Goal: Task Accomplishment & Management: Complete application form

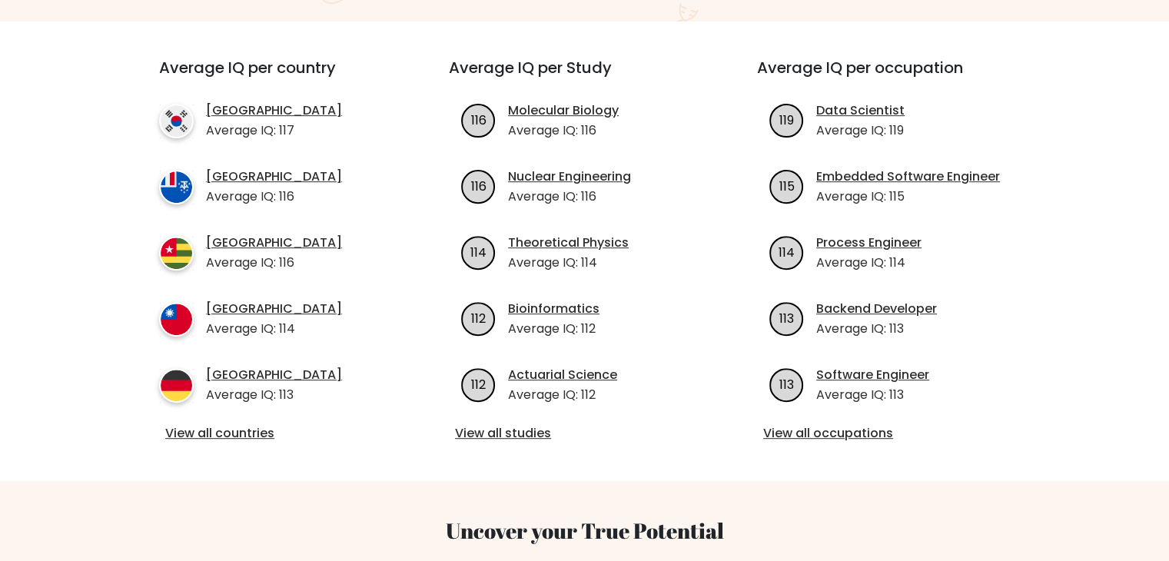
scroll to position [154, 0]
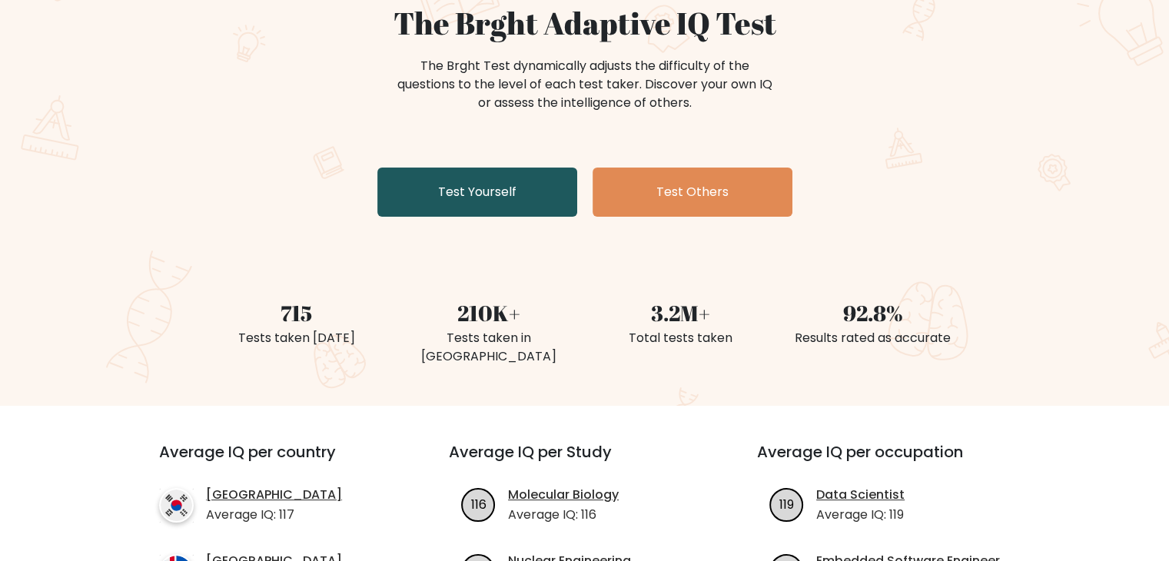
click at [542, 191] on link "Test Yourself" at bounding box center [477, 191] width 200 height 49
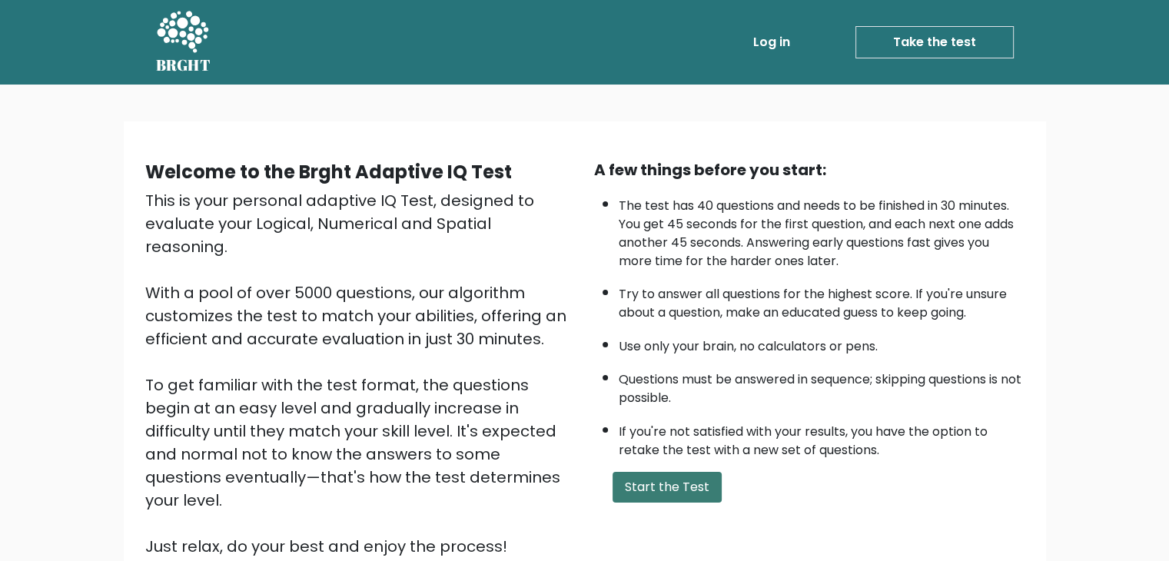
click at [668, 488] on button "Start the Test" at bounding box center [666, 487] width 109 height 31
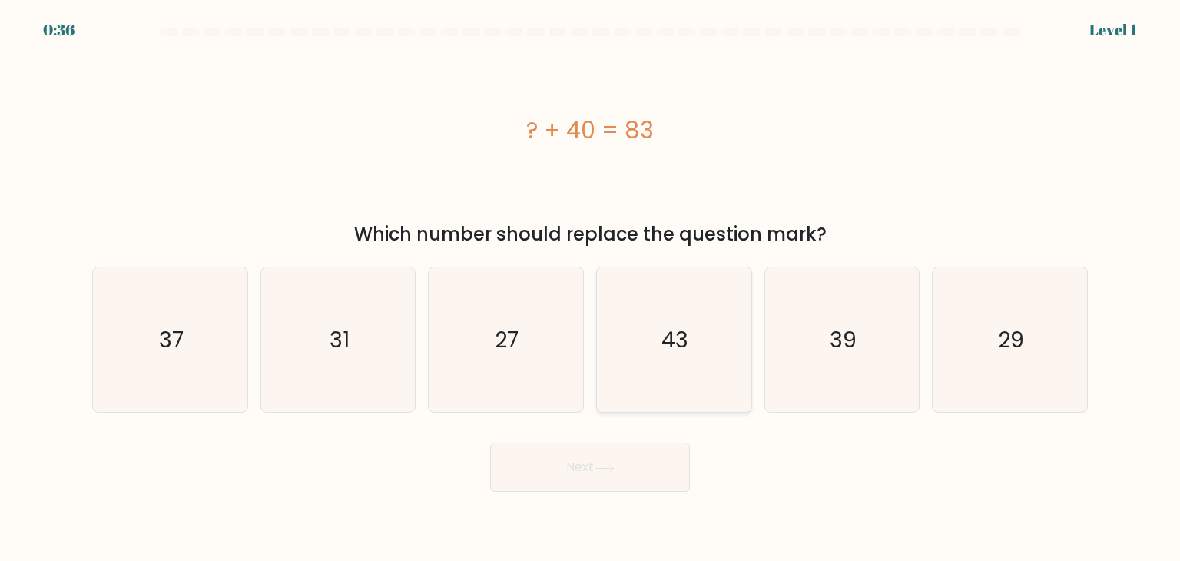
click at [668, 311] on icon "43" at bounding box center [674, 339] width 144 height 144
click at [591, 288] on input "d. 43" at bounding box center [590, 284] width 1 height 8
radio input "true"
click at [632, 472] on button "Next" at bounding box center [590, 467] width 200 height 49
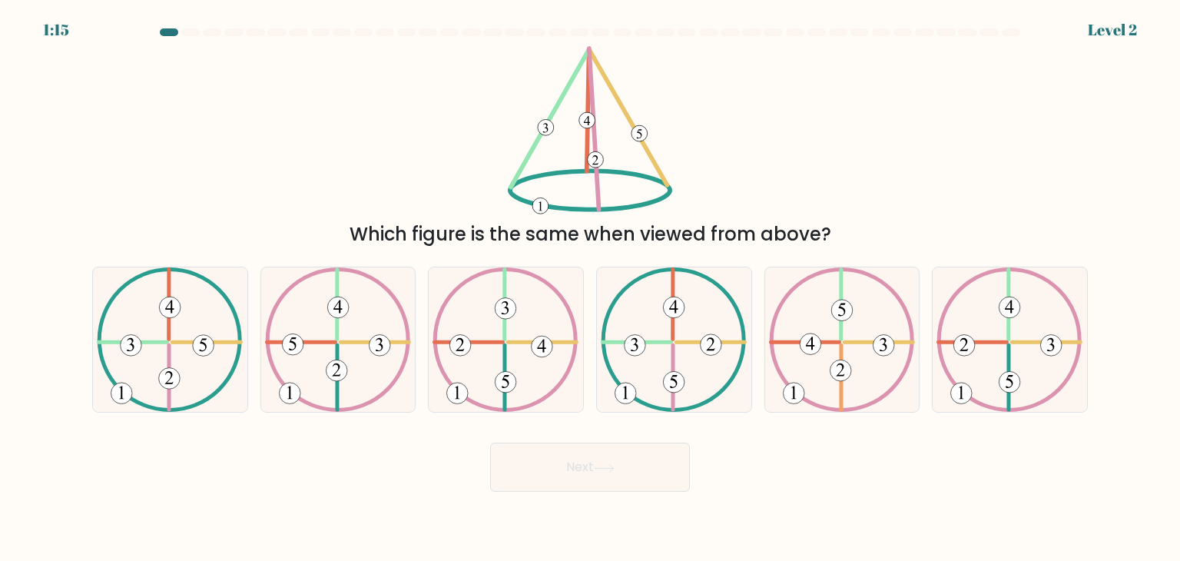
drag, startPoint x: 427, startPoint y: 234, endPoint x: 916, endPoint y: 221, distance: 488.8
click at [916, 221] on div "Which figure is the same when viewed from above?" at bounding box center [589, 234] width 977 height 28
click at [894, 172] on div "Which figure is the same when viewed from above?" at bounding box center [590, 147] width 1014 height 202
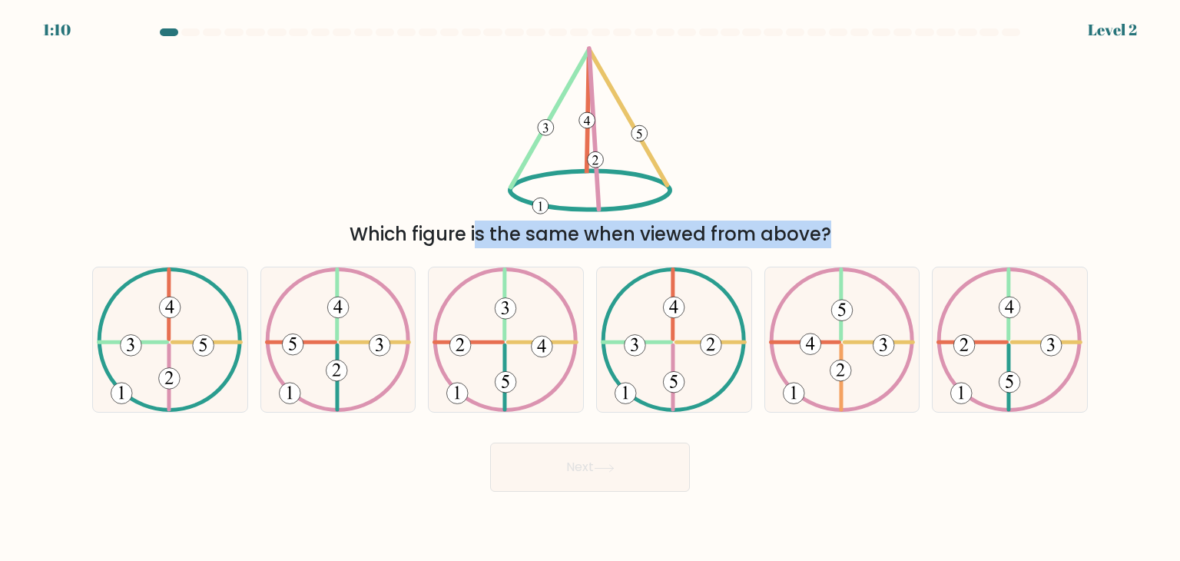
drag, startPoint x: 415, startPoint y: 104, endPoint x: 1179, endPoint y: 410, distance: 823.3
click at [1179, 410] on form at bounding box center [590, 259] width 1180 height 463
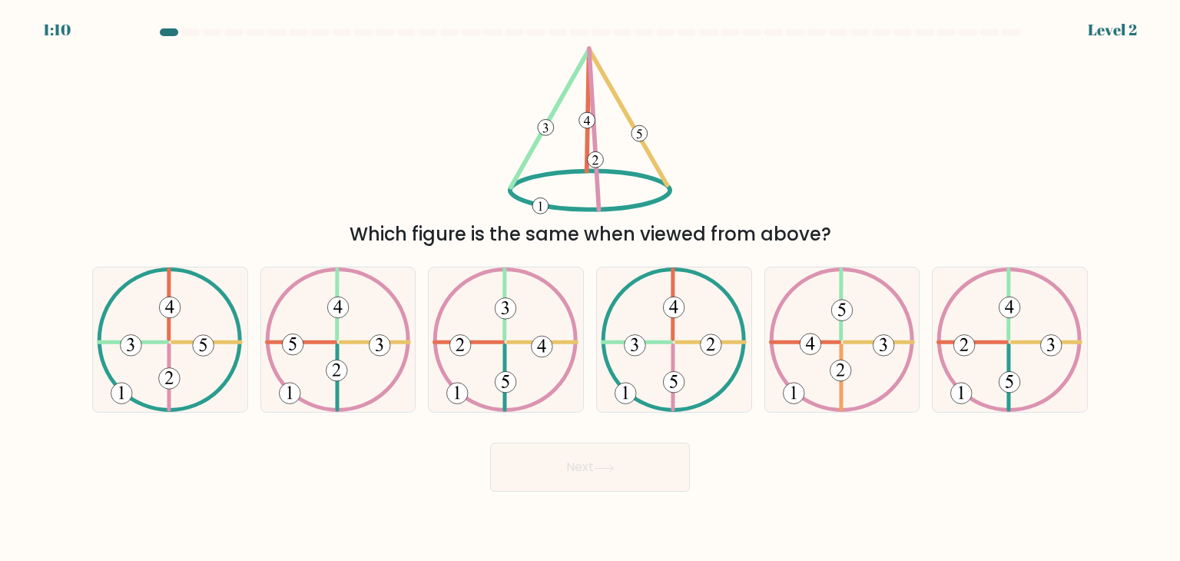
click at [1043, 475] on div "Next" at bounding box center [590, 461] width 1014 height 61
click at [923, 129] on div "Which figure is the same when viewed from above?" at bounding box center [590, 147] width 1014 height 202
click at [656, 312] on icon at bounding box center [674, 339] width 146 height 144
click at [591, 288] on input "d." at bounding box center [590, 284] width 1 height 8
radio input "true"
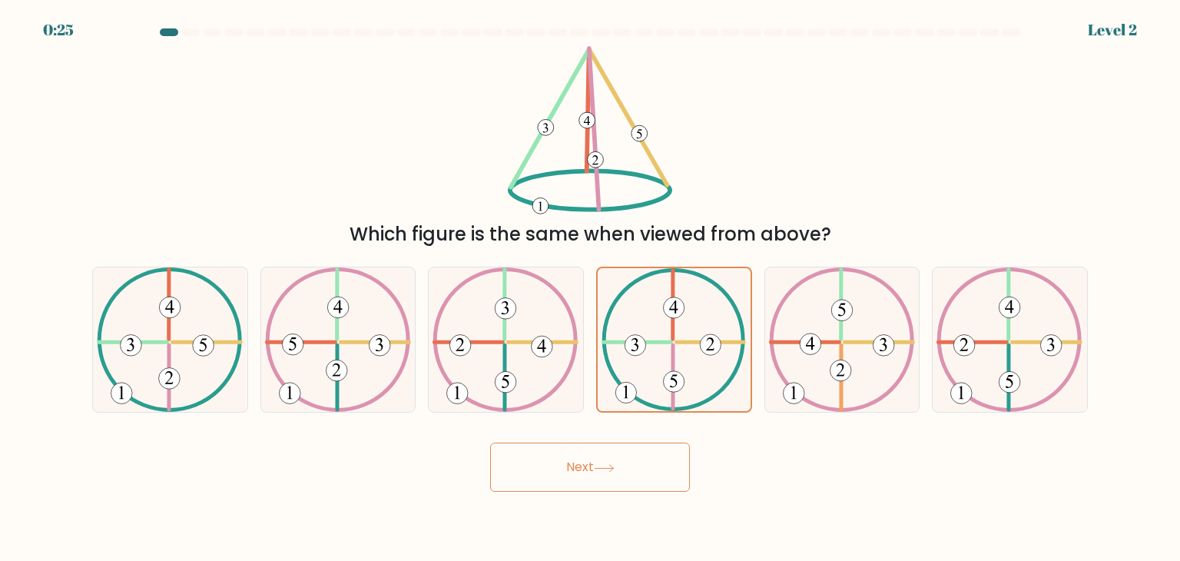
click at [632, 466] on button "Next" at bounding box center [590, 467] width 200 height 49
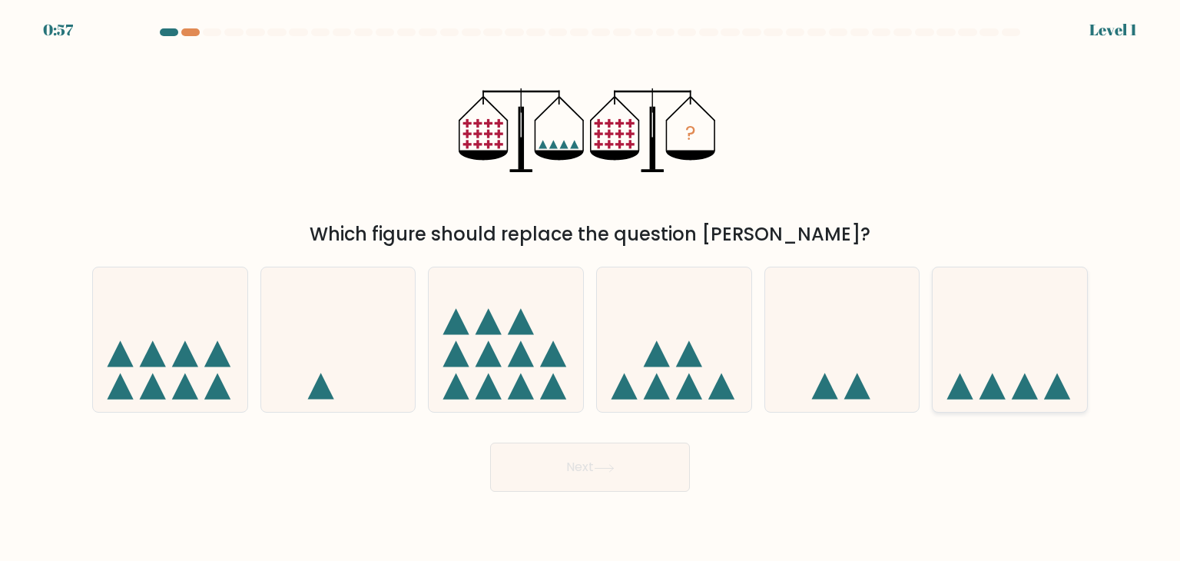
click at [1045, 354] on icon at bounding box center [1010, 340] width 154 height 128
click at [591, 288] on input "f." at bounding box center [590, 284] width 1 height 8
radio input "true"
click at [584, 467] on button "Next" at bounding box center [590, 467] width 200 height 49
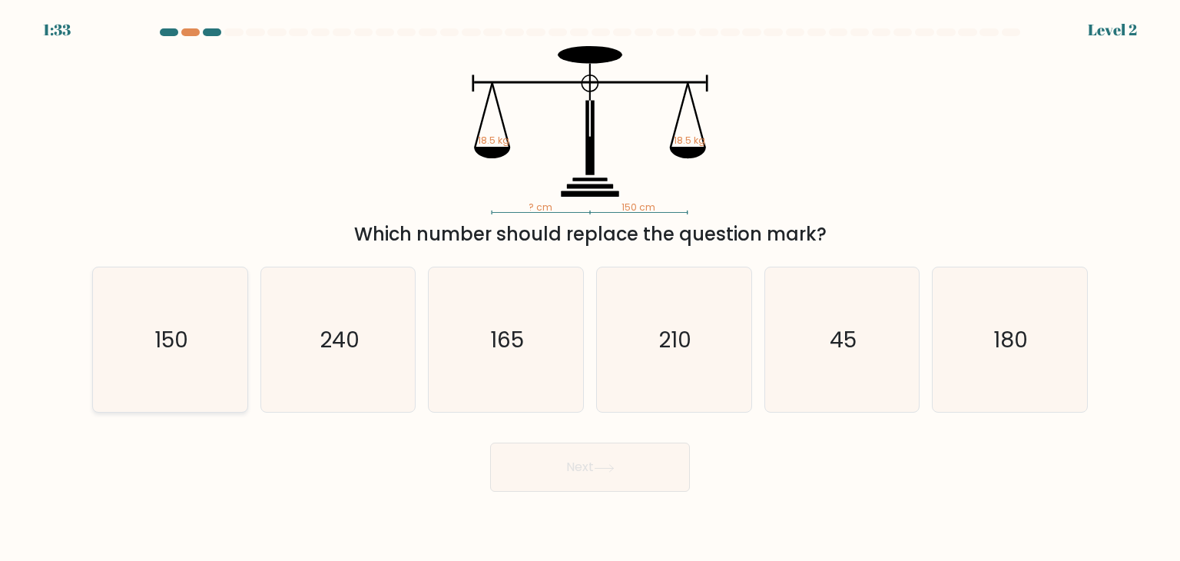
click at [173, 350] on text "150" at bounding box center [171, 339] width 34 height 31
click at [590, 288] on input "a. 150" at bounding box center [590, 284] width 1 height 8
radio input "true"
click at [646, 462] on button "Next" at bounding box center [590, 467] width 200 height 49
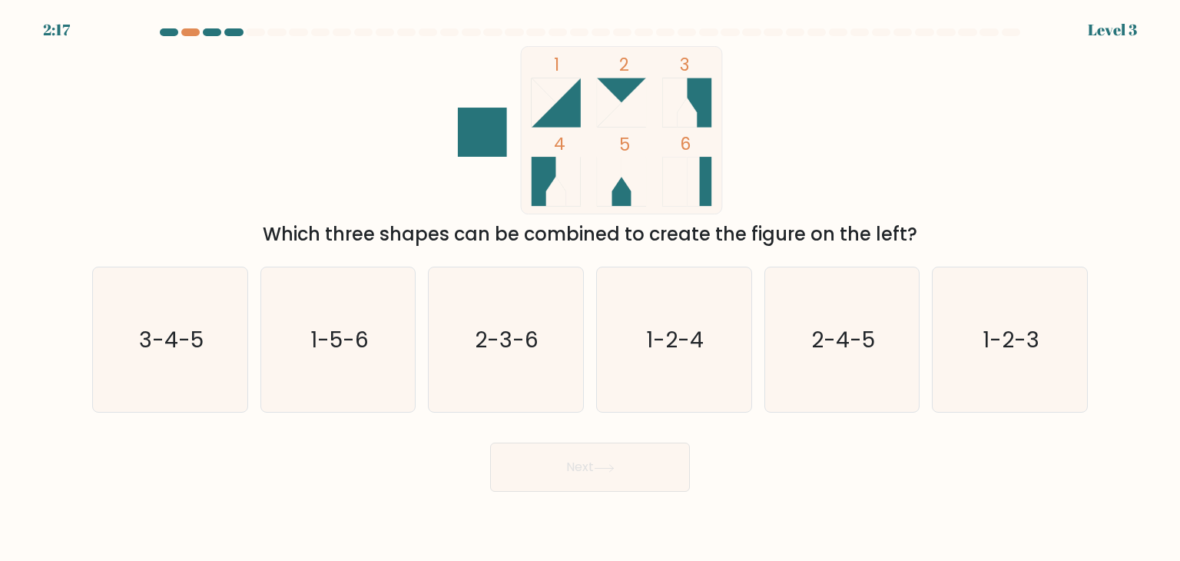
drag, startPoint x: 350, startPoint y: 244, endPoint x: 942, endPoint y: 217, distance: 592.2
click at [942, 217] on div "1 2 3 4 5 6 Which three shapes can be combined to create the figure on the left?" at bounding box center [590, 147] width 1014 height 202
click at [943, 199] on div "1 2 3 4 5 6 Which three shapes can be combined to create the figure on the left?" at bounding box center [590, 147] width 1014 height 202
drag, startPoint x: 354, startPoint y: 237, endPoint x: 920, endPoint y: 247, distance: 566.3
click at [920, 247] on div "Which three shapes can be combined to create the figure on the left?" at bounding box center [589, 234] width 977 height 28
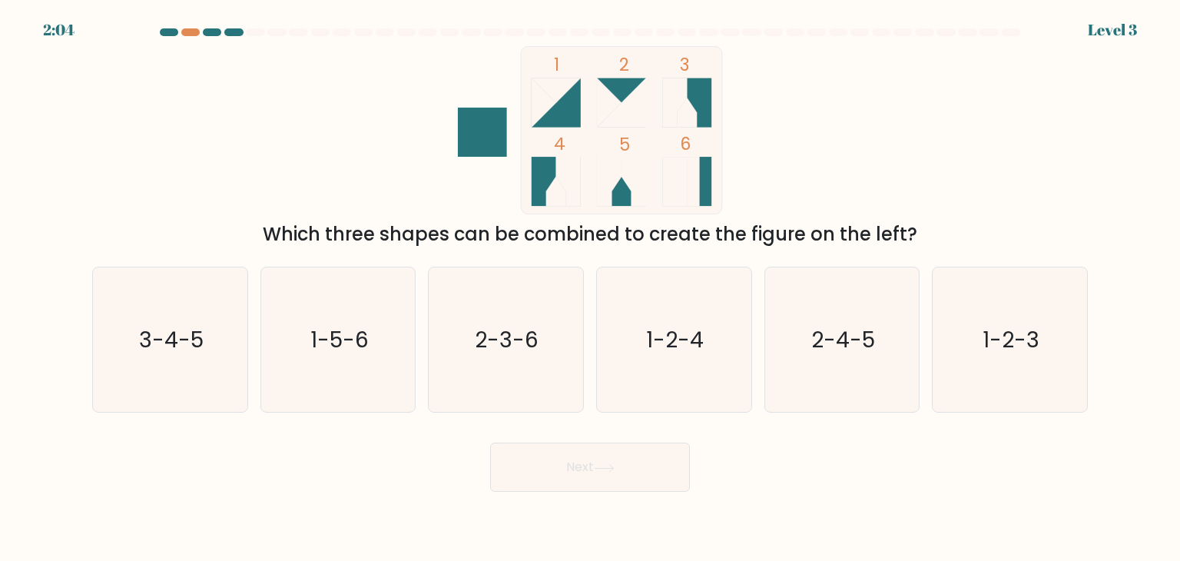
click at [937, 167] on div "1 2 3 4 5 6 Which three shapes can be combined to create the figure on the left?" at bounding box center [590, 147] width 1014 height 202
click at [144, 341] on text "3-4-5" at bounding box center [171, 339] width 65 height 31
click at [590, 288] on input "a. 3-4-5" at bounding box center [590, 284] width 1 height 8
radio input "true"
click at [575, 475] on button "Next" at bounding box center [590, 467] width 200 height 49
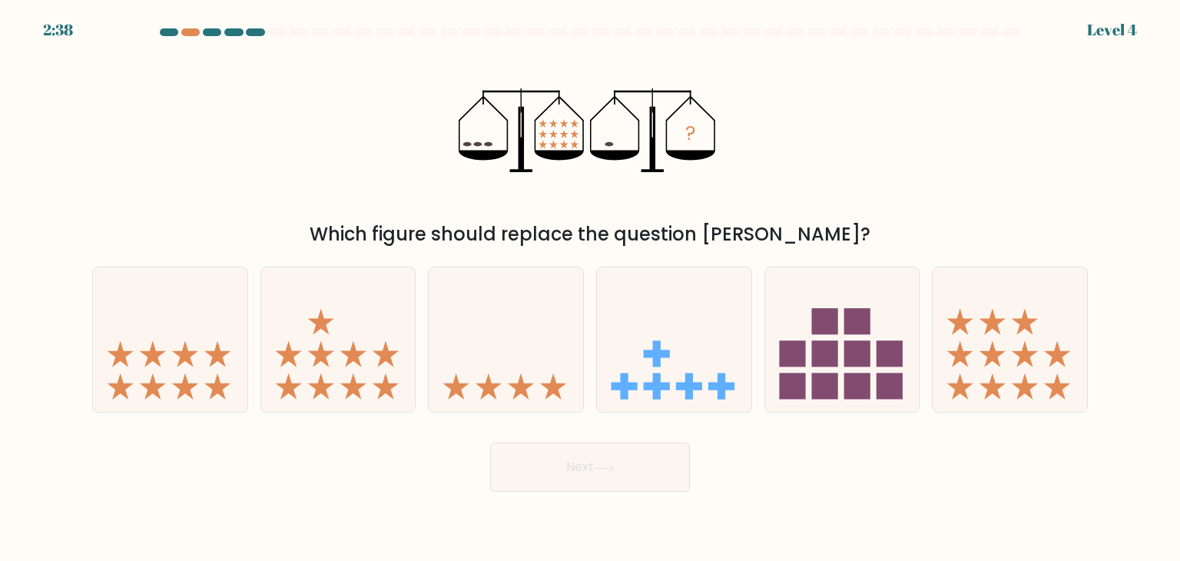
drag, startPoint x: 370, startPoint y: 234, endPoint x: 867, endPoint y: 230, distance: 497.1
click at [867, 230] on div "Which figure should replace the question mark?" at bounding box center [589, 234] width 977 height 28
click at [1040, 390] on icon at bounding box center [1010, 340] width 154 height 128
click at [591, 288] on input "f." at bounding box center [590, 284] width 1 height 8
radio input "true"
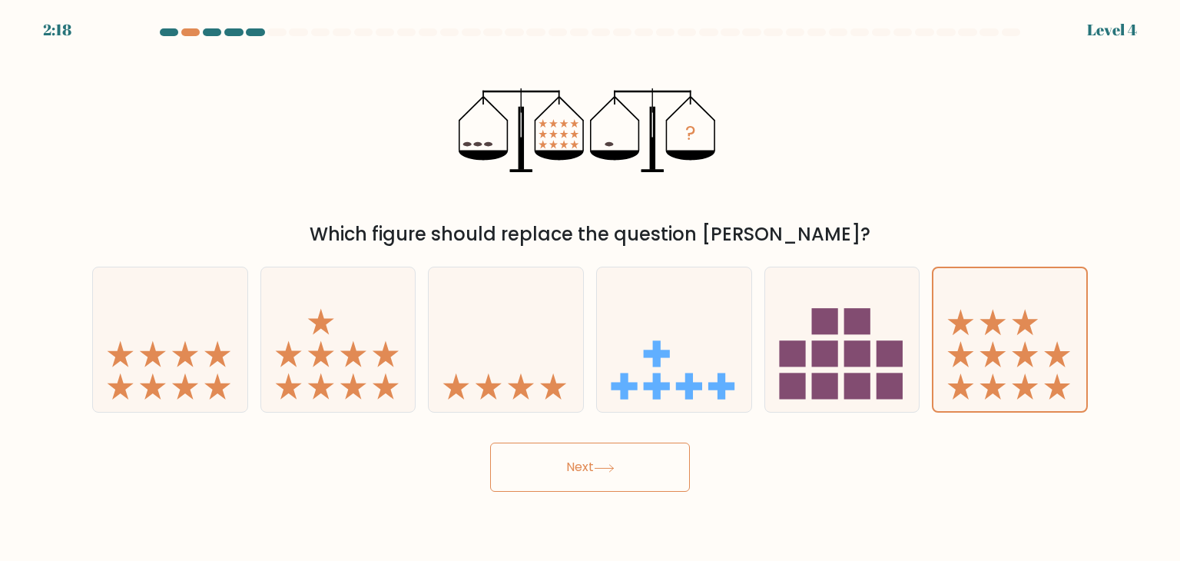
click at [641, 462] on button "Next" at bounding box center [590, 467] width 200 height 49
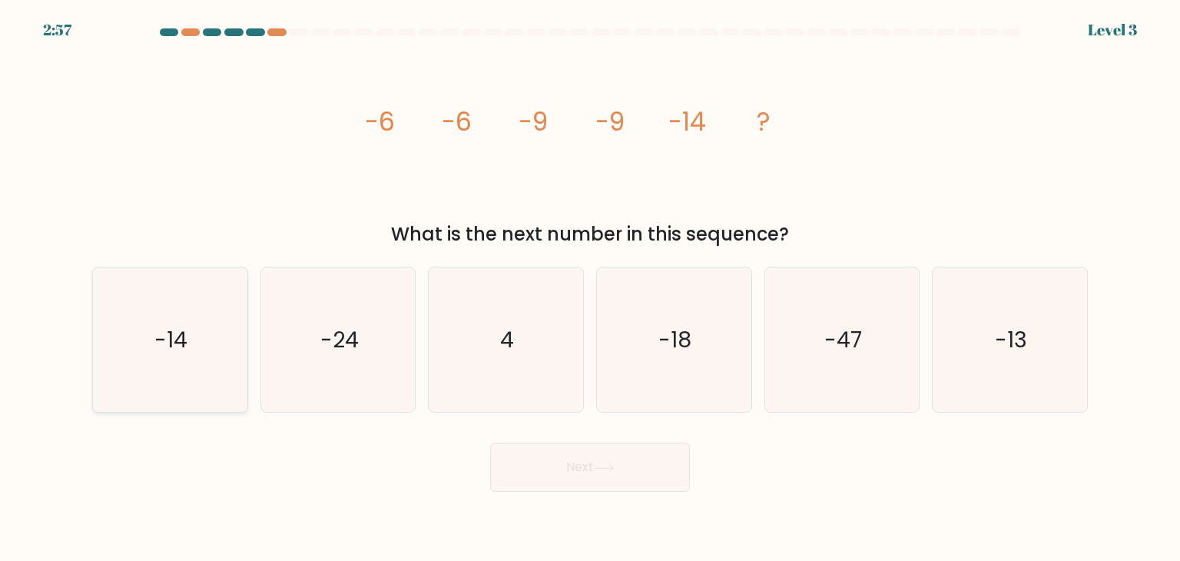
click at [144, 327] on icon "-14" at bounding box center [170, 339] width 144 height 144
click at [590, 288] on input "a. -14" at bounding box center [590, 284] width 1 height 8
radio input "true"
click at [577, 474] on button "Next" at bounding box center [590, 467] width 200 height 49
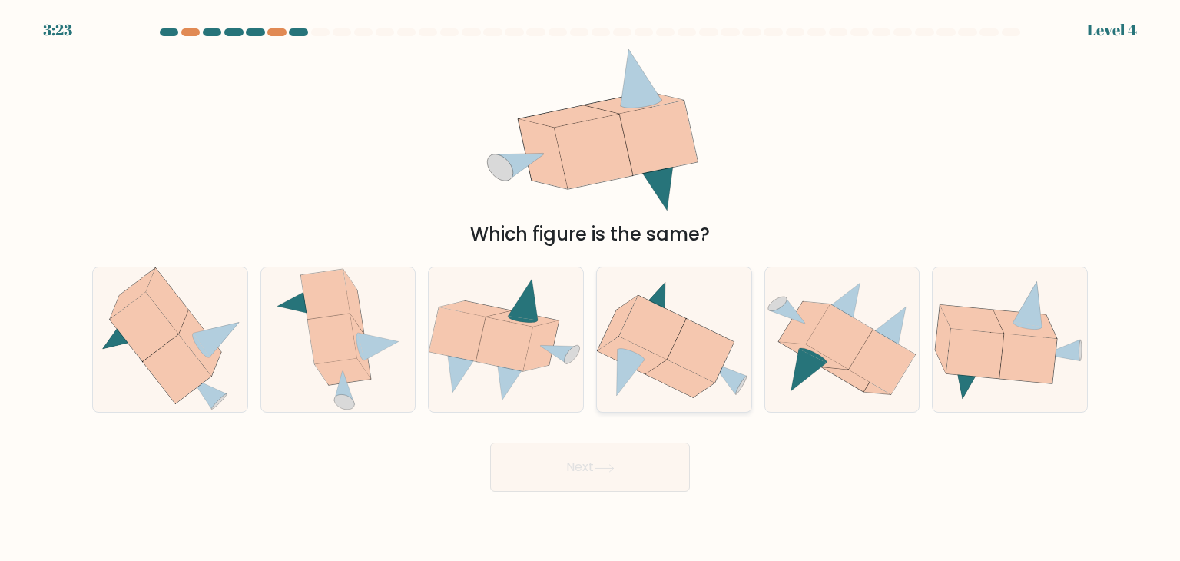
click at [658, 330] on icon at bounding box center [652, 328] width 67 height 64
click at [591, 288] on input "d." at bounding box center [590, 284] width 1 height 8
radio input "true"
click at [602, 495] on body "3:22 Level 4" at bounding box center [590, 280] width 1180 height 561
click at [608, 459] on button "Next" at bounding box center [590, 467] width 200 height 49
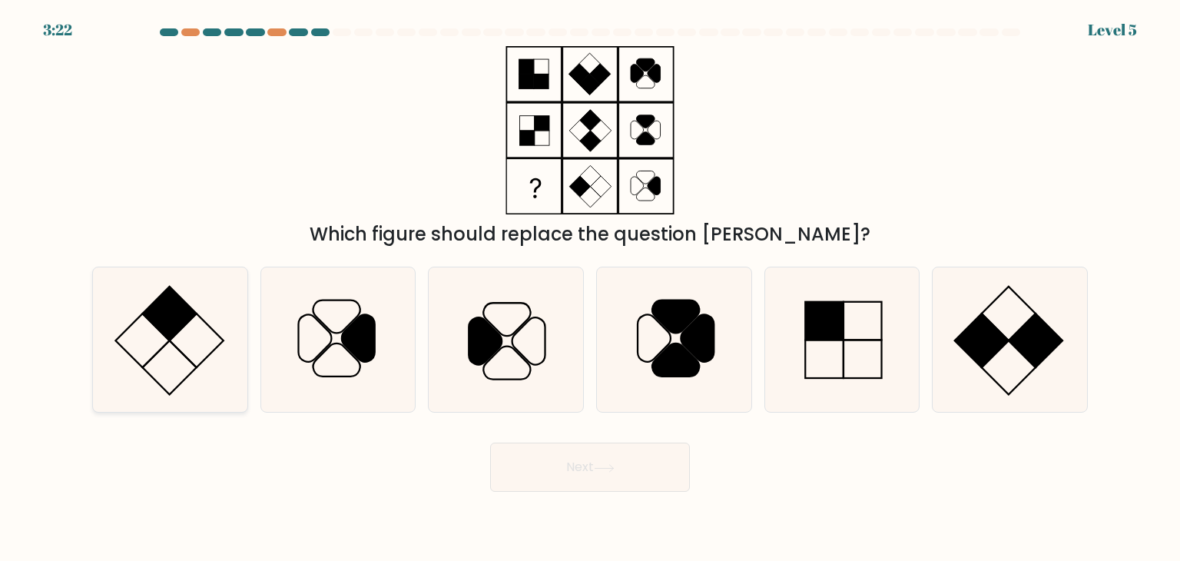
click at [158, 341] on icon at bounding box center [170, 339] width 144 height 144
click at [590, 288] on input "a." at bounding box center [590, 284] width 1 height 8
radio input "true"
click at [596, 465] on button "Next" at bounding box center [590, 467] width 200 height 49
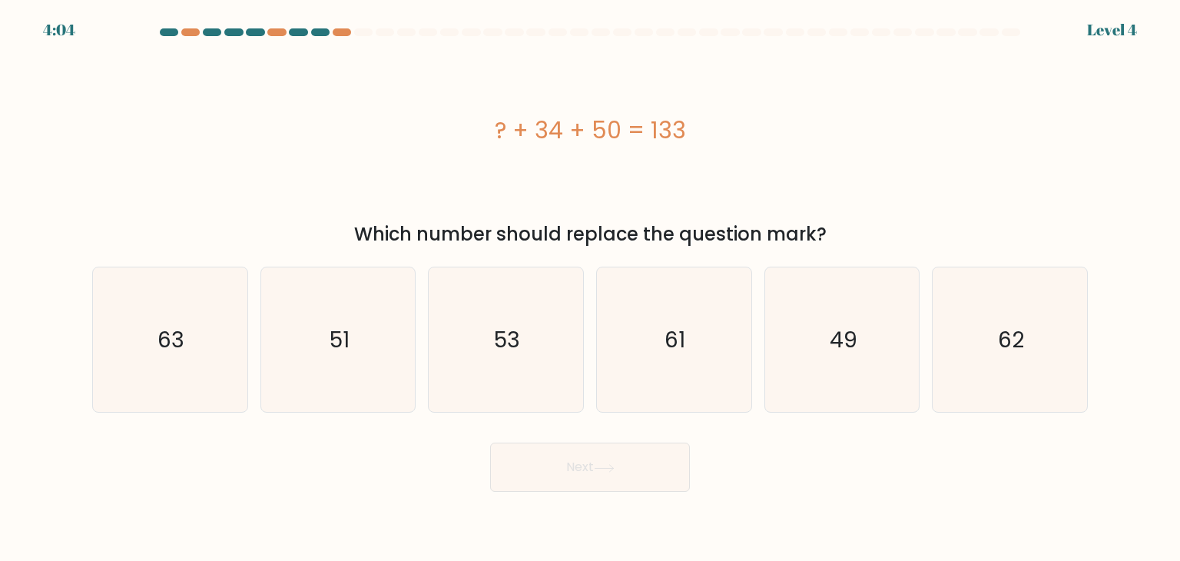
drag, startPoint x: 457, startPoint y: 253, endPoint x: 882, endPoint y: 204, distance: 427.7
click at [882, 204] on div "? + 34 + 50 = 133 Which number should replace the question mark?" at bounding box center [590, 147] width 1014 height 202
click at [857, 154] on div "? + 34 + 50 = 133" at bounding box center [590, 130] width 996 height 168
click at [605, 134] on div "? + 34 + 50 = 133" at bounding box center [590, 130] width 996 height 35
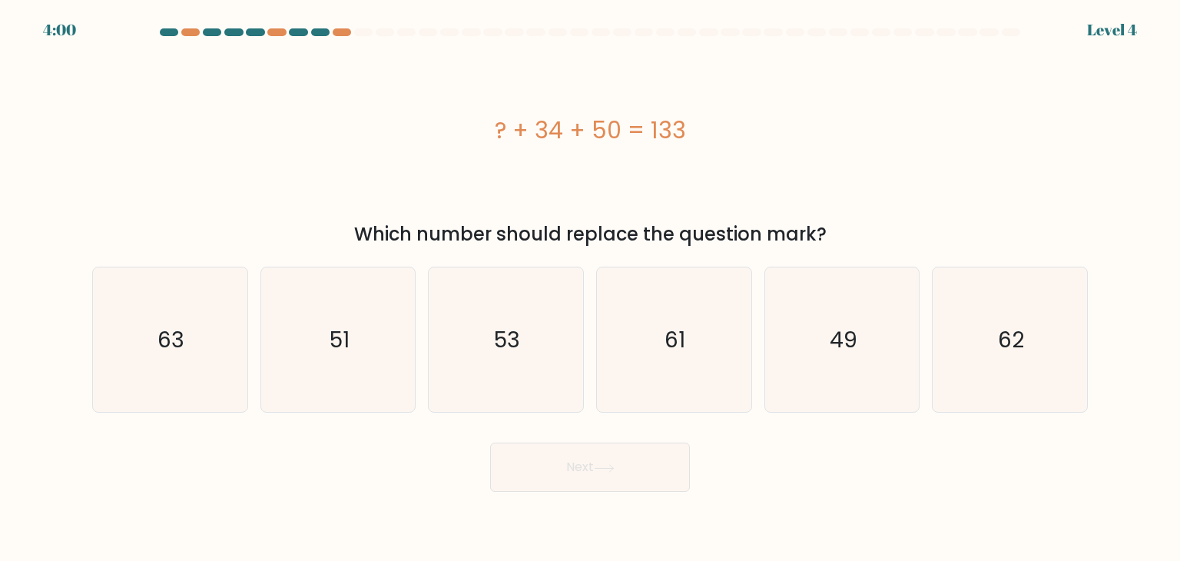
click at [541, 138] on div "? + 34 + 50 = 133" at bounding box center [590, 130] width 996 height 35
click at [871, 335] on icon "49" at bounding box center [842, 339] width 144 height 144
click at [591, 288] on input "e. 49" at bounding box center [590, 284] width 1 height 8
radio input "true"
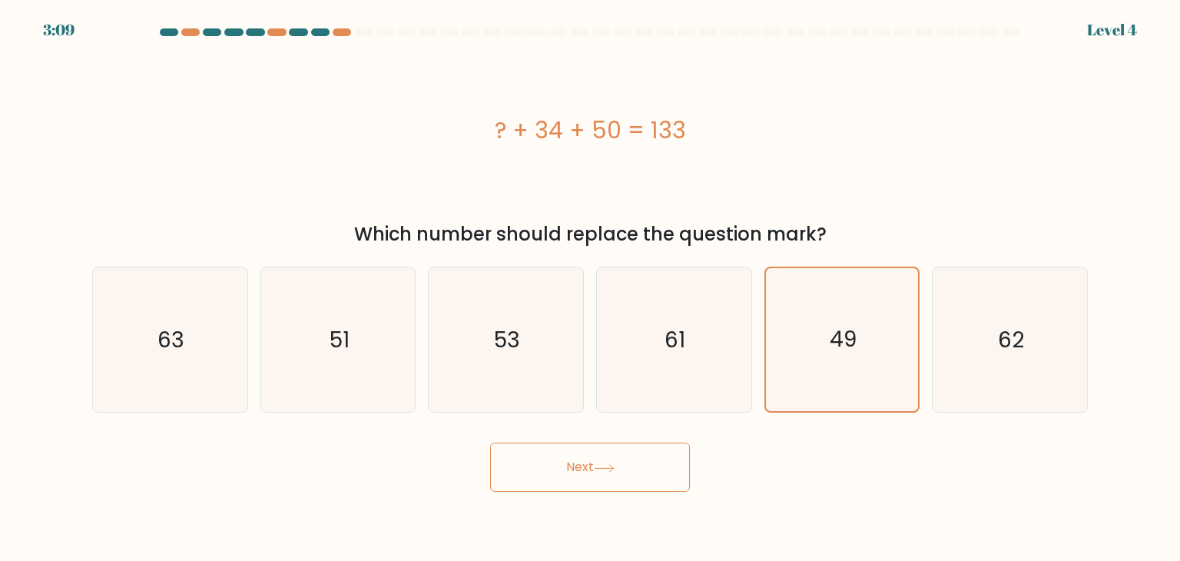
click at [532, 476] on button "Next" at bounding box center [590, 467] width 200 height 49
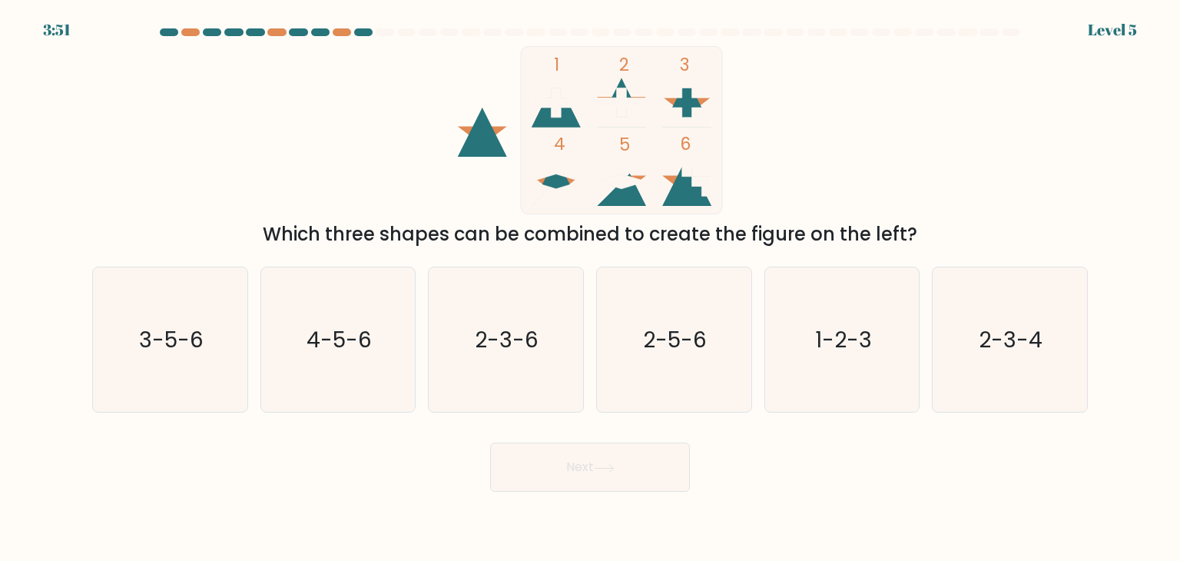
drag, startPoint x: 303, startPoint y: 237, endPoint x: 940, endPoint y: 228, distance: 637.7
click at [940, 229] on div "Which three shapes can be combined to create the figure on the left?" at bounding box center [589, 234] width 977 height 28
click at [854, 127] on div "1 2 3 4 5 6 Which three shapes can be combined to create the figure on the left?" at bounding box center [590, 147] width 1014 height 202
click at [366, 345] on text "4-5-6" at bounding box center [339, 339] width 65 height 31
click at [590, 288] on input "b. 4-5-6" at bounding box center [590, 284] width 1 height 8
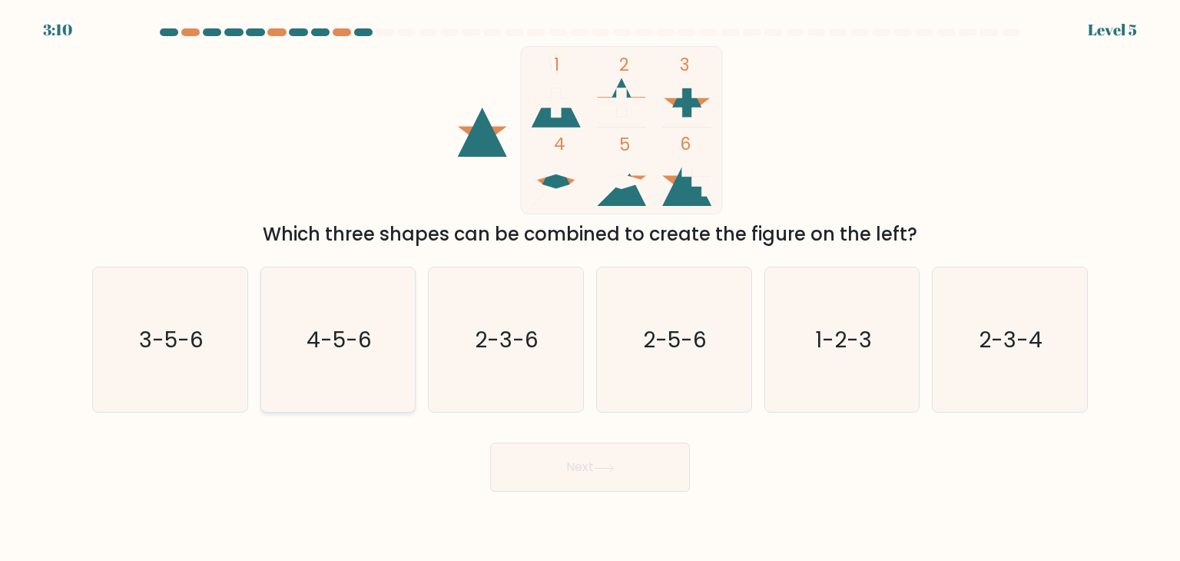
radio input "true"
click at [605, 469] on icon at bounding box center [604, 468] width 21 height 8
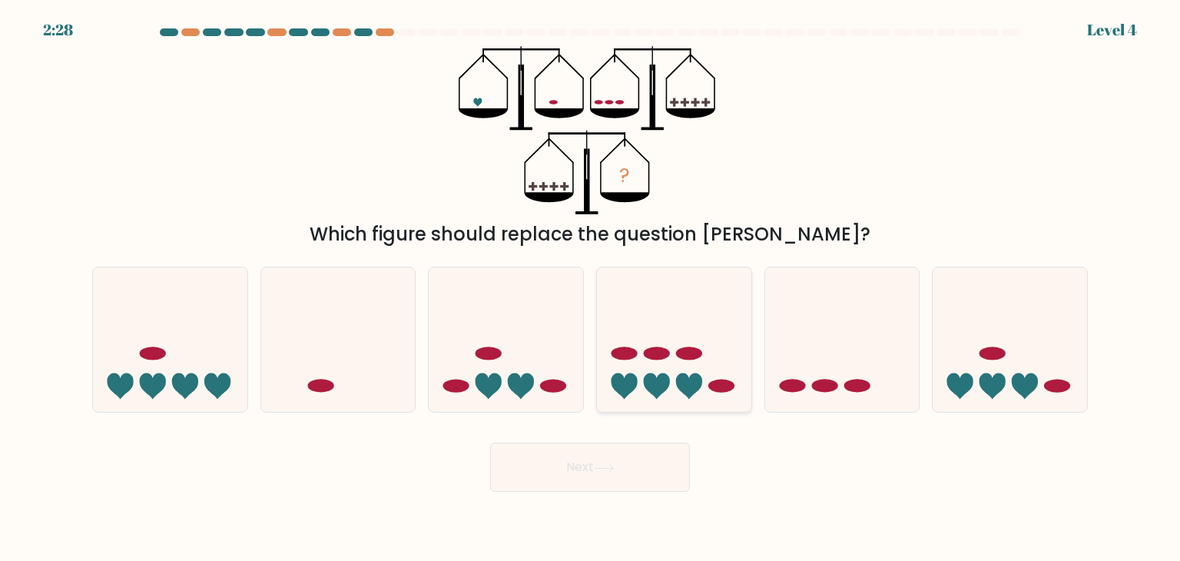
click at [674, 317] on icon at bounding box center [674, 340] width 154 height 128
click at [591, 288] on input "d." at bounding box center [590, 284] width 1 height 8
radio input "true"
click at [601, 477] on button "Next" at bounding box center [590, 467] width 200 height 49
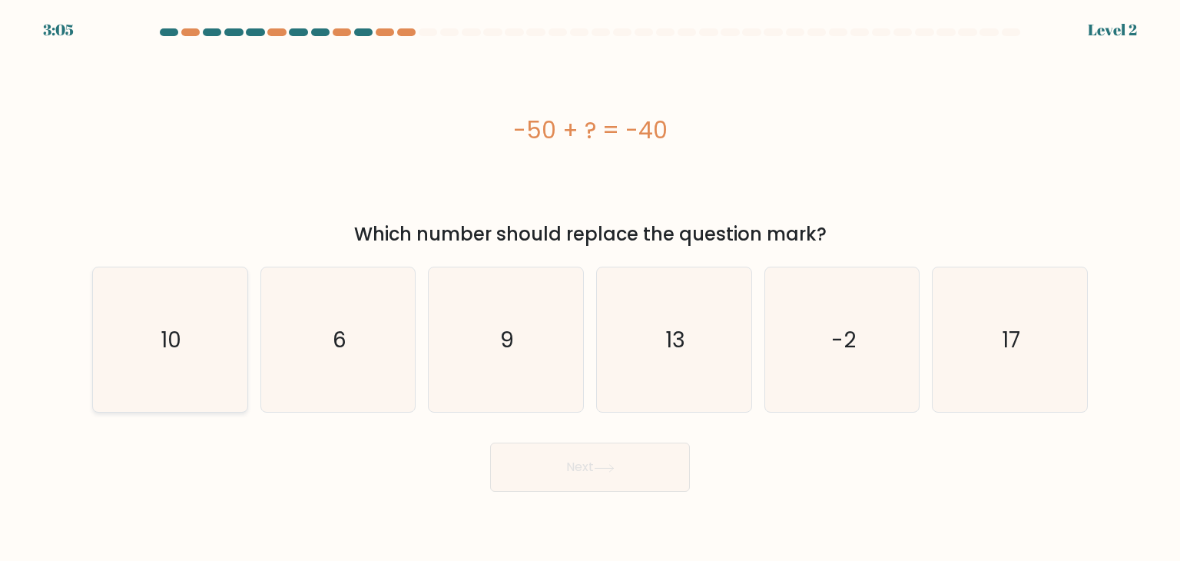
click at [154, 330] on icon "10" at bounding box center [170, 339] width 144 height 144
click at [590, 288] on input "a. 10" at bounding box center [590, 284] width 1 height 8
radio input "true"
drag, startPoint x: 499, startPoint y: 122, endPoint x: 698, endPoint y: 137, distance: 199.5
click at [698, 137] on div "-50 + ? = -40" at bounding box center [590, 130] width 996 height 35
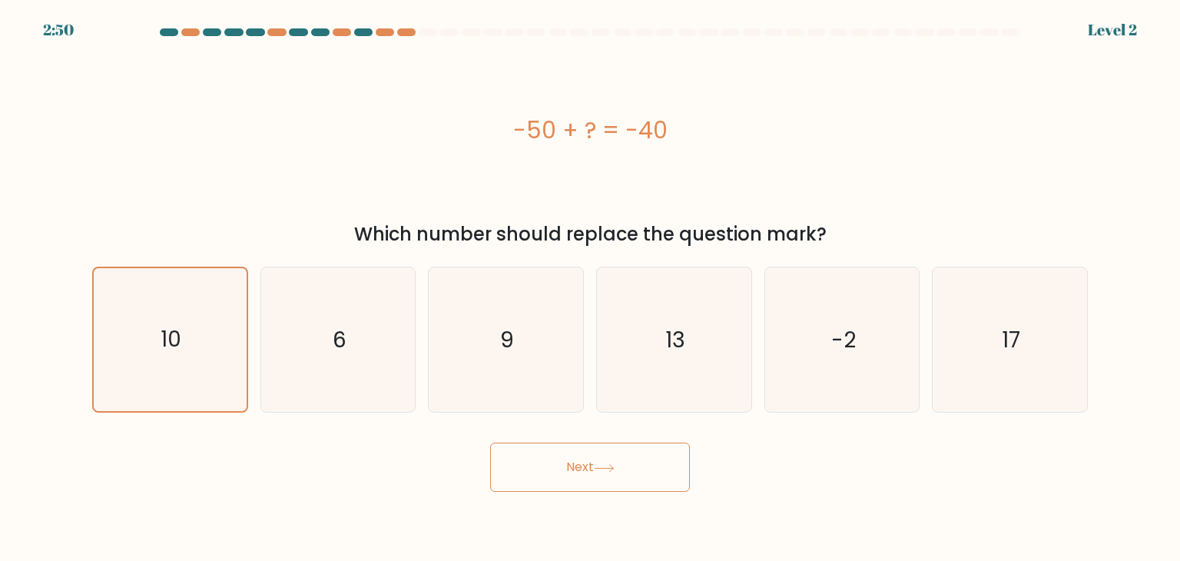
copy div "-50 + ? = -40"
click at [647, 462] on button "Next" at bounding box center [590, 467] width 200 height 49
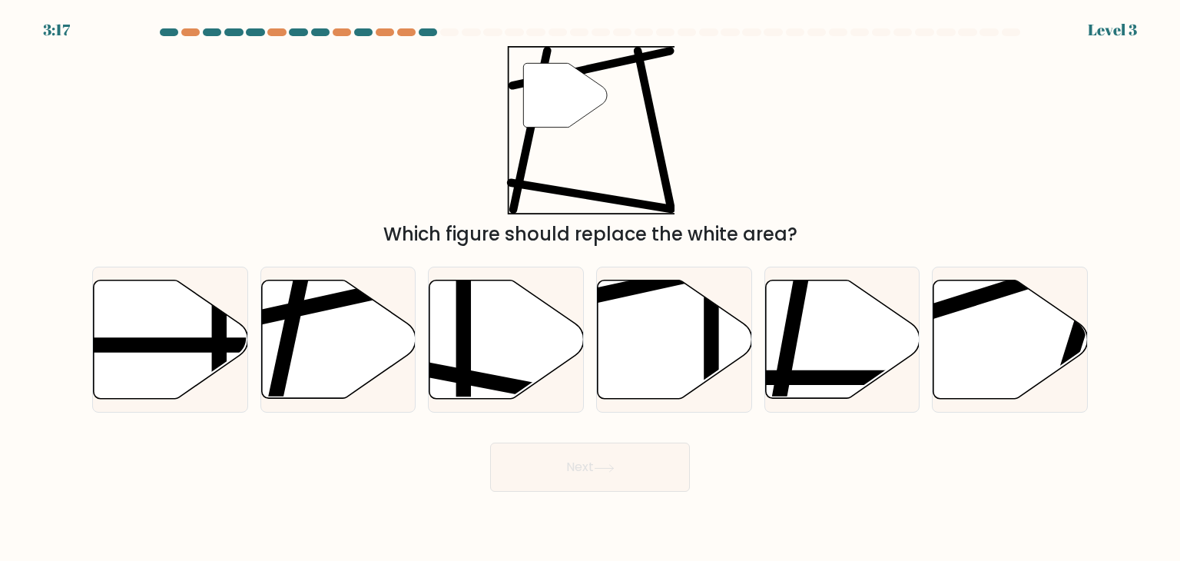
drag, startPoint x: 361, startPoint y: 227, endPoint x: 775, endPoint y: 221, distance: 414.2
click at [775, 221] on div "Which figure should replace the white area?" at bounding box center [589, 234] width 977 height 28
click at [197, 67] on div "" Which figure should replace the white area?" at bounding box center [590, 147] width 1014 height 202
click at [697, 295] on icon at bounding box center [675, 339] width 154 height 118
click at [591, 288] on input "d." at bounding box center [590, 284] width 1 height 8
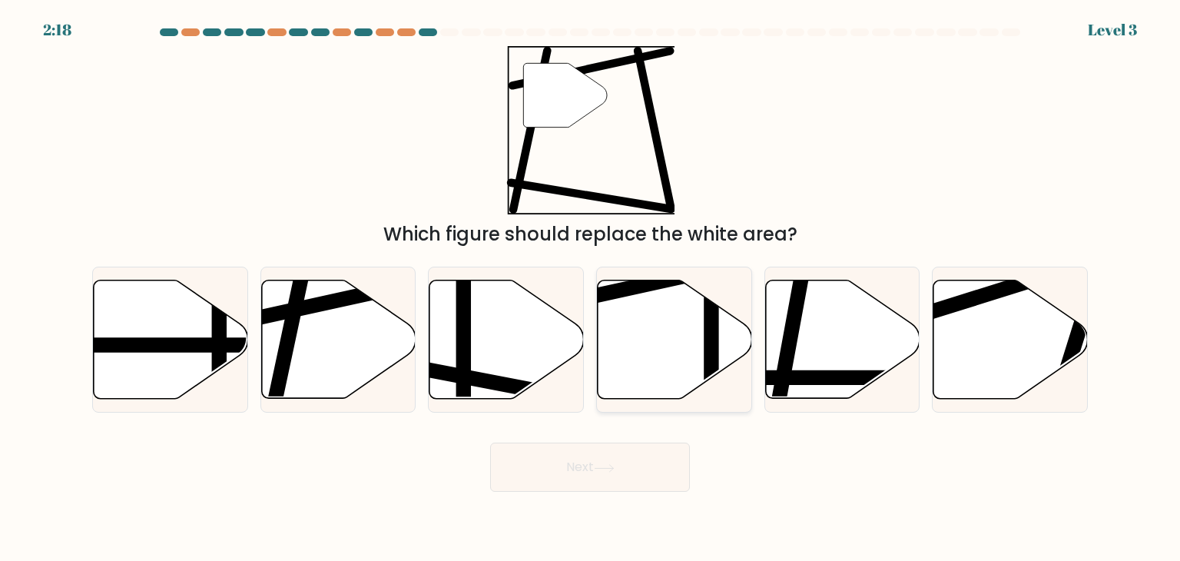
radio input "true"
click at [318, 329] on icon at bounding box center [338, 339] width 154 height 118
click at [590, 288] on input "b." at bounding box center [590, 284] width 1 height 8
radio input "true"
click at [655, 459] on button "Next" at bounding box center [590, 467] width 200 height 49
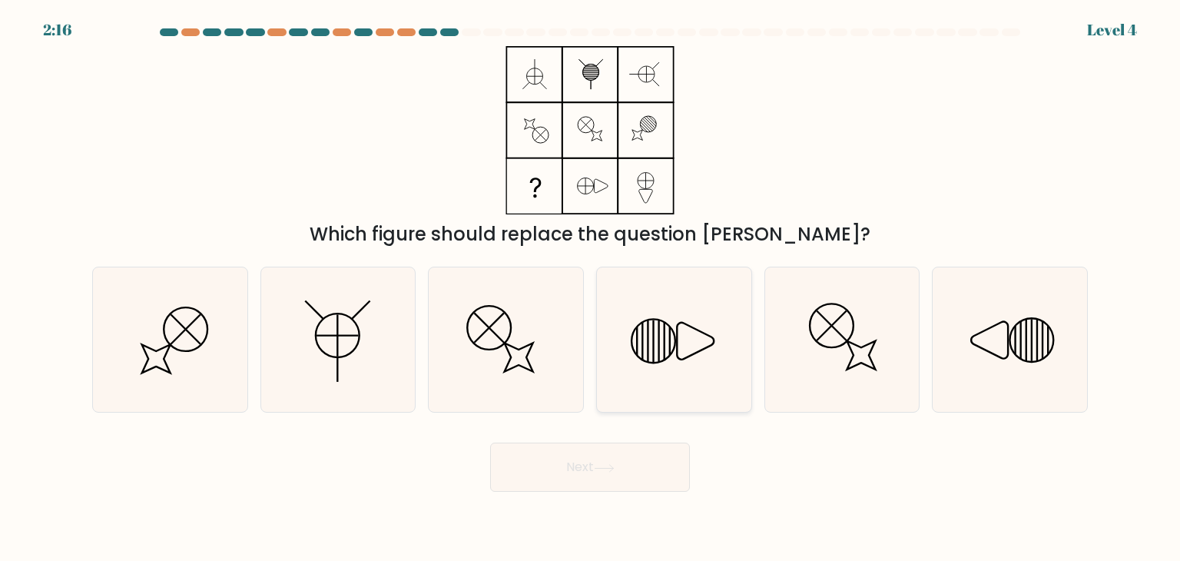
click at [632, 344] on icon at bounding box center [654, 342] width 44 height 44
click at [591, 288] on input "d." at bounding box center [590, 284] width 1 height 8
radio input "true"
click at [604, 465] on icon at bounding box center [604, 468] width 21 height 8
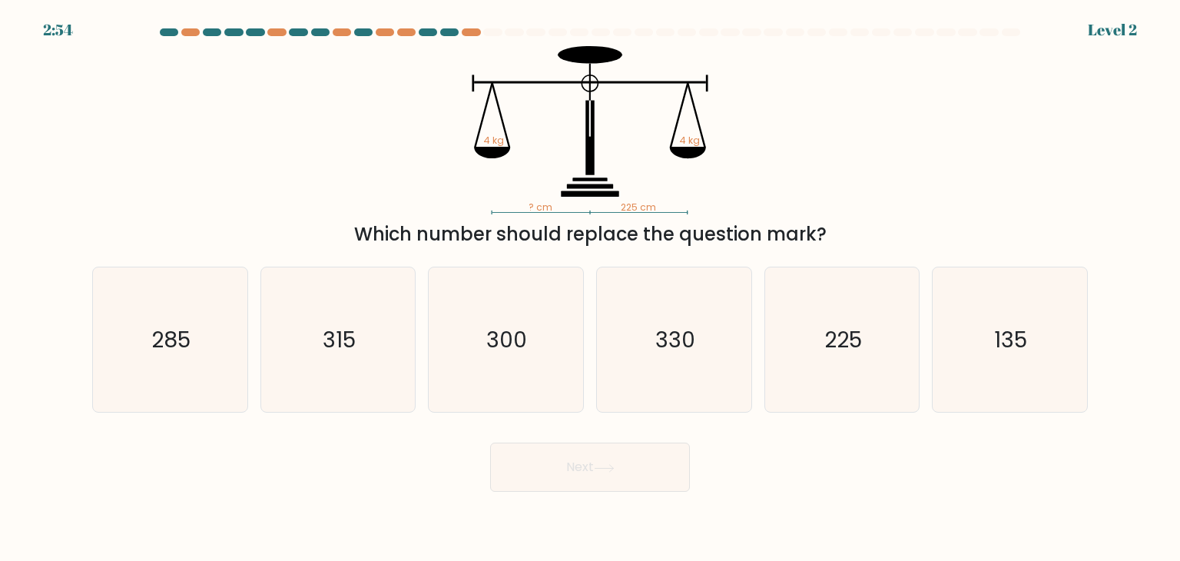
drag, startPoint x: 864, startPoint y: 334, endPoint x: 630, endPoint y: 419, distance: 248.6
click at [862, 334] on icon "225" at bounding box center [842, 339] width 144 height 144
click at [591, 288] on input "e. 225" at bounding box center [590, 284] width 1 height 8
radio input "true"
click at [499, 460] on button "Next" at bounding box center [590, 467] width 200 height 49
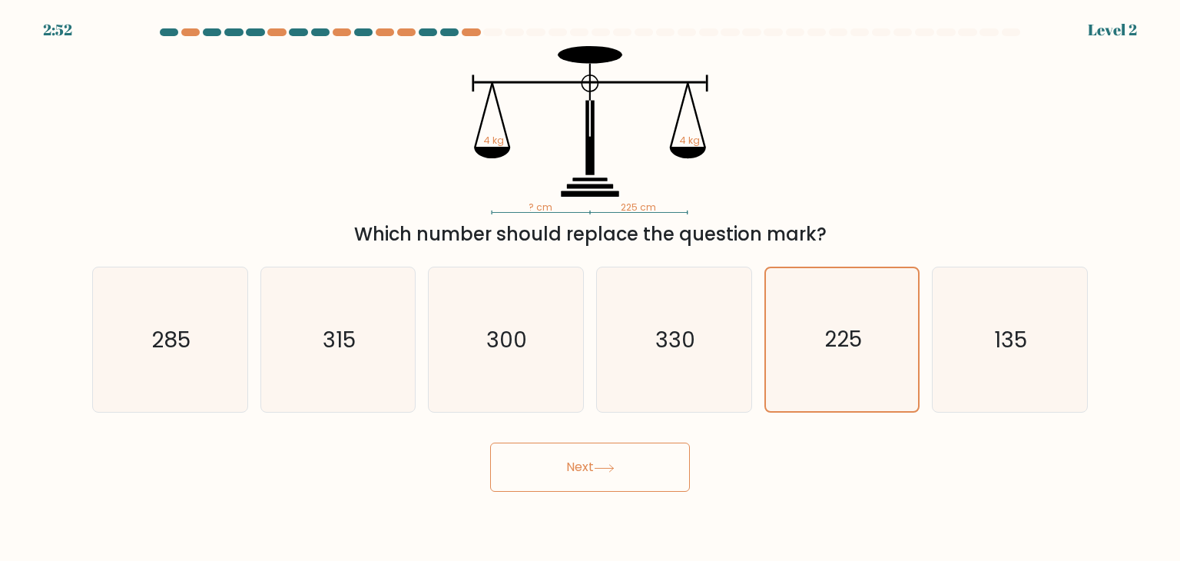
click at [605, 483] on button "Next" at bounding box center [590, 467] width 200 height 49
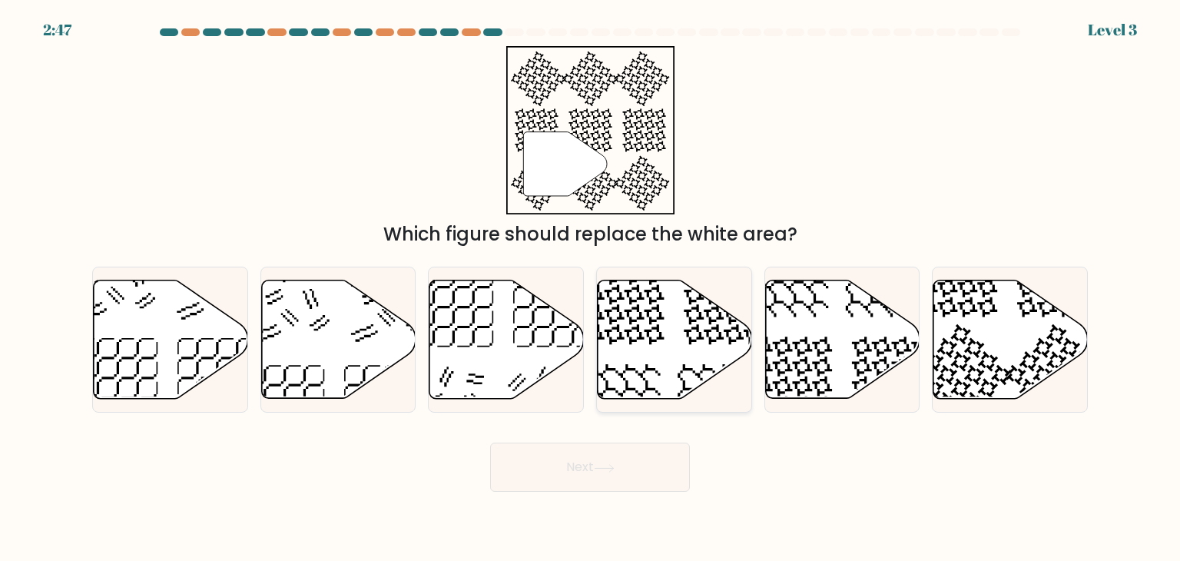
click at [695, 349] on icon at bounding box center [675, 339] width 154 height 118
click at [591, 288] on input "d." at bounding box center [590, 284] width 1 height 8
radio input "true"
click at [600, 474] on button "Next" at bounding box center [590, 467] width 200 height 49
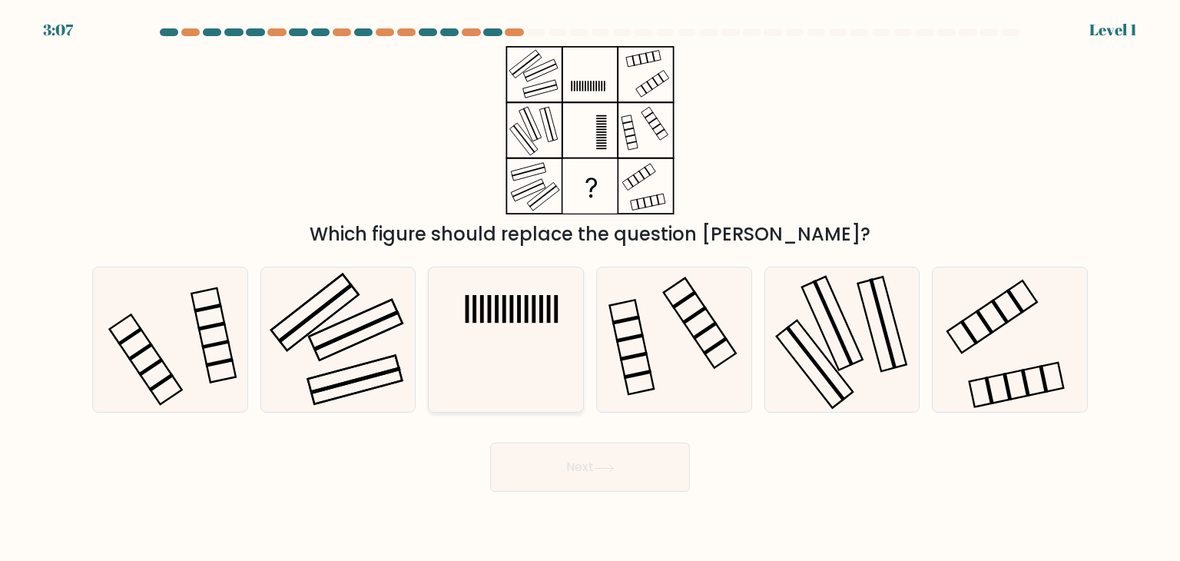
click at [501, 302] on icon at bounding box center [505, 339] width 144 height 144
click at [590, 288] on input "c." at bounding box center [590, 284] width 1 height 8
radio input "true"
click at [610, 447] on button "Next" at bounding box center [590, 467] width 200 height 49
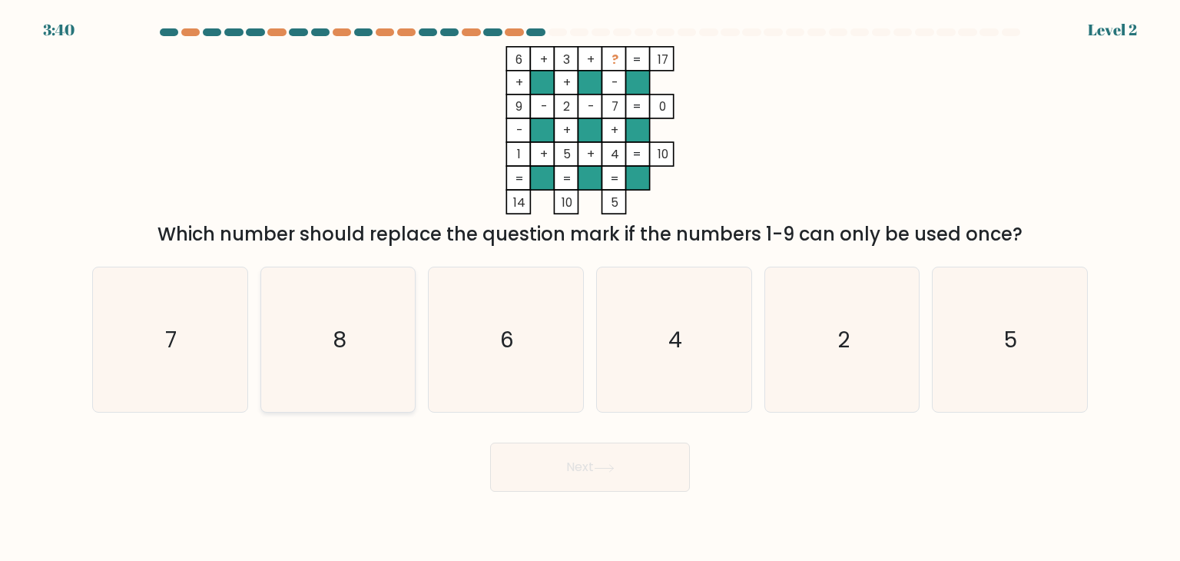
click at [342, 315] on icon "8" at bounding box center [338, 339] width 144 height 144
click at [590, 288] on input "b. 8" at bounding box center [590, 284] width 1 height 8
radio input "true"
click at [627, 468] on button "Next" at bounding box center [590, 467] width 200 height 49
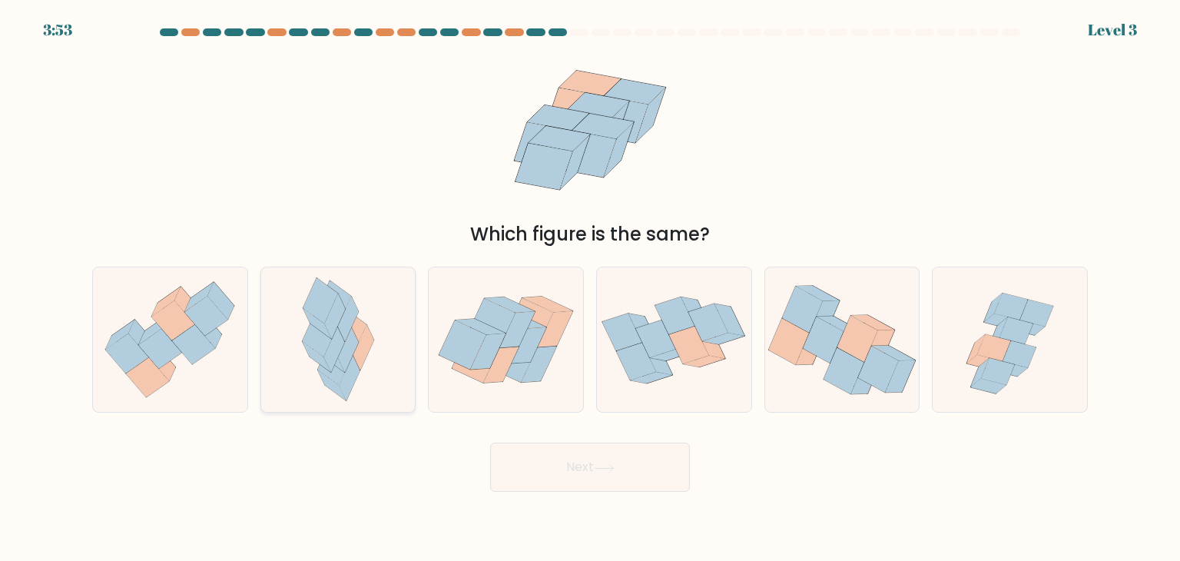
click at [355, 371] on icon at bounding box center [349, 378] width 21 height 45
click at [590, 288] on input "b." at bounding box center [590, 284] width 1 height 8
radio input "true"
click at [658, 476] on button "Next" at bounding box center [590, 467] width 200 height 49
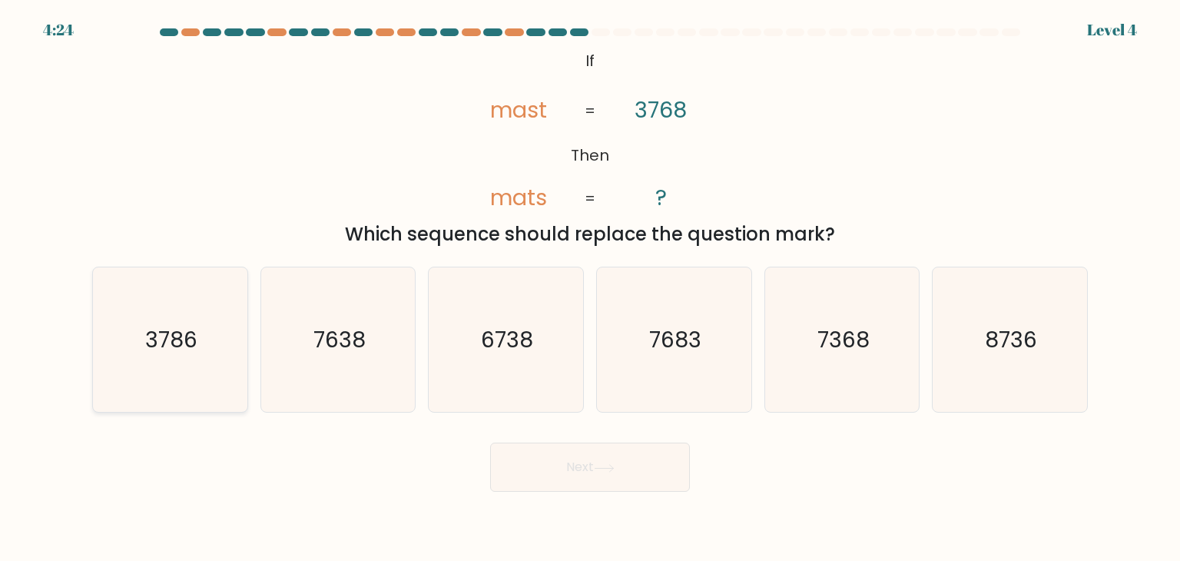
click at [170, 330] on text "3786" at bounding box center [171, 339] width 52 height 31
click at [590, 288] on input "a. 3786" at bounding box center [590, 284] width 1 height 8
radio input "true"
click at [613, 471] on icon at bounding box center [604, 467] width 18 height 7
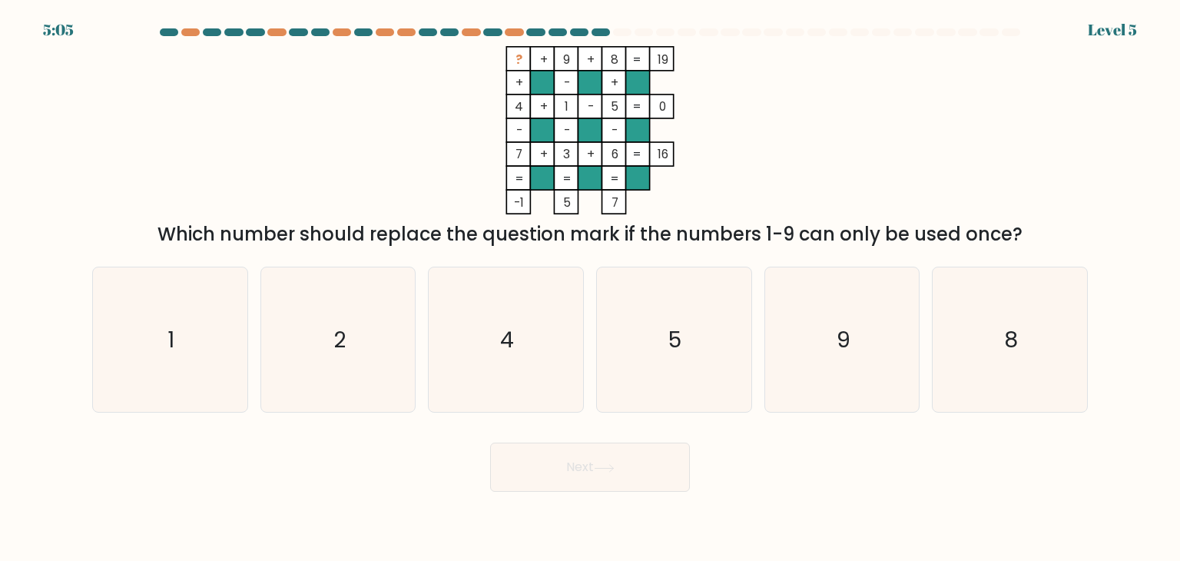
drag, startPoint x: 476, startPoint y: 236, endPoint x: 953, endPoint y: 236, distance: 476.3
click at [953, 236] on div "Which number should replace the question mark if the numbers 1-9 can only be us…" at bounding box center [589, 234] width 977 height 28
click at [300, 333] on icon "2" at bounding box center [338, 339] width 144 height 144
click at [590, 288] on input "b. 2" at bounding box center [590, 284] width 1 height 8
radio input "true"
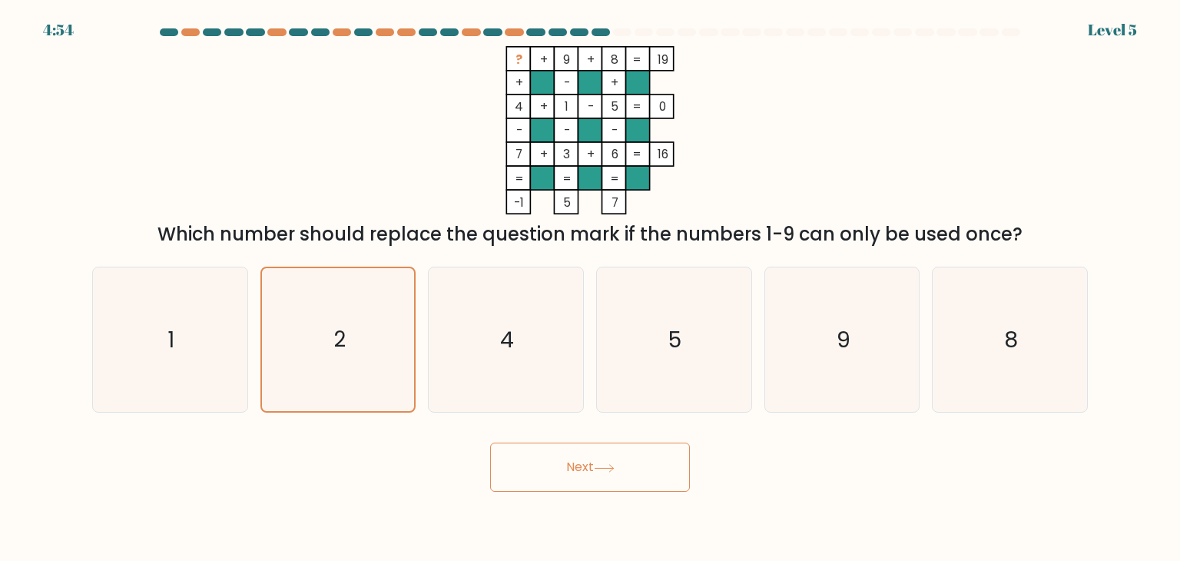
click at [669, 493] on body "4:54 Level 5" at bounding box center [590, 280] width 1180 height 561
click at [669, 471] on button "Next" at bounding box center [590, 467] width 200 height 49
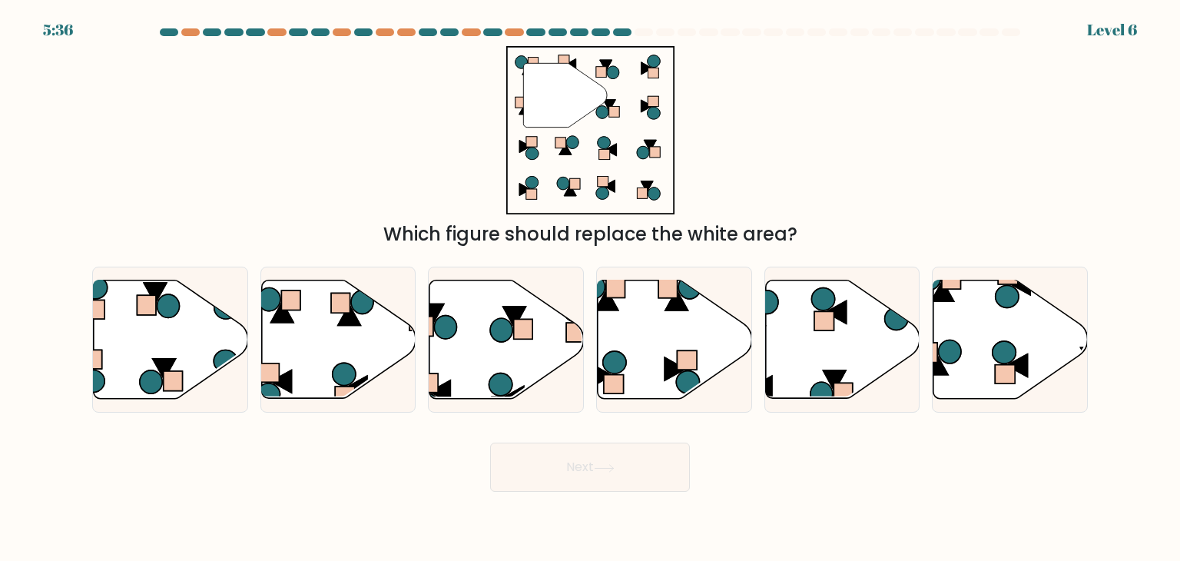
drag, startPoint x: 364, startPoint y: 234, endPoint x: 821, endPoint y: 229, distance: 457.2
click at [821, 229] on div "Which figure should replace the white area?" at bounding box center [589, 234] width 977 height 28
click at [176, 345] on icon at bounding box center [171, 339] width 154 height 118
click at [590, 288] on input "a." at bounding box center [590, 284] width 1 height 8
radio input "true"
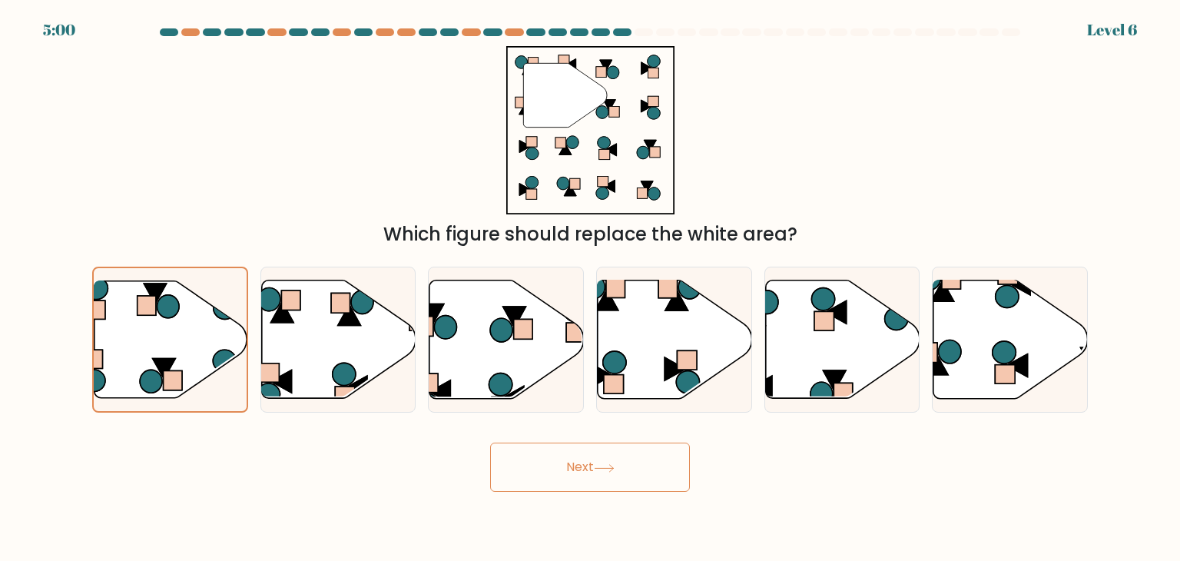
click at [581, 447] on button "Next" at bounding box center [590, 467] width 200 height 49
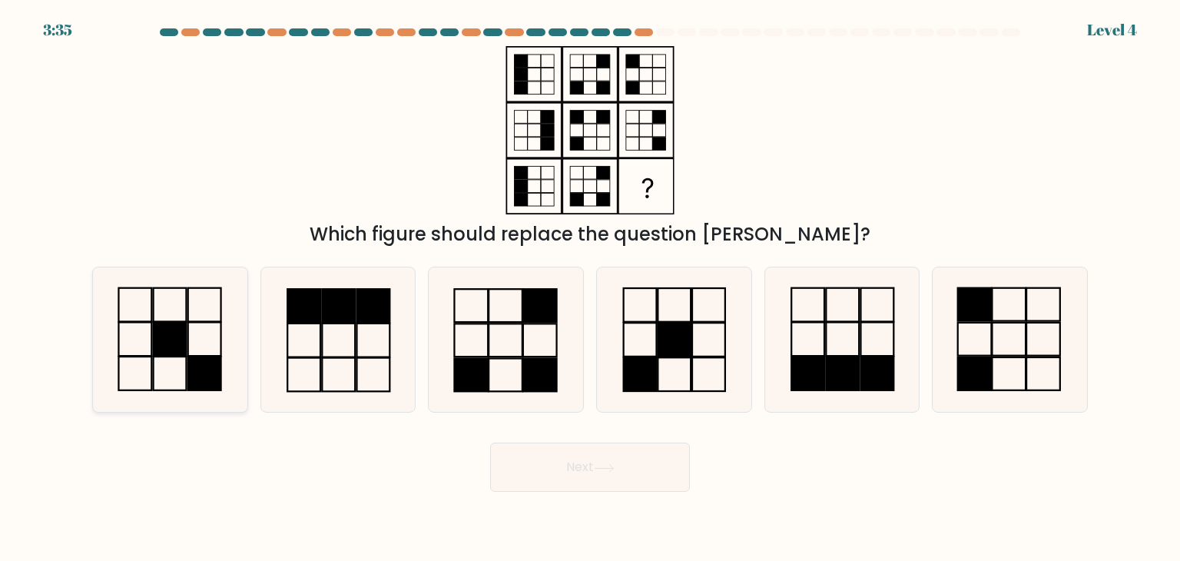
click at [164, 337] on rect at bounding box center [170, 340] width 33 height 34
click at [590, 288] on input "a." at bounding box center [590, 284] width 1 height 8
radio input "true"
click at [575, 459] on button "Next" at bounding box center [590, 467] width 200 height 49
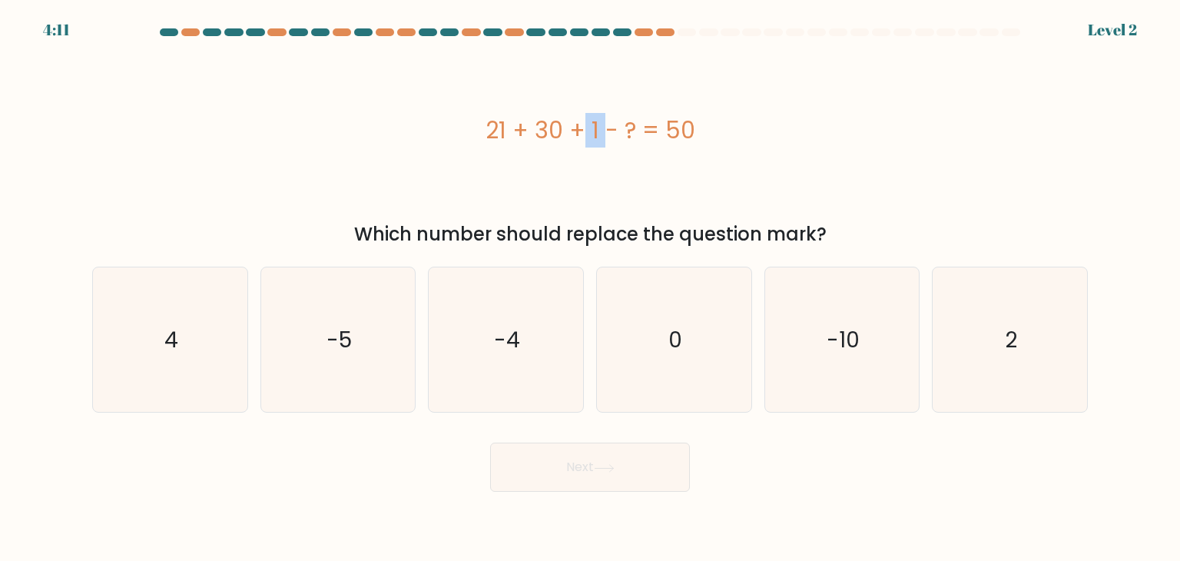
drag, startPoint x: 483, startPoint y: 127, endPoint x: 510, endPoint y: 128, distance: 26.9
click at [510, 128] on div "21 + 30 + 1 - ? = 50" at bounding box center [590, 130] width 996 height 35
drag, startPoint x: 538, startPoint y: 128, endPoint x: 555, endPoint y: 128, distance: 17.7
click at [555, 128] on div "21 + 30 + 1 - ? = 50" at bounding box center [590, 130] width 996 height 35
click at [1023, 344] on icon "2" at bounding box center [1009, 339] width 144 height 144
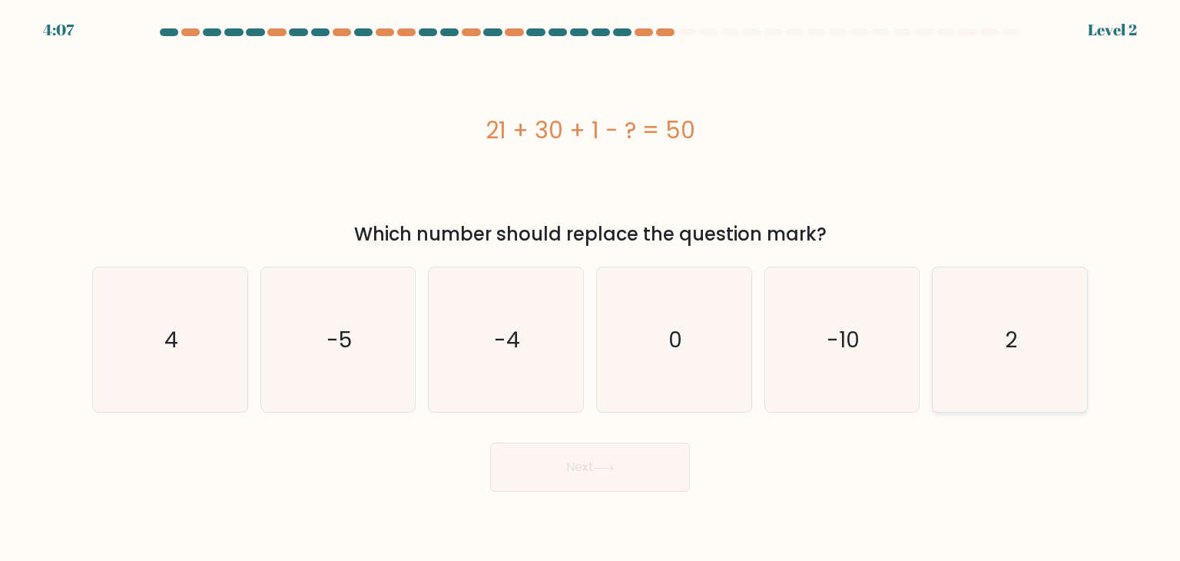
click at [591, 288] on input "f. 2" at bounding box center [590, 284] width 1 height 8
radio input "true"
click at [644, 455] on button "Next" at bounding box center [590, 467] width 200 height 49
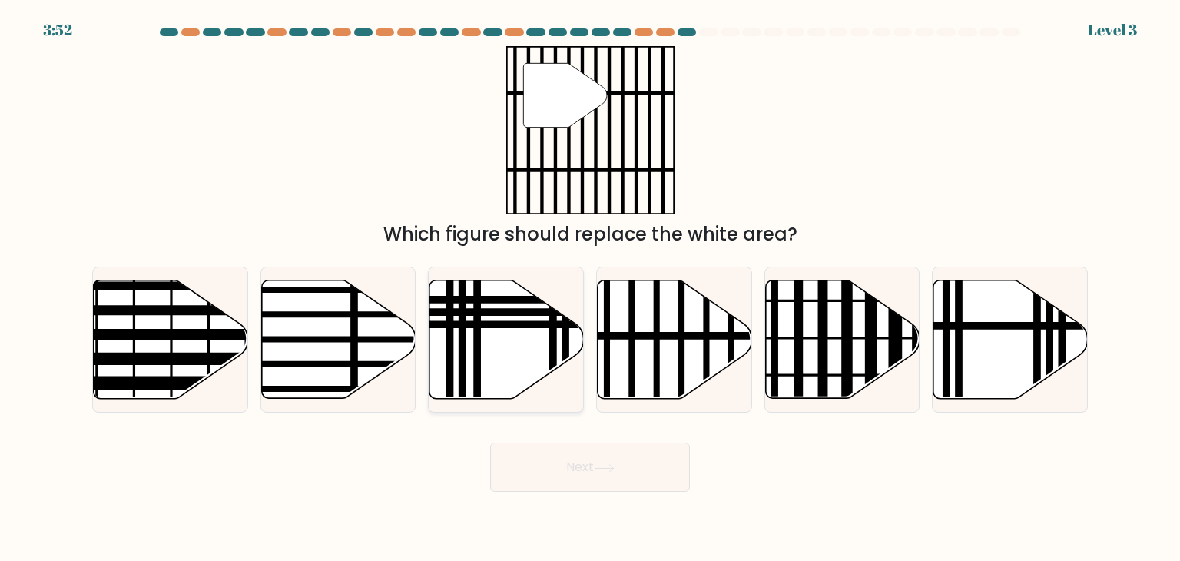
click at [469, 320] on icon at bounding box center [506, 339] width 154 height 118
click at [590, 288] on input "c." at bounding box center [590, 284] width 1 height 8
radio input "true"
click at [623, 461] on button "Next" at bounding box center [590, 467] width 200 height 49
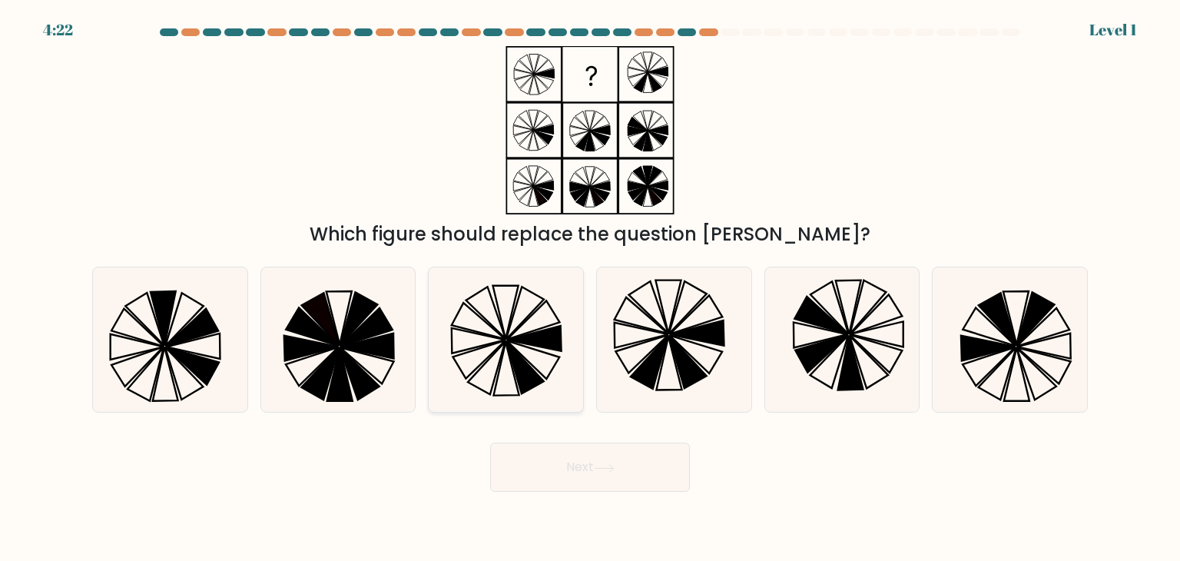
click at [499, 308] on icon at bounding box center [505, 313] width 25 height 54
click at [590, 288] on input "c." at bounding box center [590, 284] width 1 height 8
radio input "true"
click at [584, 470] on button "Next" at bounding box center [590, 467] width 200 height 49
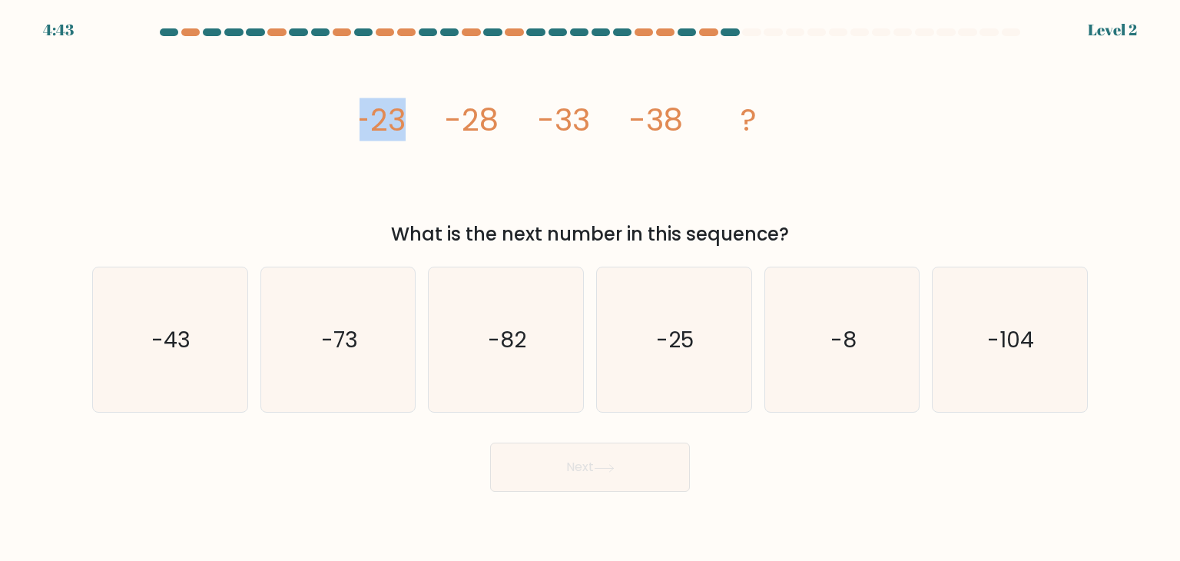
drag, startPoint x: 355, startPoint y: 128, endPoint x: 413, endPoint y: 128, distance: 57.6
click at [413, 128] on div "image/svg+xml -23 -28 -33 -38 ? What is the next number in this sequence?" at bounding box center [590, 147] width 1014 height 202
drag, startPoint x: 457, startPoint y: 118, endPoint x: 492, endPoint y: 114, distance: 34.9
click at [492, 114] on tspan "-28" at bounding box center [472, 119] width 54 height 43
click at [526, 158] on icon "image/svg+xml -23 -28 -33 -38 ?" at bounding box center [590, 130] width 461 height 168
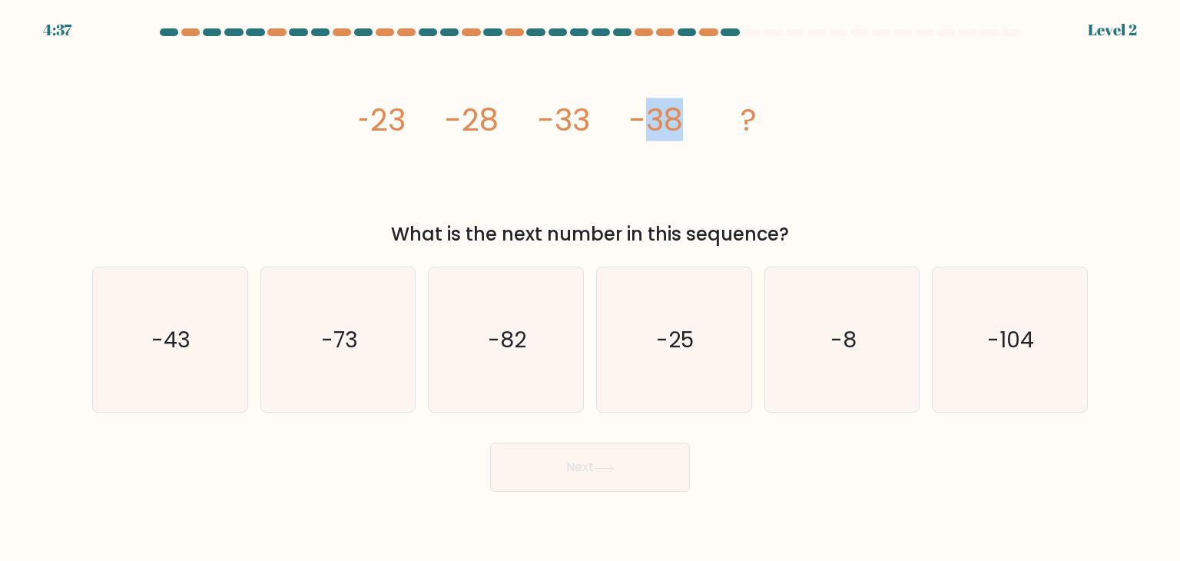
click at [675, 114] on tspan "-38" at bounding box center [656, 119] width 54 height 43
click at [158, 327] on text "-43" at bounding box center [171, 339] width 39 height 31
click at [590, 288] on input "a. -43" at bounding box center [590, 284] width 1 height 8
radio input "true"
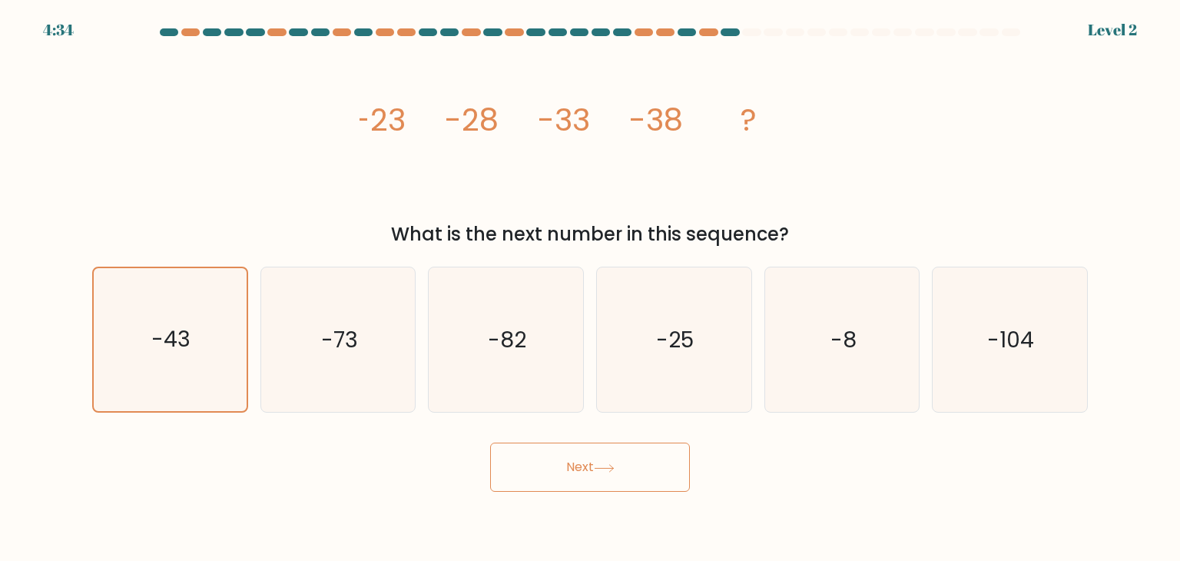
click at [545, 462] on button "Next" at bounding box center [590, 467] width 200 height 49
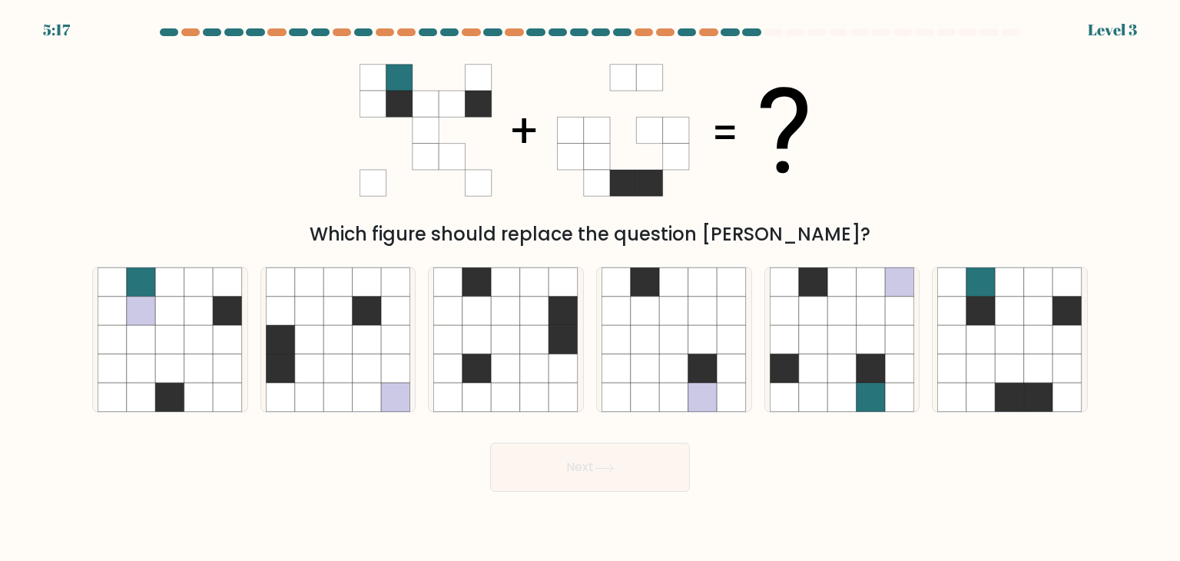
click at [490, 240] on div "Which figure should replace the question mark?" at bounding box center [589, 234] width 977 height 28
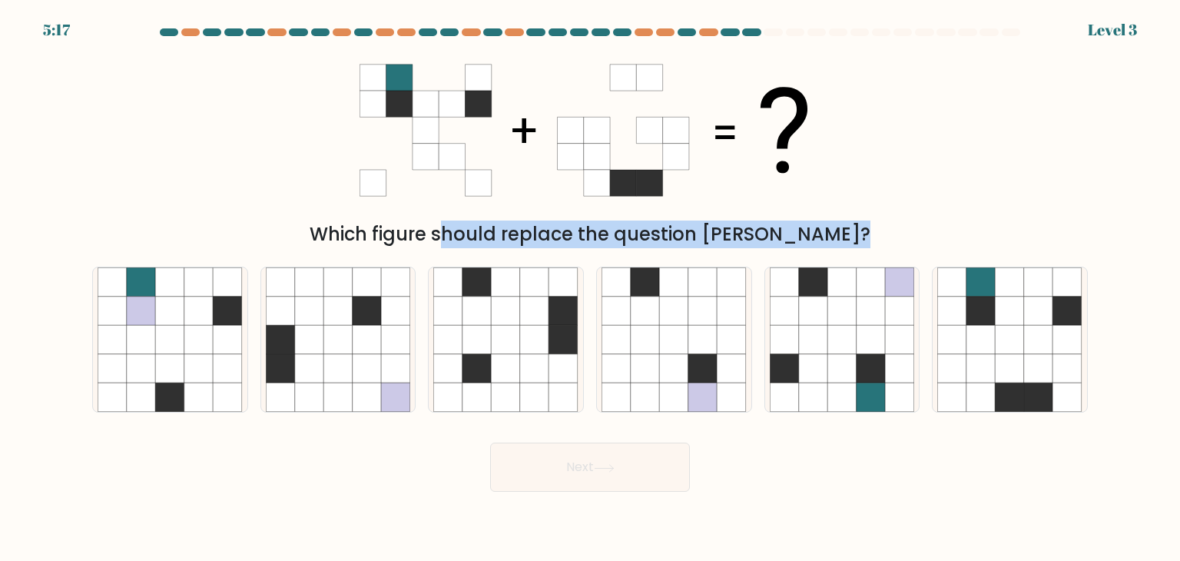
click at [490, 240] on div "Which figure should replace the question mark?" at bounding box center [589, 234] width 977 height 28
click at [667, 230] on div "Which figure should replace the question mark?" at bounding box center [589, 234] width 977 height 28
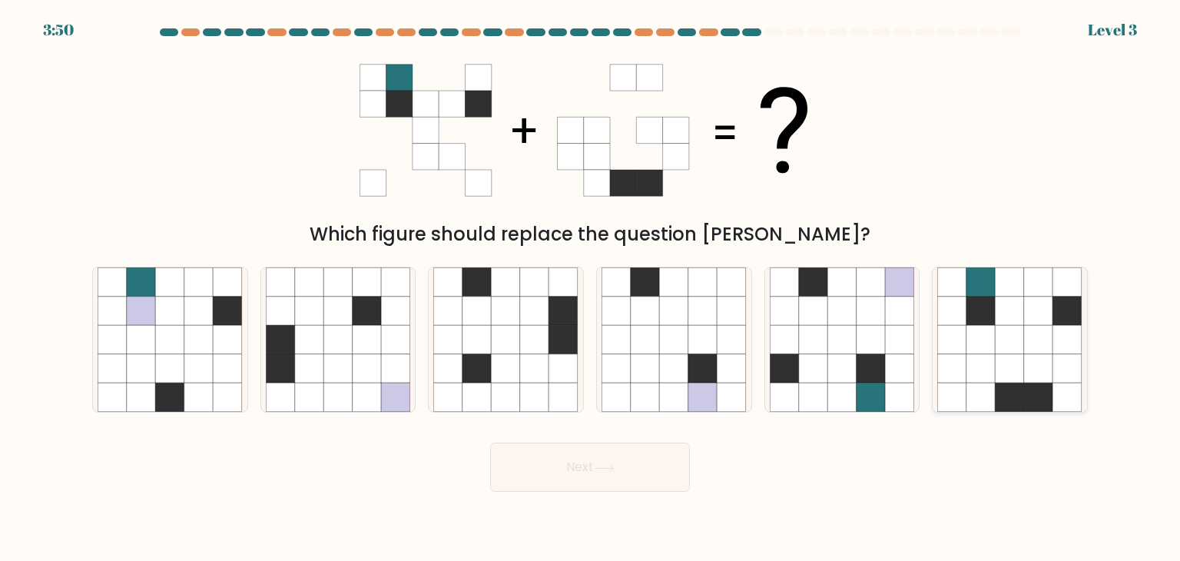
click at [1042, 345] on icon at bounding box center [1038, 339] width 29 height 29
click at [591, 288] on input "f." at bounding box center [590, 284] width 1 height 8
radio input "true"
click at [597, 470] on icon at bounding box center [604, 468] width 21 height 8
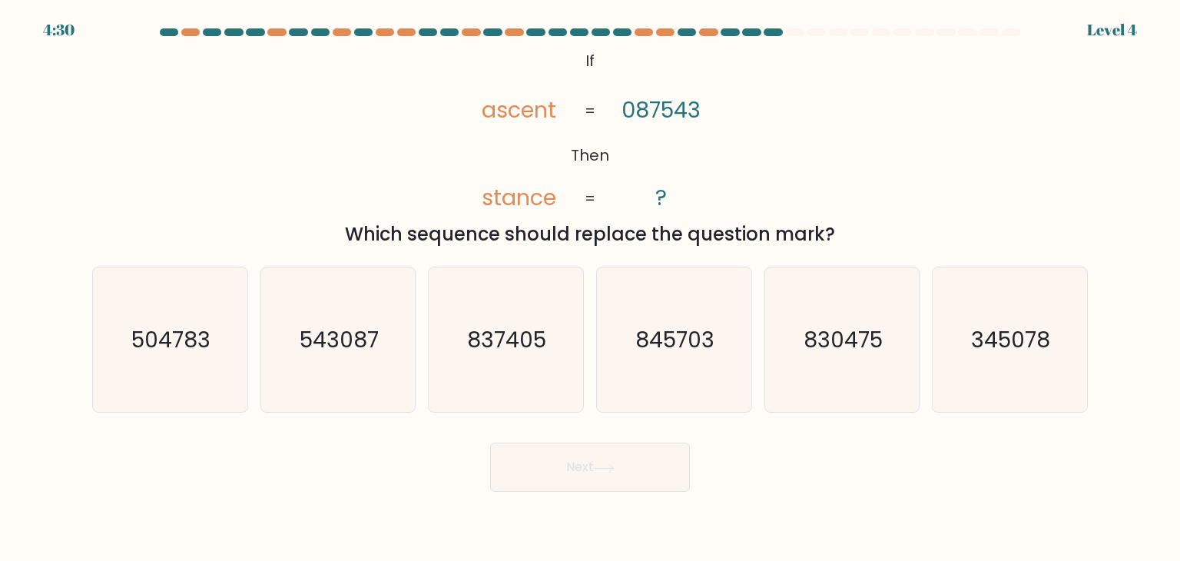
click at [525, 117] on tspan "ascent" at bounding box center [519, 109] width 75 height 31
click at [728, 128] on div "@import url('https://fonts.googleapis.com/css?family=Abril+Fatface:400,100,100i…" at bounding box center [590, 147] width 1014 height 202
click at [827, 335] on text "830475" at bounding box center [843, 339] width 79 height 31
click at [591, 288] on input "e. 830475" at bounding box center [590, 284] width 1 height 8
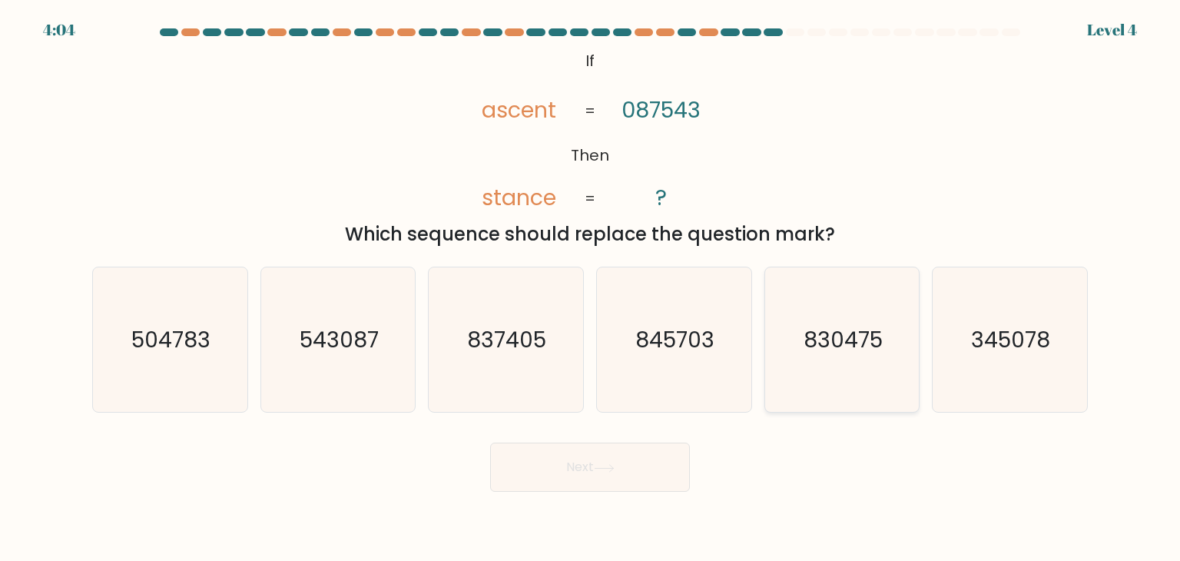
radio input "true"
click at [648, 465] on button "Next" at bounding box center [590, 467] width 200 height 49
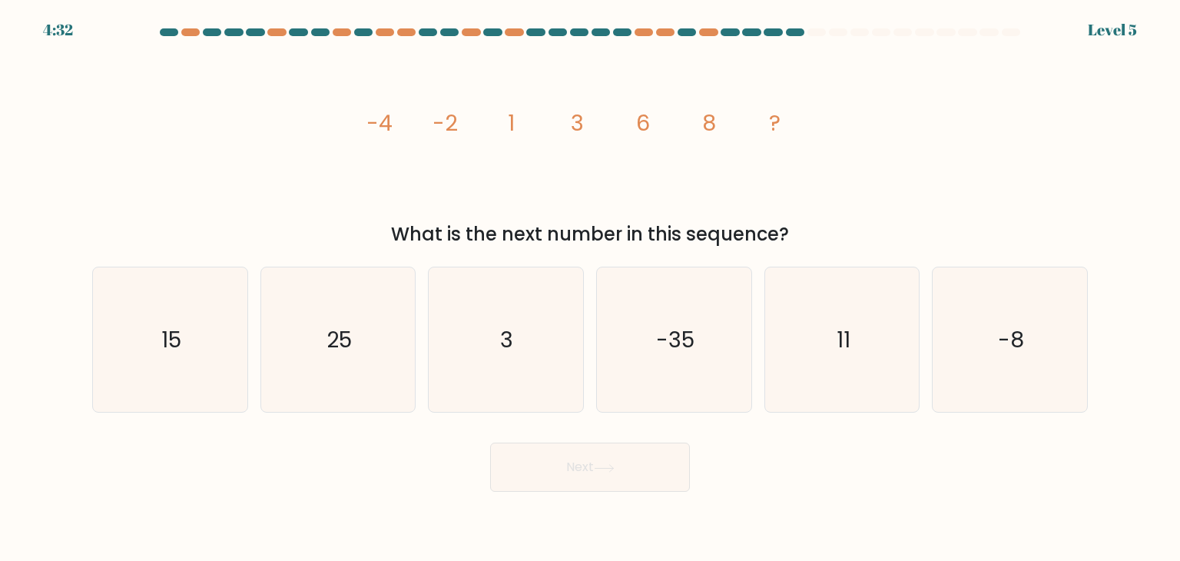
drag, startPoint x: 353, startPoint y: 111, endPoint x: 830, endPoint y: 221, distance: 489.6
click at [830, 221] on div "image/svg+xml -4 -2 1 3 6 8 ? What is the next number in this sequence?" at bounding box center [590, 147] width 1014 height 202
copy div "-4 -2 1 3 6 8 ? What is the next number in this sequence?"
click at [978, 83] on div "image/svg+xml -4 -2 1 3 6 8 ? What is the next number in this sequence?" at bounding box center [590, 147] width 1014 height 202
click at [794, 348] on icon "11" at bounding box center [842, 339] width 144 height 144
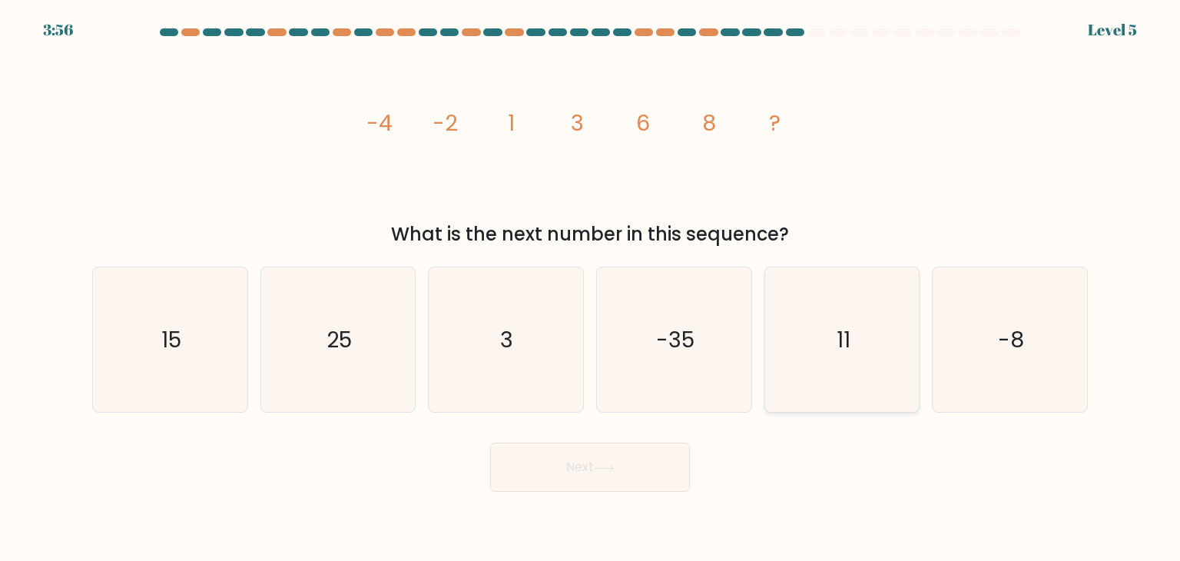
click at [591, 288] on input "e. 11" at bounding box center [590, 284] width 1 height 8
radio input "true"
click at [618, 463] on button "Next" at bounding box center [590, 467] width 200 height 49
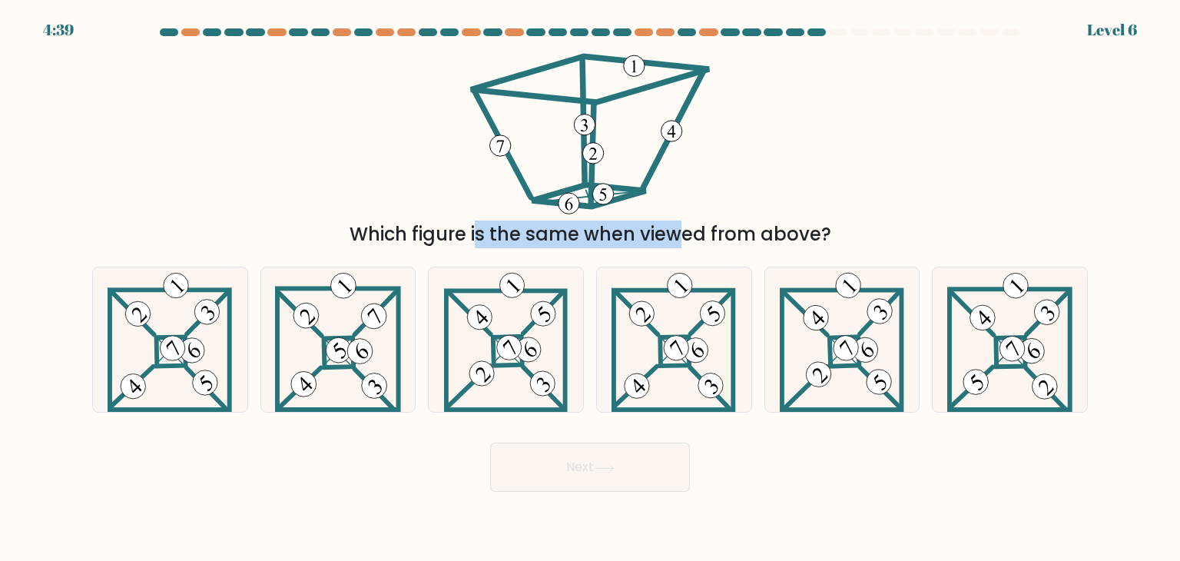
drag, startPoint x: 532, startPoint y: 229, endPoint x: 917, endPoint y: 213, distance: 386.0
click at [917, 213] on div "Which figure is the same when viewed from above?" at bounding box center [590, 147] width 1014 height 202
click at [751, 229] on div "Which figure is the same when viewed from above?" at bounding box center [589, 234] width 977 height 28
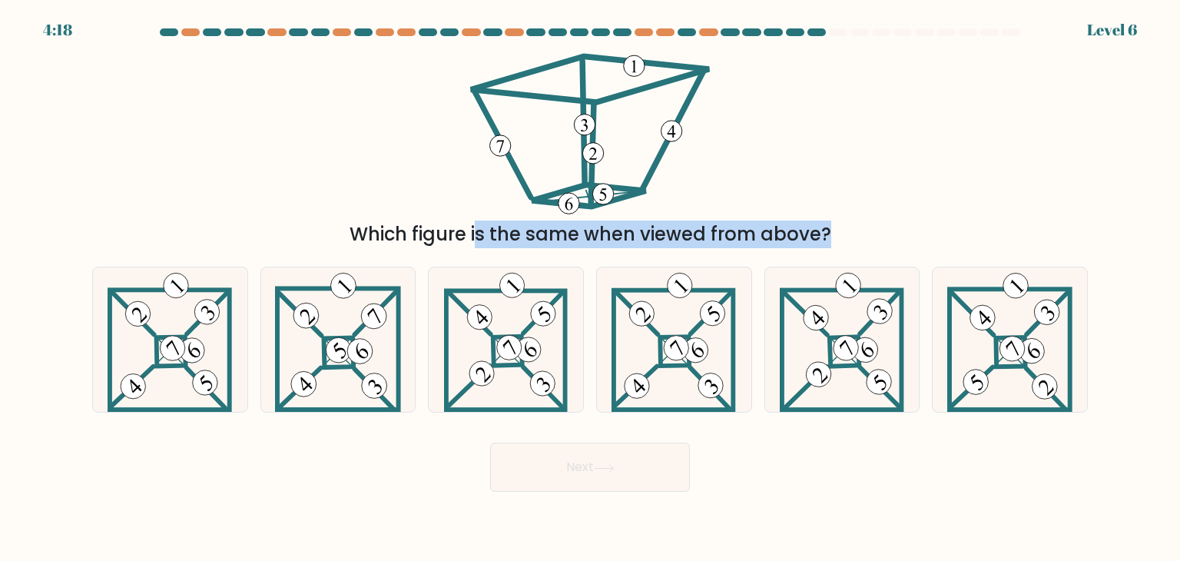
click at [751, 229] on div "Which figure is the same when viewed from above?" at bounding box center [589, 234] width 977 height 28
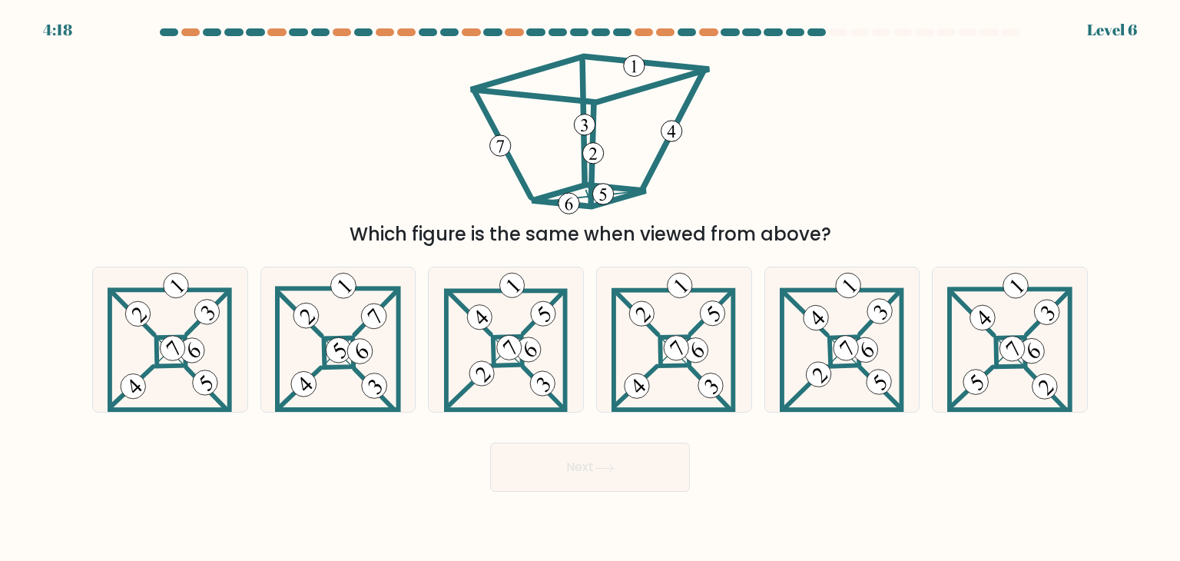
click at [811, 142] on div "Which figure is the same when viewed from above?" at bounding box center [590, 147] width 1014 height 202
click at [655, 370] on 106 at bounding box center [636, 385] width 41 height 39
click at [591, 288] on input "d." at bounding box center [590, 284] width 1 height 8
radio input "true"
click at [632, 467] on button "Next" at bounding box center [590, 467] width 200 height 49
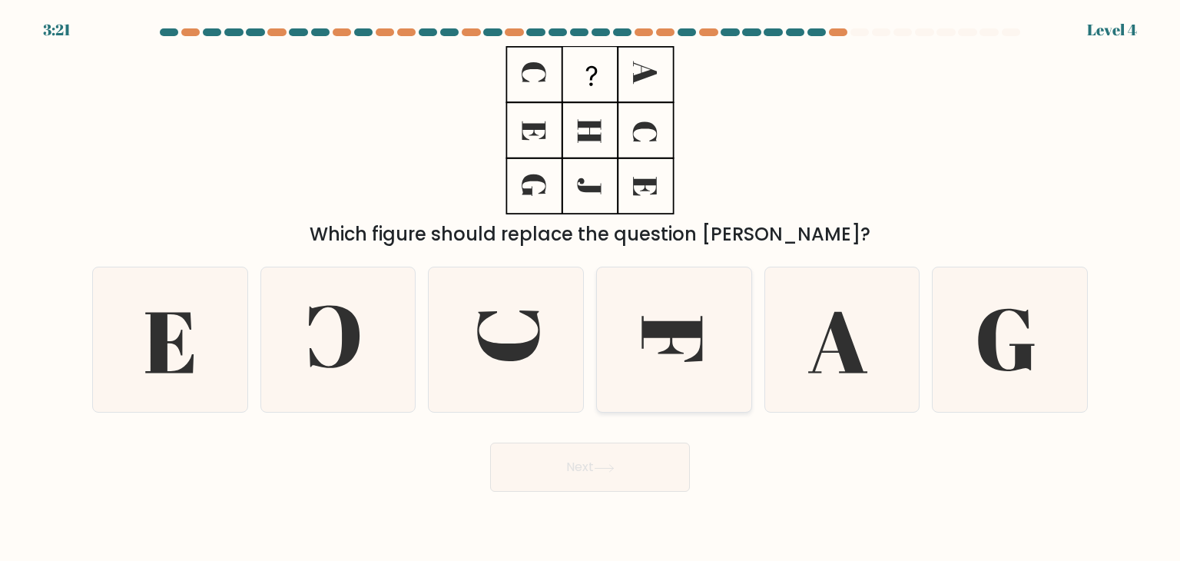
click at [652, 305] on icon at bounding box center [674, 339] width 144 height 144
click at [591, 288] on input "d." at bounding box center [590, 284] width 1 height 8
radio input "true"
click at [602, 454] on button "Next" at bounding box center [590, 467] width 200 height 49
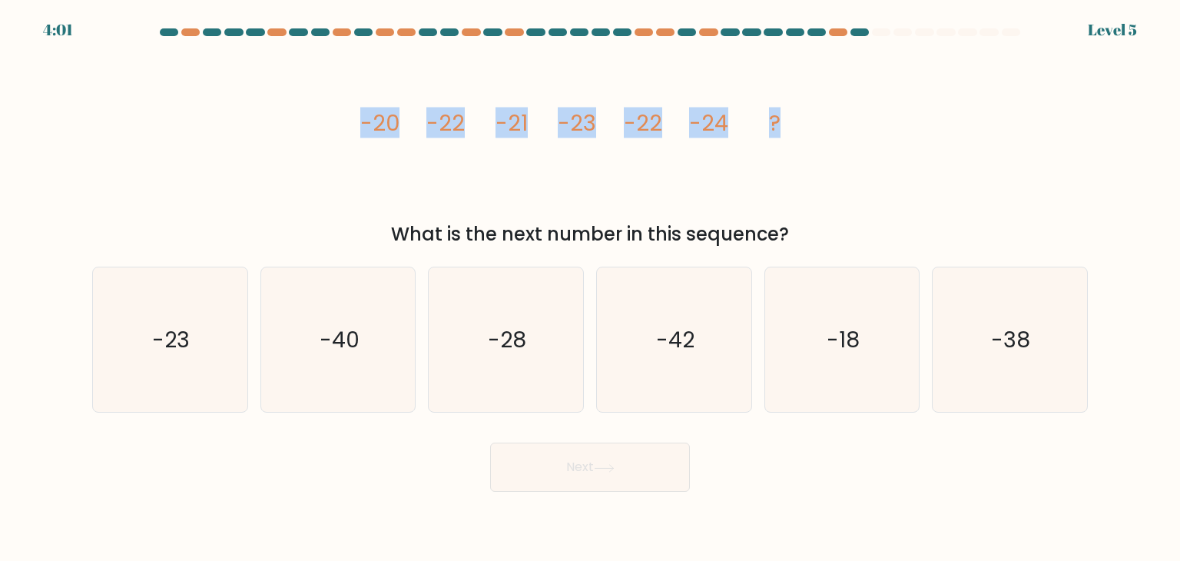
drag, startPoint x: 344, startPoint y: 129, endPoint x: 814, endPoint y: 129, distance: 469.4
click at [814, 129] on div "image/svg+xml -20 -22 -21 -23 -22 -24 ? What is the next number in this sequenc…" at bounding box center [590, 147] width 1014 height 202
click at [945, 128] on div "image/svg+xml -20 -22 -21 -23 -22 -24 ? What is the next number in this sequenc…" at bounding box center [590, 147] width 1014 height 202
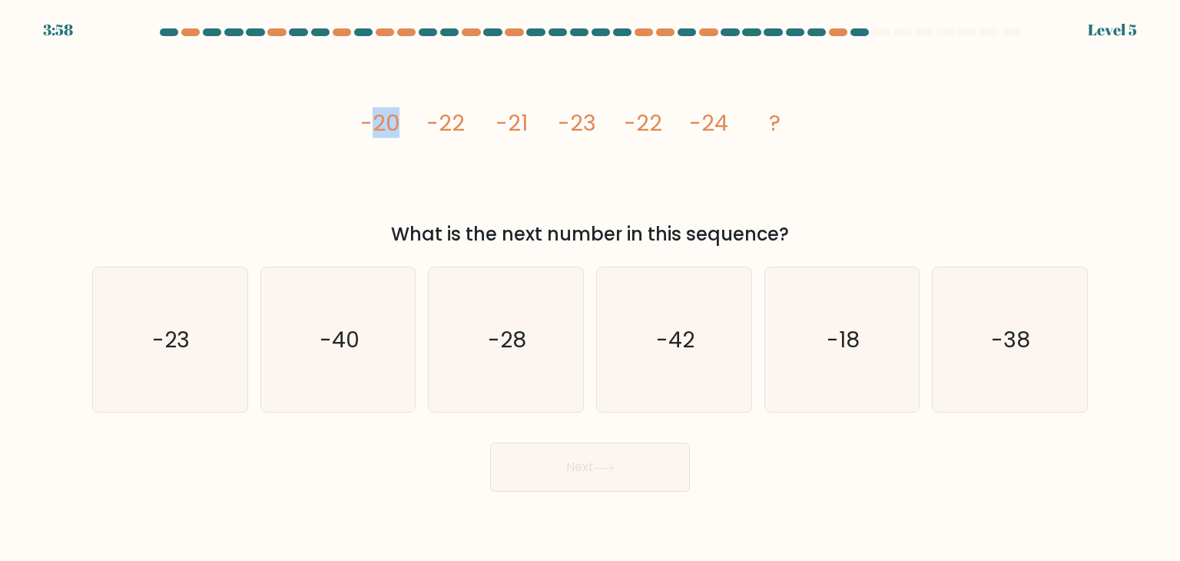
click at [392, 131] on tspan "-20" at bounding box center [379, 123] width 39 height 31
drag, startPoint x: 432, startPoint y: 124, endPoint x: 469, endPoint y: 137, distance: 39.8
click at [469, 137] on icon "image/svg+xml -20 -22 -21 -23 -22 -24 ?" at bounding box center [590, 130] width 461 height 168
drag, startPoint x: 507, startPoint y: 121, endPoint x: 529, endPoint y: 122, distance: 21.5
click at [529, 122] on icon "image/svg+xml -20 -22 -21 -23 -22 -24 ?" at bounding box center [590, 130] width 461 height 168
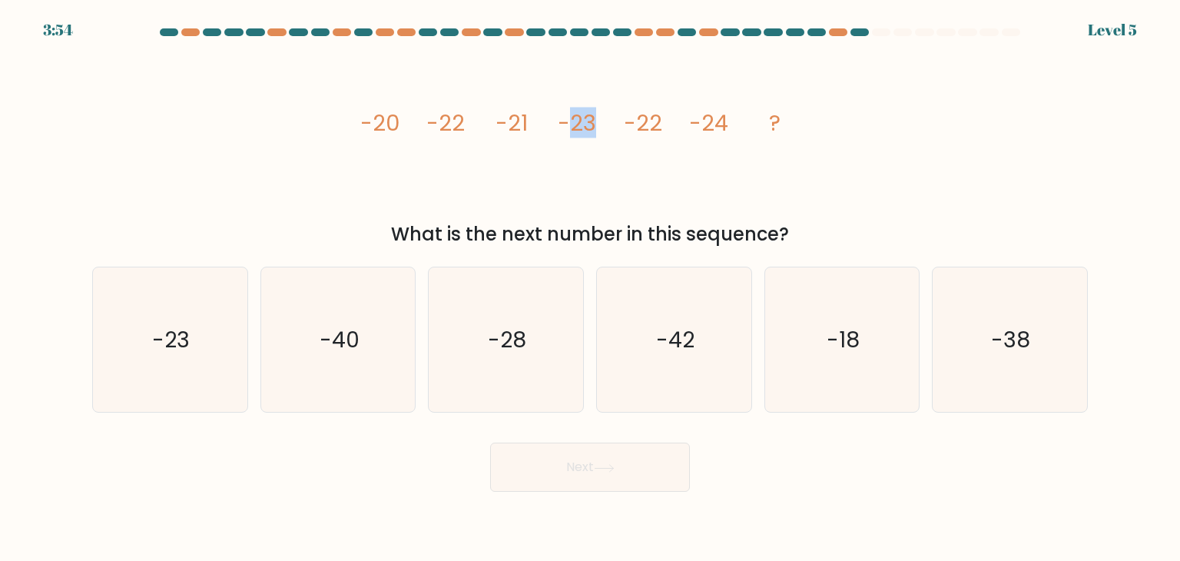
drag, startPoint x: 577, startPoint y: 128, endPoint x: 596, endPoint y: 128, distance: 19.2
click at [596, 128] on icon "image/svg+xml -20 -22 -21 -23 -22 -24 ?" at bounding box center [590, 130] width 461 height 168
drag, startPoint x: 641, startPoint y: 121, endPoint x: 660, endPoint y: 121, distance: 19.2
click at [660, 121] on tspan "-22" at bounding box center [643, 123] width 38 height 31
drag, startPoint x: 705, startPoint y: 128, endPoint x: 721, endPoint y: 131, distance: 16.3
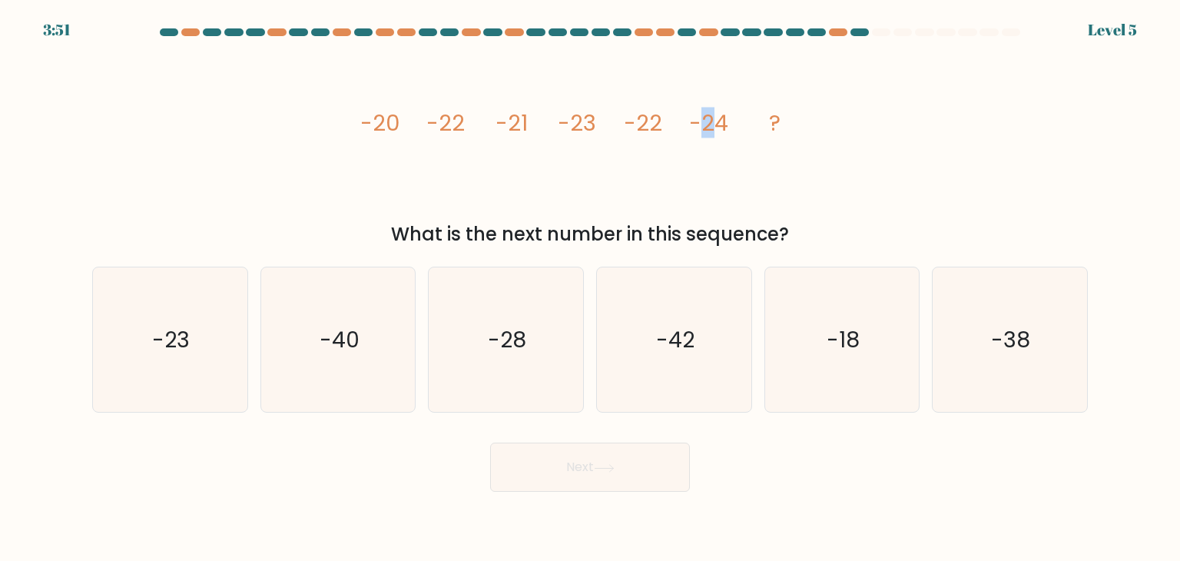
click at [721, 131] on tspan "-24" at bounding box center [708, 123] width 39 height 31
click at [714, 148] on icon "image/svg+xml -20 -22 -21 -23 -22 -24 ?" at bounding box center [590, 130] width 461 height 168
drag, startPoint x: 371, startPoint y: 126, endPoint x: 402, endPoint y: 134, distance: 31.7
click at [402, 134] on icon "image/svg+xml -20 -22 -21 -23 -22 -24 ?" at bounding box center [590, 130] width 461 height 168
drag, startPoint x: 430, startPoint y: 120, endPoint x: 457, endPoint y: 119, distance: 26.9
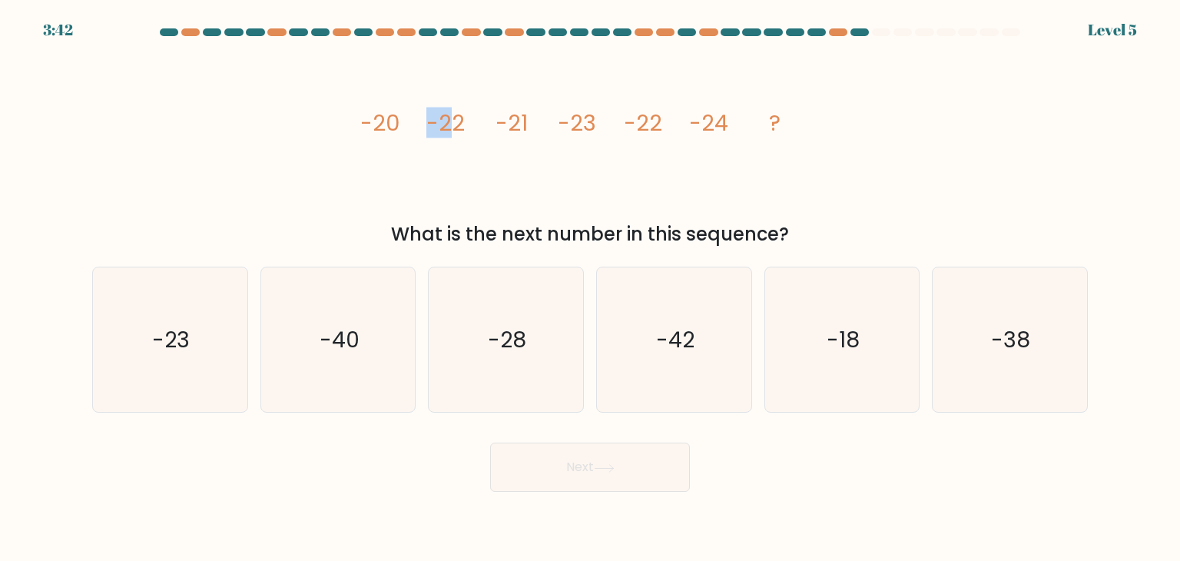
click at [457, 119] on tspan "-22" at bounding box center [445, 123] width 38 height 31
drag, startPoint x: 507, startPoint y: 128, endPoint x: 522, endPoint y: 130, distance: 15.4
click at [522, 130] on tspan "-21" at bounding box center [512, 123] width 32 height 31
click at [655, 161] on icon "image/svg+xml -20 -22 -21 -23 -22 -24 ?" at bounding box center [590, 130] width 461 height 168
click at [156, 340] on text "-23" at bounding box center [172, 339] width 38 height 31
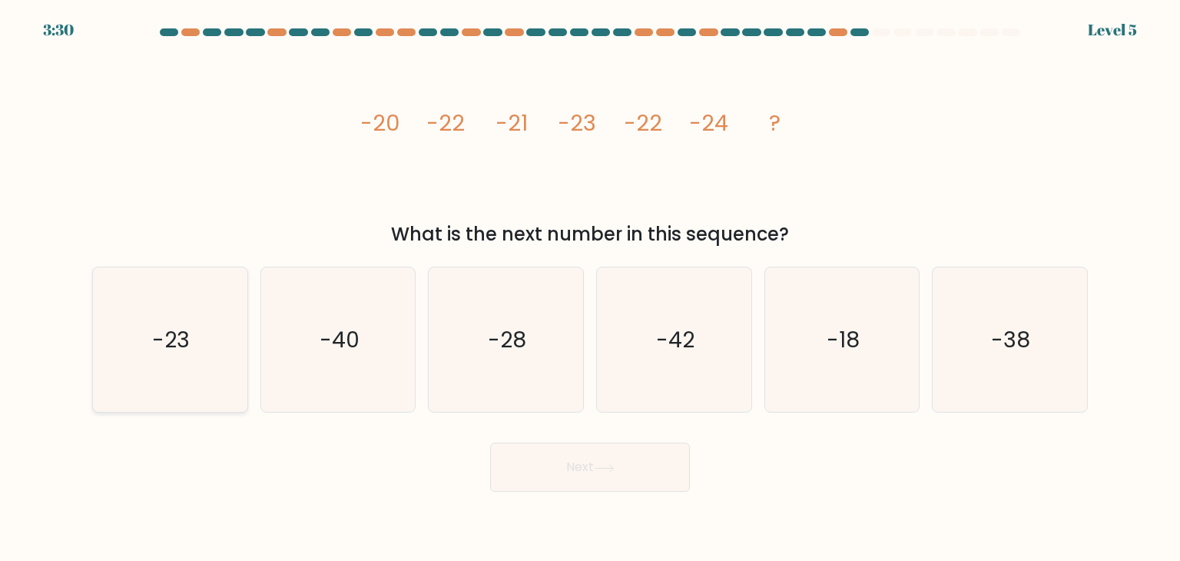
click at [590, 288] on input "a. -23" at bounding box center [590, 284] width 1 height 8
radio input "true"
click at [587, 469] on button "Next" at bounding box center [590, 467] width 200 height 49
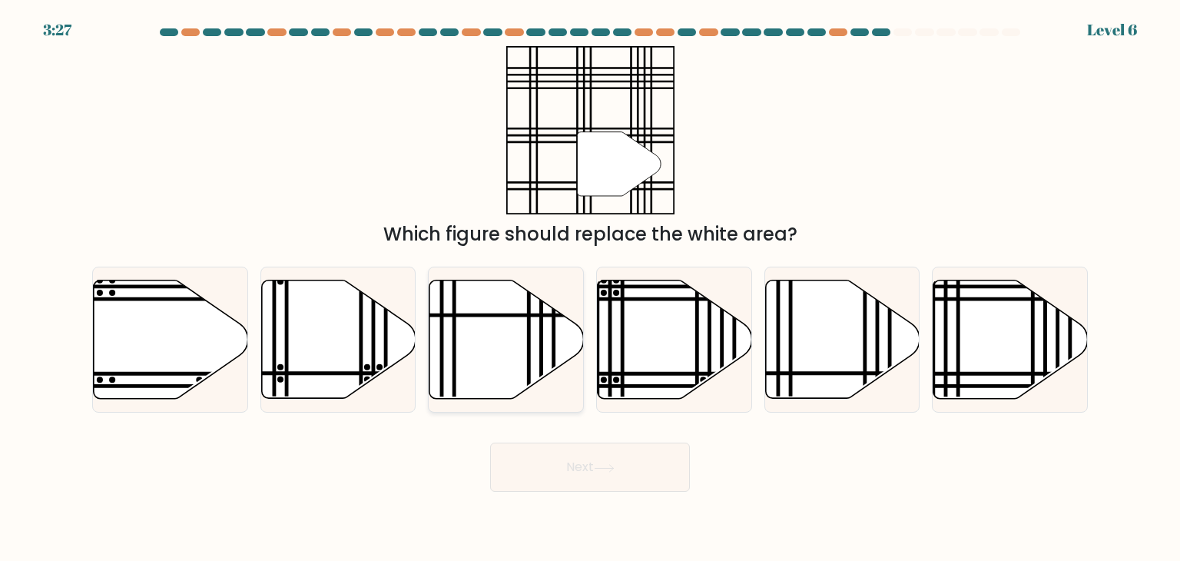
click at [504, 333] on icon at bounding box center [506, 339] width 154 height 118
click at [590, 288] on input "c." at bounding box center [590, 284] width 1 height 8
radio input "true"
click at [549, 468] on button "Next" at bounding box center [590, 467] width 200 height 49
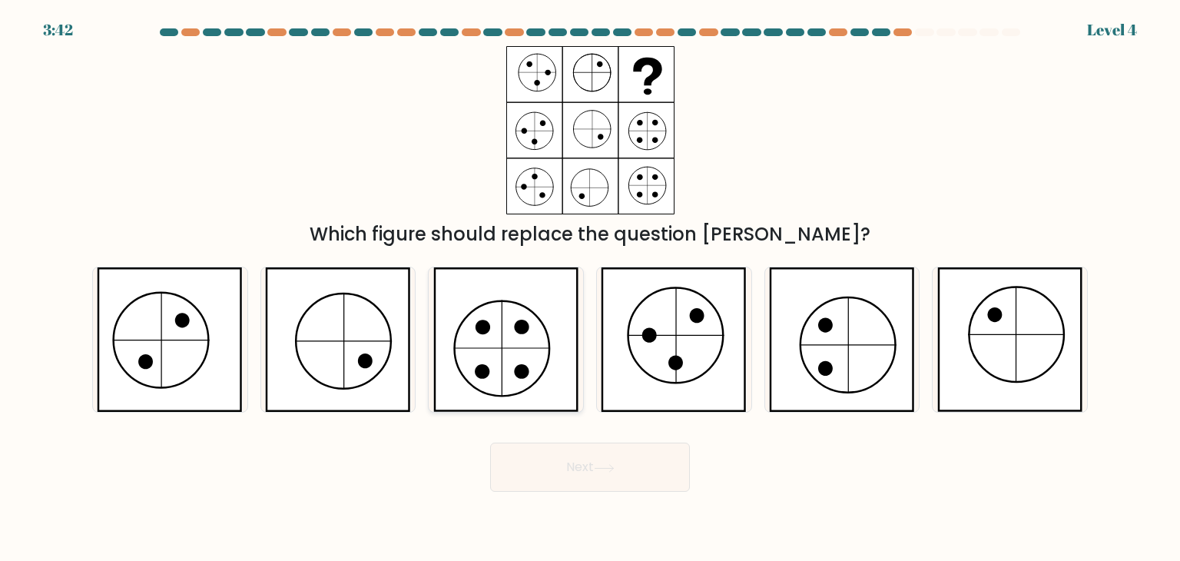
click at [526, 309] on icon at bounding box center [506, 339] width 146 height 144
click at [590, 288] on input "c." at bounding box center [590, 284] width 1 height 8
radio input "true"
click at [629, 483] on button "Next" at bounding box center [590, 467] width 200 height 49
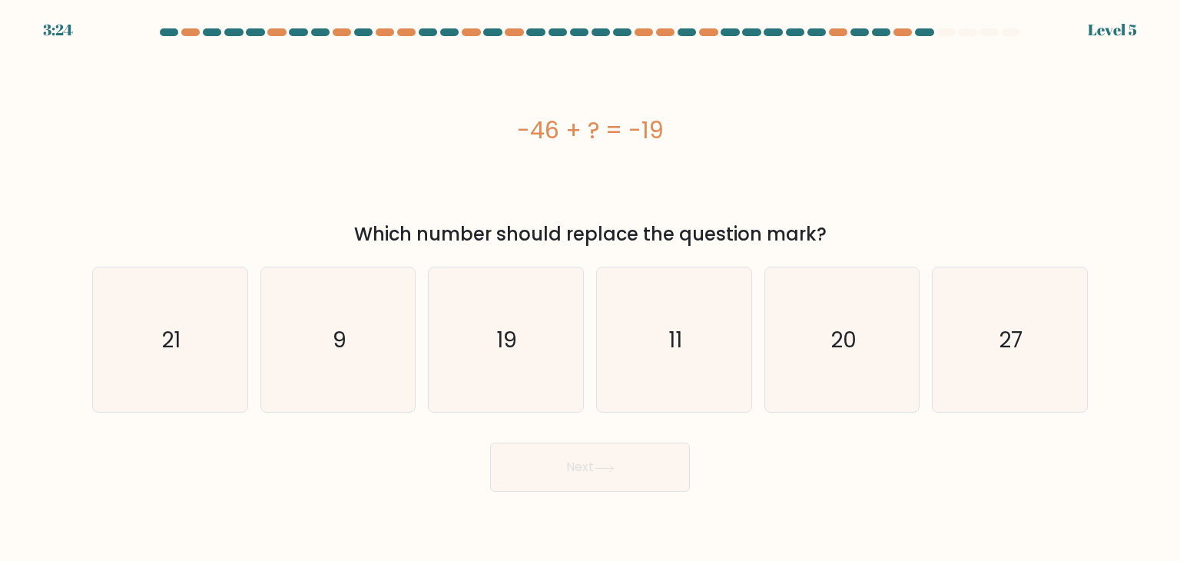
drag, startPoint x: 513, startPoint y: 133, endPoint x: 738, endPoint y: 97, distance: 228.0
click at [738, 97] on div "-46 + ? = -19" at bounding box center [590, 130] width 996 height 168
copy div "-46 + ? = -19"
click at [1044, 339] on icon "27" at bounding box center [1009, 339] width 144 height 144
click at [591, 288] on input "f. 27" at bounding box center [590, 284] width 1 height 8
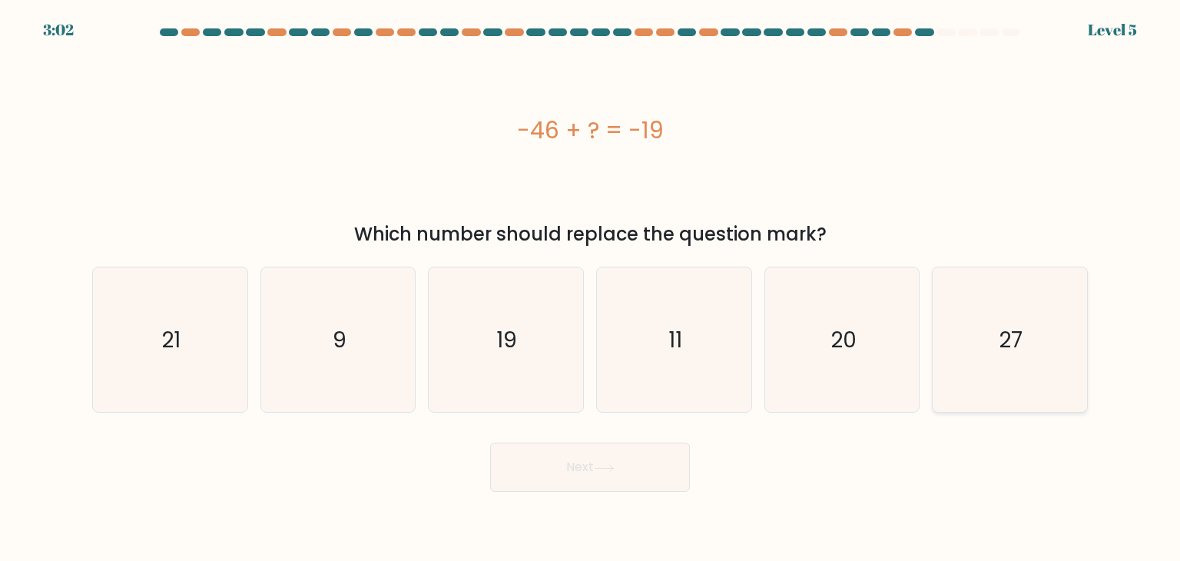
radio input "true"
click at [648, 467] on button "Next" at bounding box center [590, 467] width 200 height 49
click at [581, 466] on button "Next" at bounding box center [590, 467] width 200 height 49
click at [631, 134] on div "-46 + ? = -19" at bounding box center [590, 130] width 996 height 35
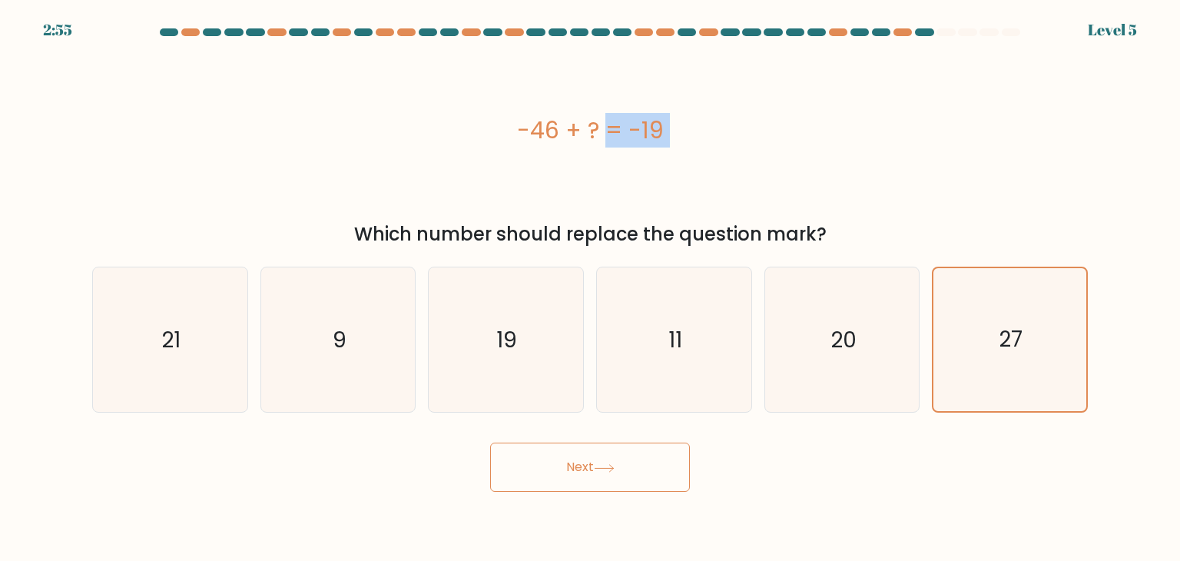
click at [631, 134] on div "-46 + ? = -19" at bounding box center [590, 130] width 996 height 35
click at [610, 467] on icon at bounding box center [604, 468] width 21 height 8
click at [610, 466] on icon at bounding box center [604, 468] width 21 height 8
click at [993, 345] on icon "27" at bounding box center [1009, 339] width 143 height 143
click at [591, 288] on input "f. 27" at bounding box center [590, 284] width 1 height 8
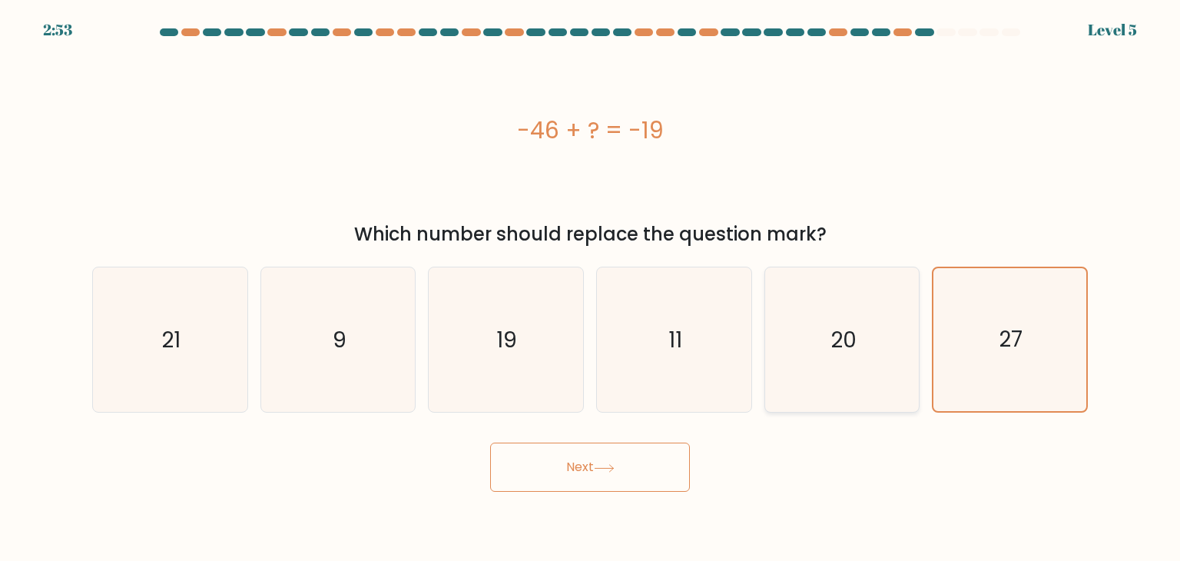
drag, startPoint x: 822, startPoint y: 340, endPoint x: 632, endPoint y: 340, distance: 190.5
click at [821, 340] on icon "20" at bounding box center [842, 339] width 144 height 144
click at [591, 288] on input "e. 20" at bounding box center [590, 284] width 1 height 8
radio input "true"
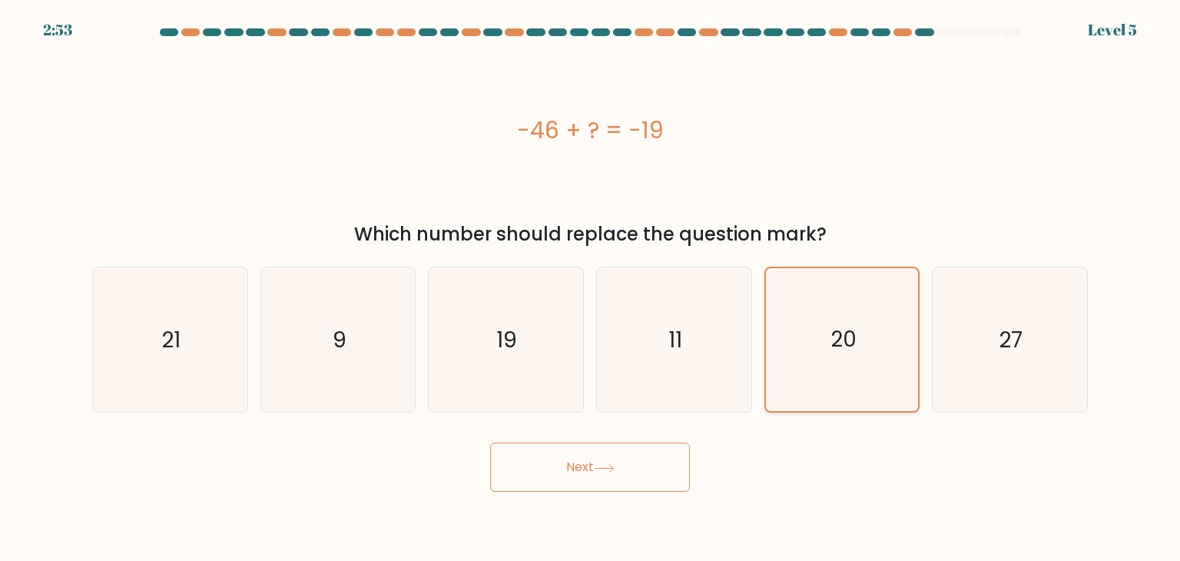
drag, startPoint x: 632, startPoint y: 340, endPoint x: 904, endPoint y: 333, distance: 272.1
click at [641, 340] on icon "11" at bounding box center [674, 339] width 144 height 144
click at [591, 288] on input "d. 11" at bounding box center [590, 284] width 1 height 8
radio input "true"
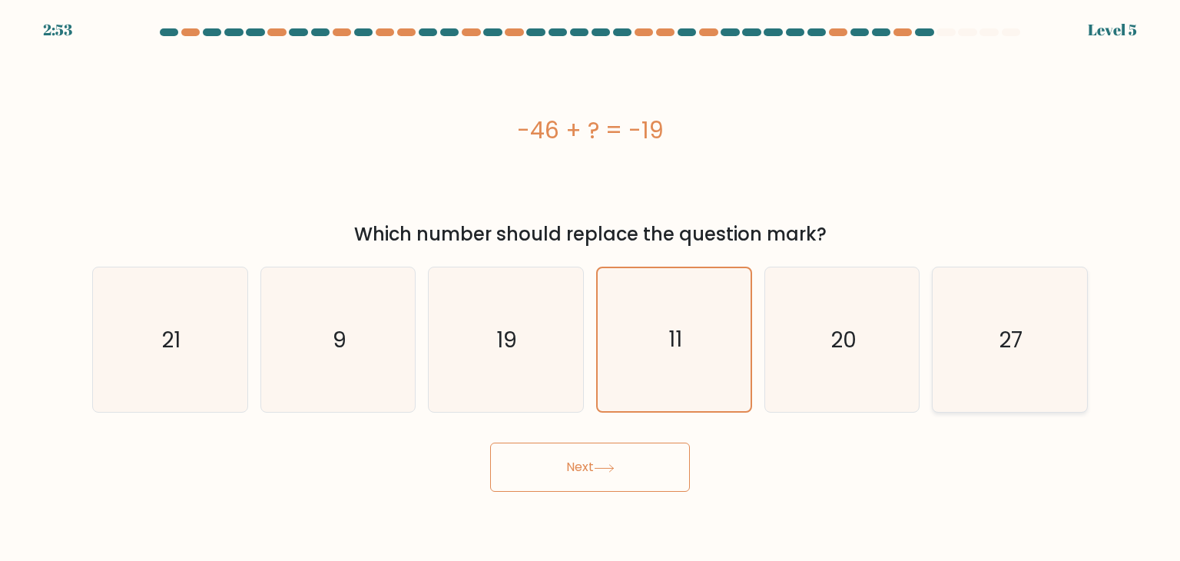
drag, startPoint x: 910, startPoint y: 330, endPoint x: 1040, endPoint y: 327, distance: 130.6
click at [929, 330] on div "a. 21 b. 9 c." at bounding box center [590, 333] width 1008 height 158
click at [1041, 327] on icon "27" at bounding box center [1009, 339] width 144 height 144
click at [591, 288] on input "f. 27" at bounding box center [590, 284] width 1 height 8
radio input "true"
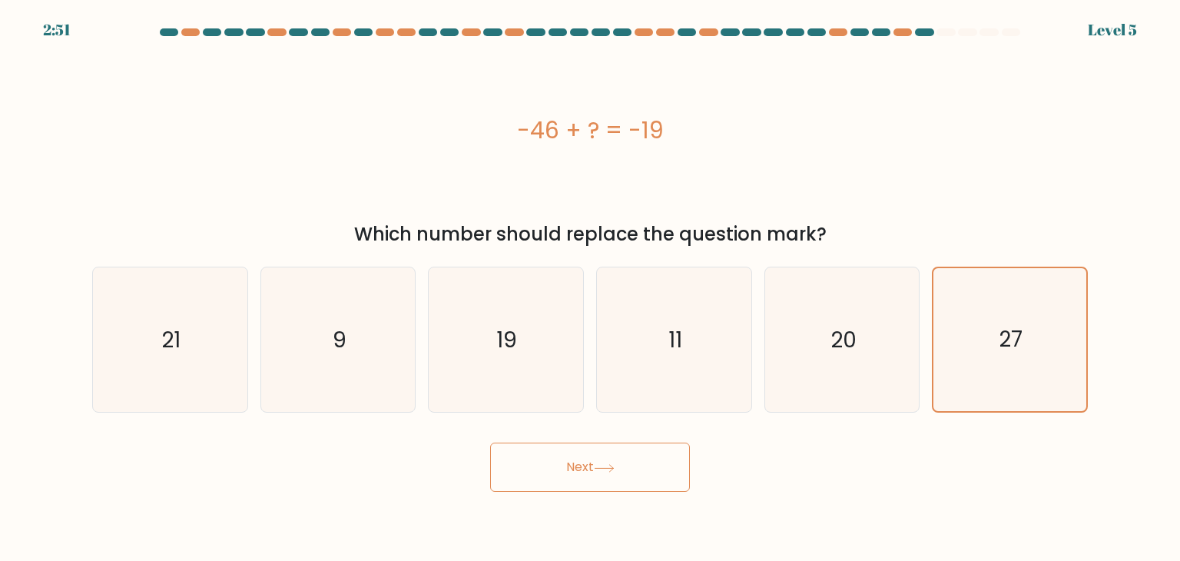
click at [608, 456] on button "Next" at bounding box center [590, 467] width 200 height 49
click at [592, 458] on button "Next" at bounding box center [590, 467] width 200 height 49
click at [618, 133] on div "-46 + ? = -19" at bounding box center [590, 130] width 996 height 35
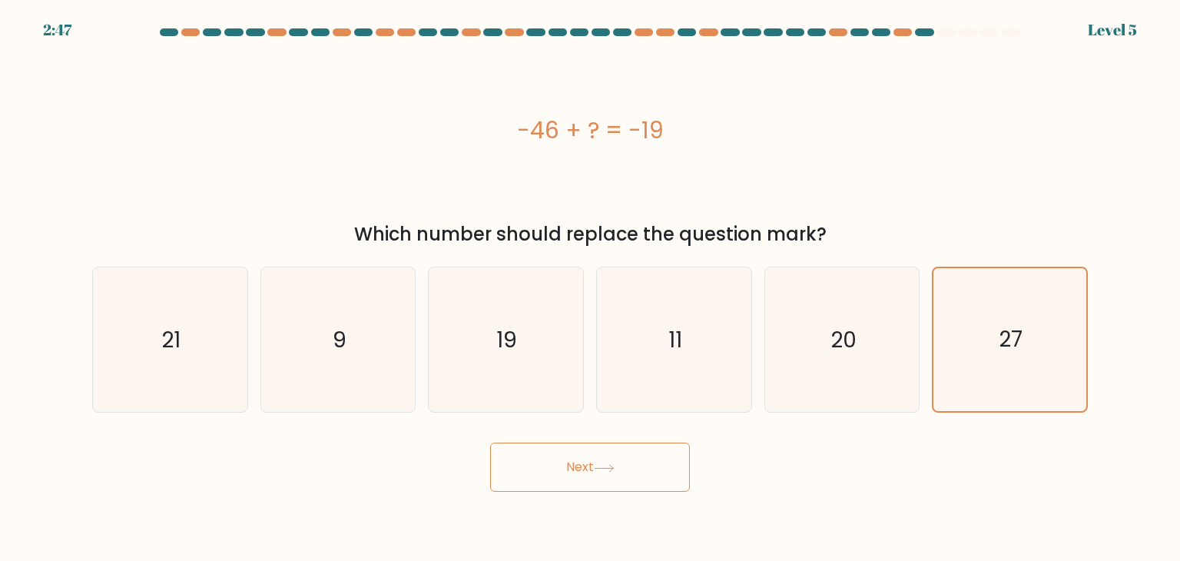
click at [618, 133] on div "-46 + ? = -19" at bounding box center [590, 130] width 996 height 35
click at [796, 167] on div "-46 + ? = -19" at bounding box center [590, 130] width 996 height 168
click at [981, 379] on icon "27" at bounding box center [1009, 339] width 143 height 143
click at [591, 288] on input "f. 27" at bounding box center [590, 284] width 1 height 8
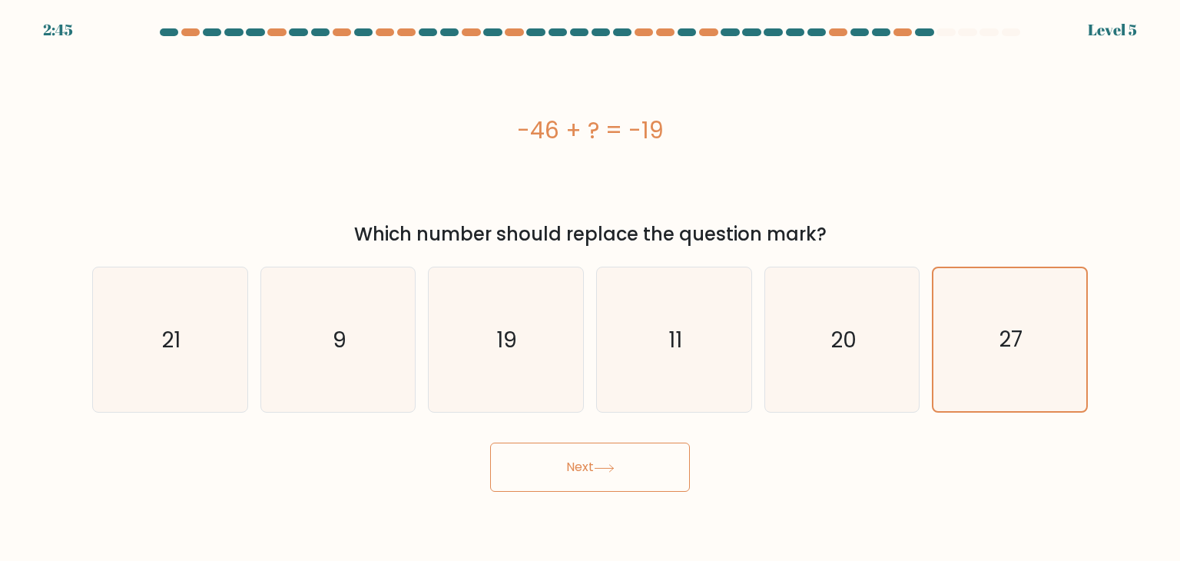
click at [598, 474] on button "Next" at bounding box center [590, 467] width 200 height 49
click at [604, 480] on button "Next" at bounding box center [590, 467] width 200 height 49
click at [1113, 31] on form "a. 9" at bounding box center [590, 259] width 1180 height 463
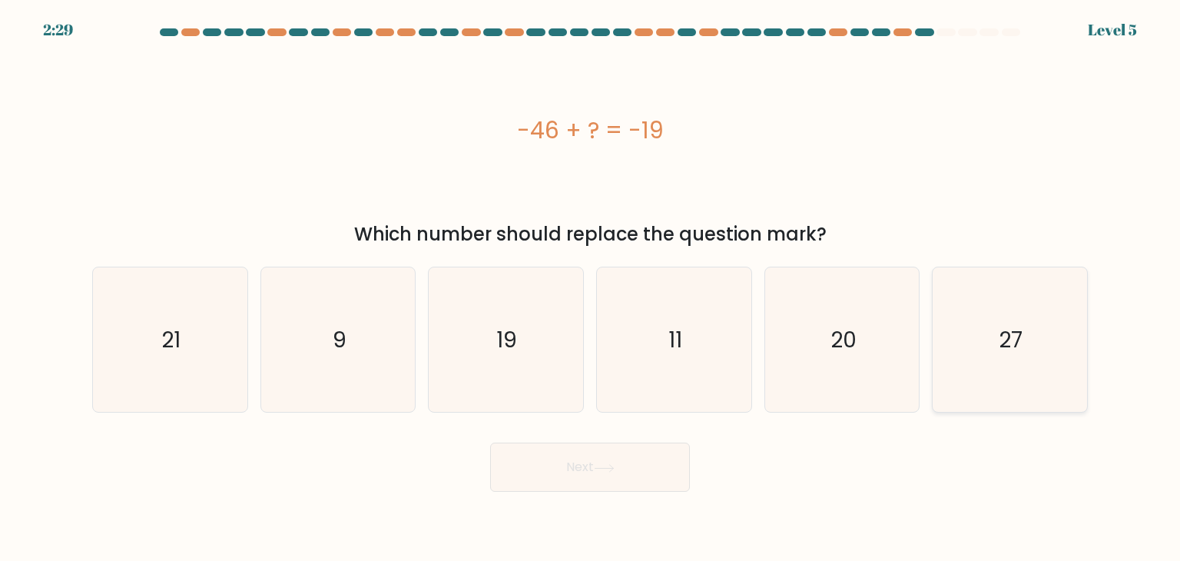
click at [987, 352] on icon "27" at bounding box center [1009, 339] width 144 height 144
click at [591, 288] on input "f. 27" at bounding box center [590, 284] width 1 height 8
radio input "true"
click at [598, 476] on button "Next" at bounding box center [590, 467] width 200 height 49
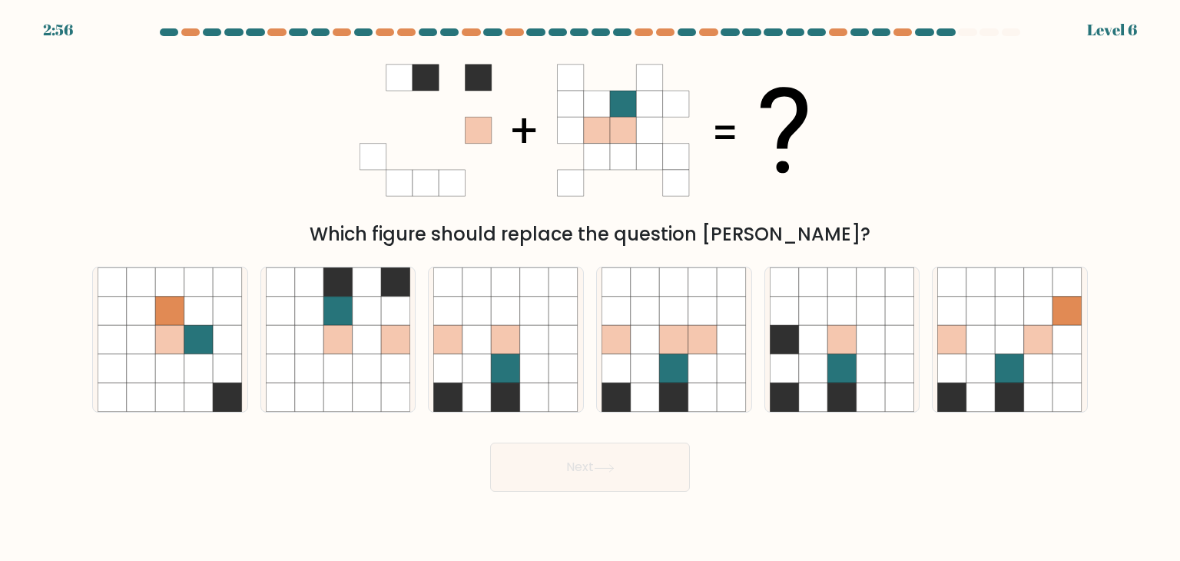
click at [618, 228] on div "Which figure should replace the question mark?" at bounding box center [589, 234] width 977 height 28
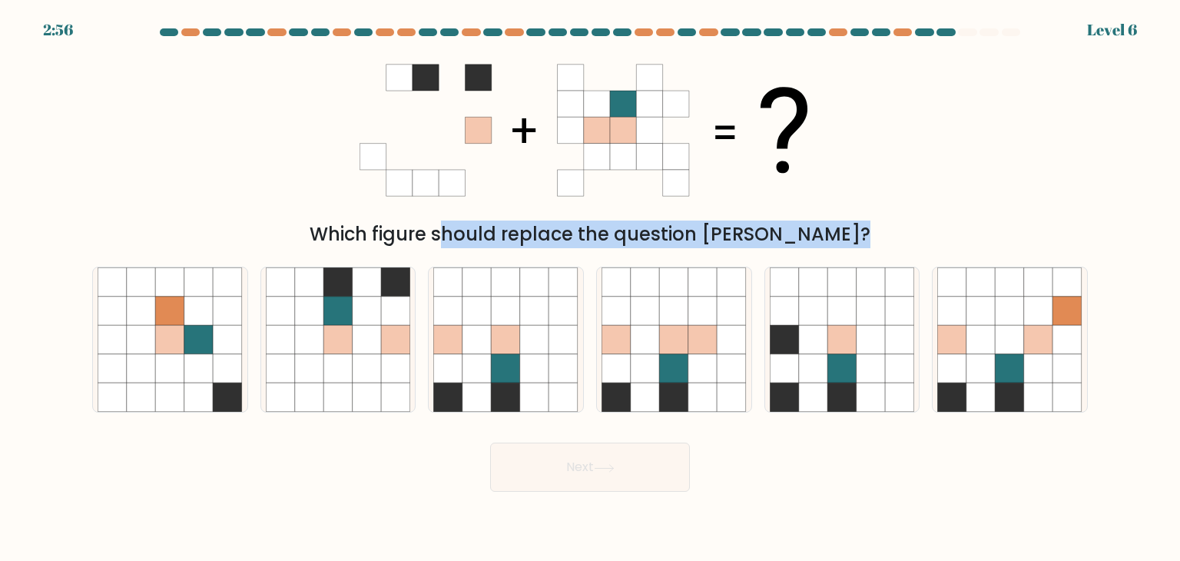
click at [618, 228] on div "Which figure should replace the question mark?" at bounding box center [589, 234] width 977 height 28
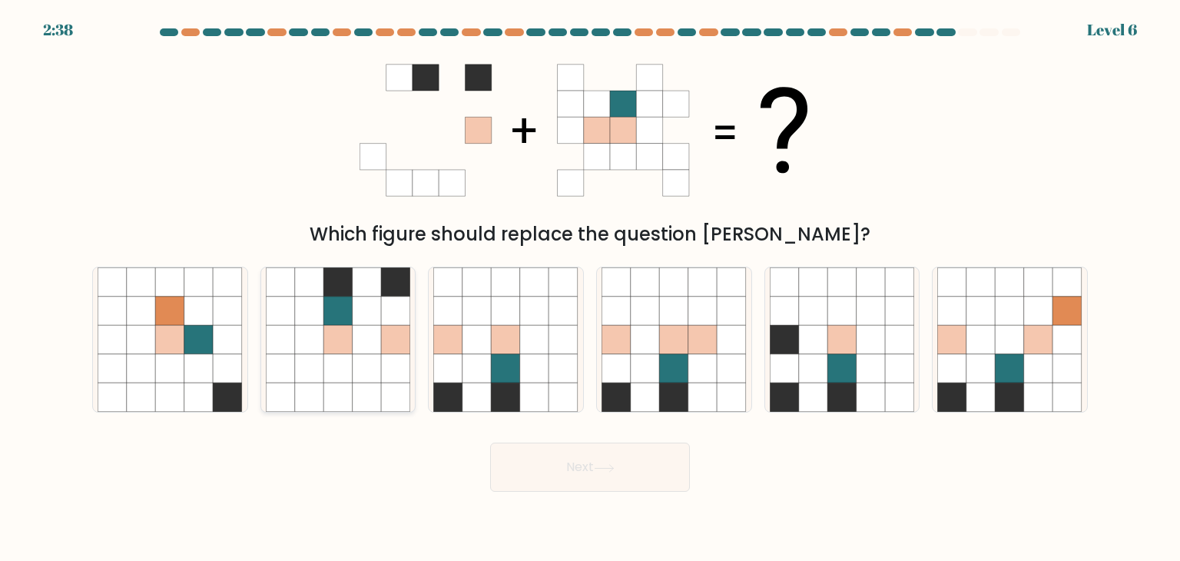
click at [372, 336] on icon at bounding box center [367, 339] width 29 height 29
click at [590, 288] on input "b." at bounding box center [590, 284] width 1 height 8
radio input "true"
click at [665, 350] on icon at bounding box center [674, 339] width 29 height 29
click at [591, 288] on input "d." at bounding box center [590, 284] width 1 height 8
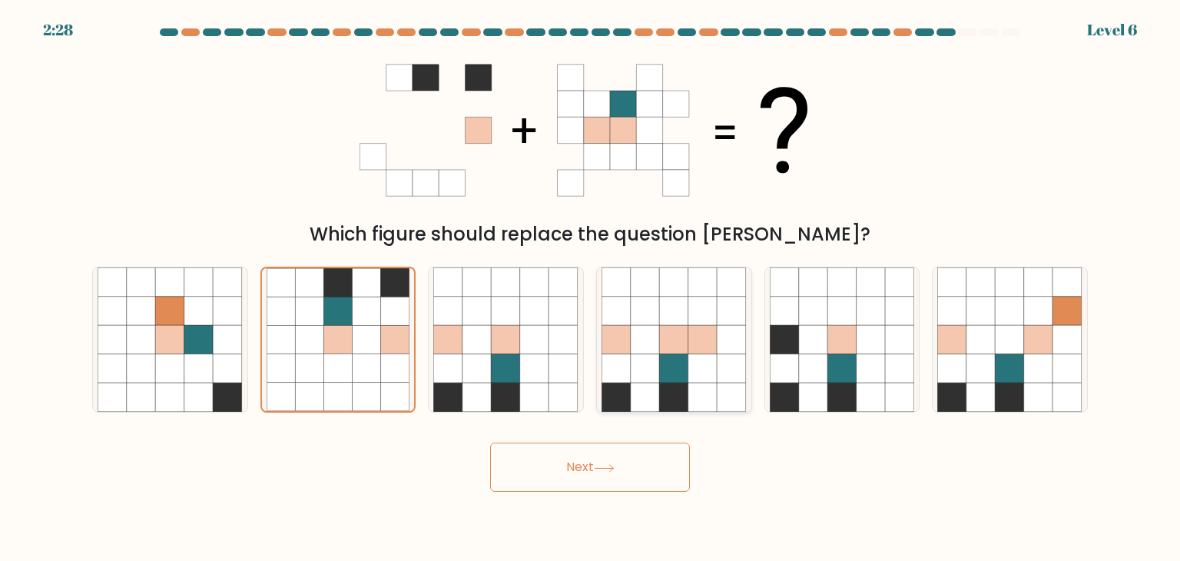
radio input "true"
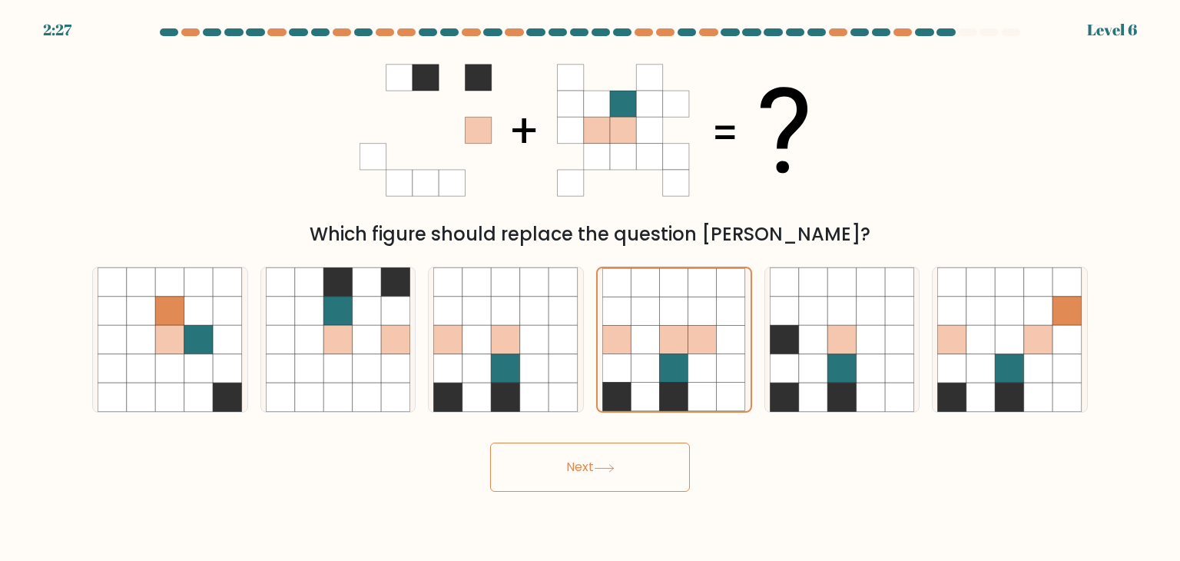
click at [615, 477] on button "Next" at bounding box center [590, 467] width 200 height 49
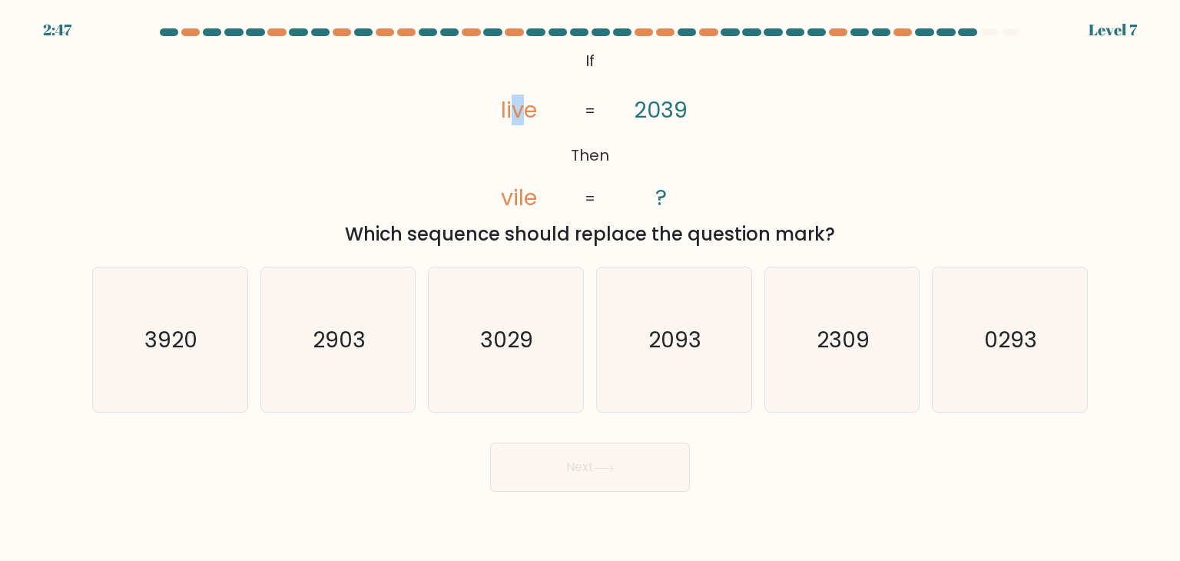
drag, startPoint x: 519, startPoint y: 121, endPoint x: 628, endPoint y: 118, distance: 108.4
click at [520, 118] on tspan "live" at bounding box center [519, 109] width 36 height 31
drag, startPoint x: 661, startPoint y: 115, endPoint x: 648, endPoint y: 121, distance: 14.1
click at [648, 121] on tspan "2039" at bounding box center [661, 109] width 54 height 31
click at [563, 360] on icon "3029" at bounding box center [505, 339] width 144 height 144
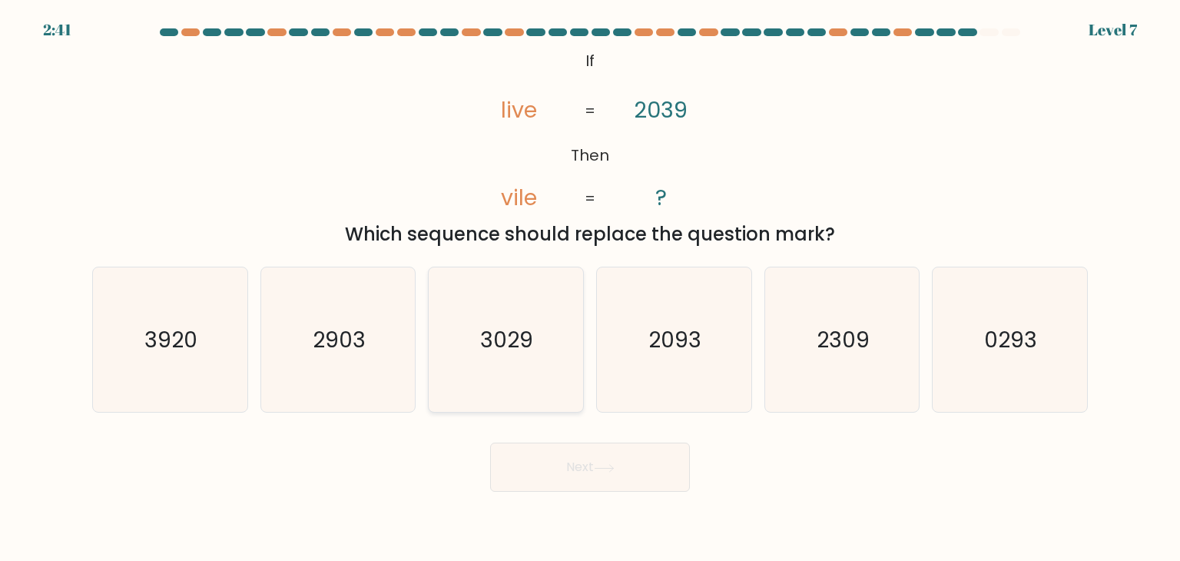
click at [590, 288] on input "c. 3029" at bounding box center [590, 284] width 1 height 8
radio input "true"
click at [580, 459] on button "Next" at bounding box center [590, 467] width 200 height 49
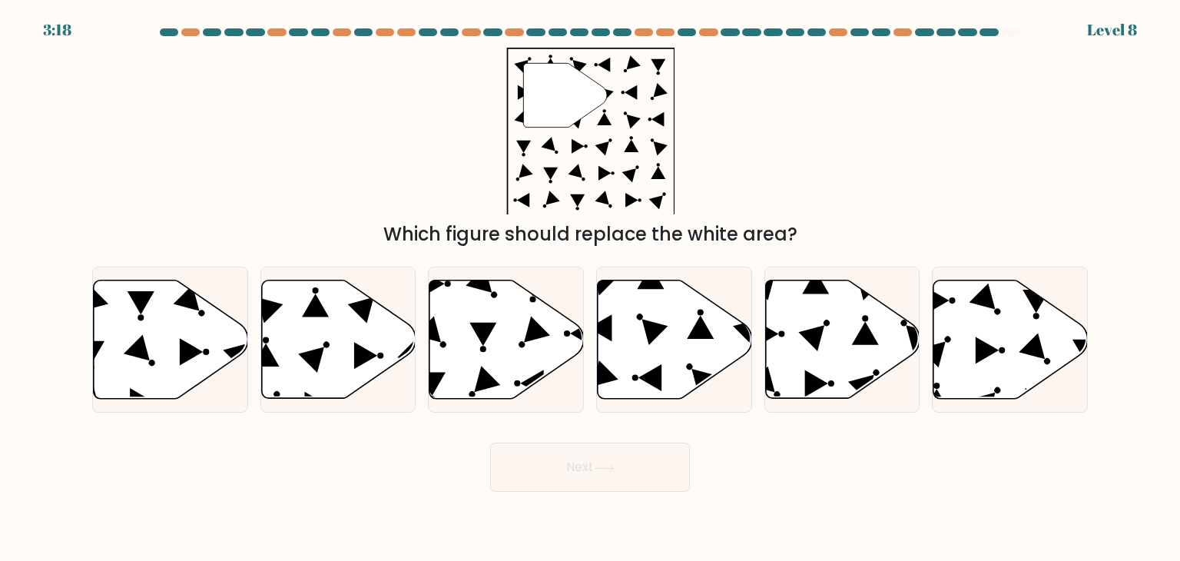
click at [541, 231] on div "Which figure should replace the white area?" at bounding box center [589, 234] width 977 height 28
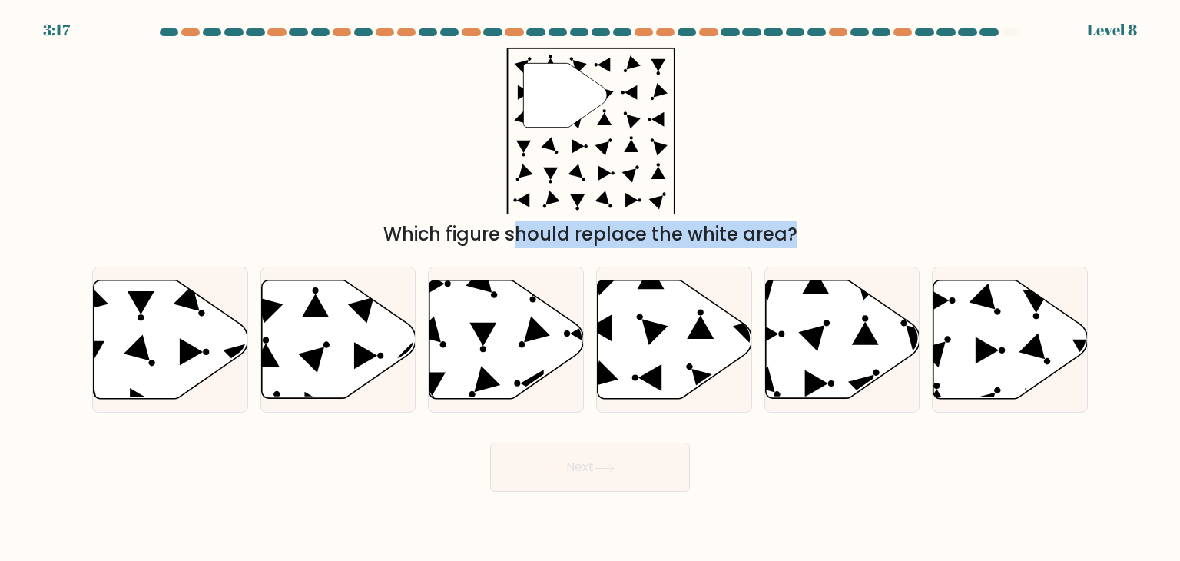
click at [541, 231] on div "Which figure should replace the white area?" at bounding box center [589, 234] width 977 height 28
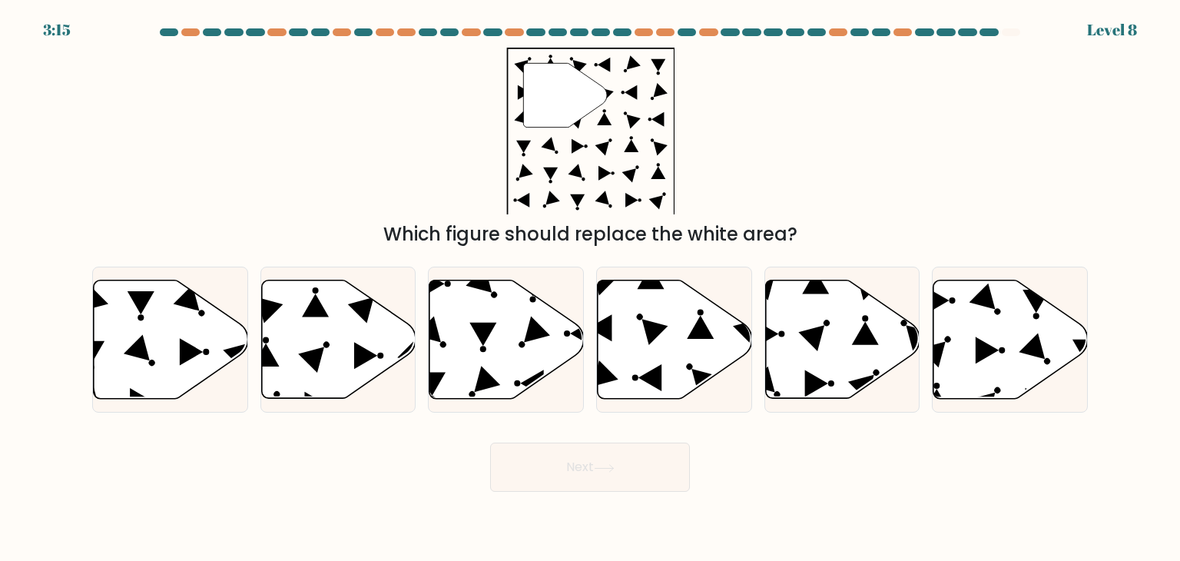
click at [767, 167] on div "" Which figure should replace the white area?" at bounding box center [590, 147] width 1014 height 202
click at [516, 330] on icon at bounding box center [506, 339] width 154 height 118
click at [590, 288] on input "c." at bounding box center [590, 284] width 1 height 8
radio input "true"
click at [573, 459] on button "Next" at bounding box center [590, 467] width 200 height 49
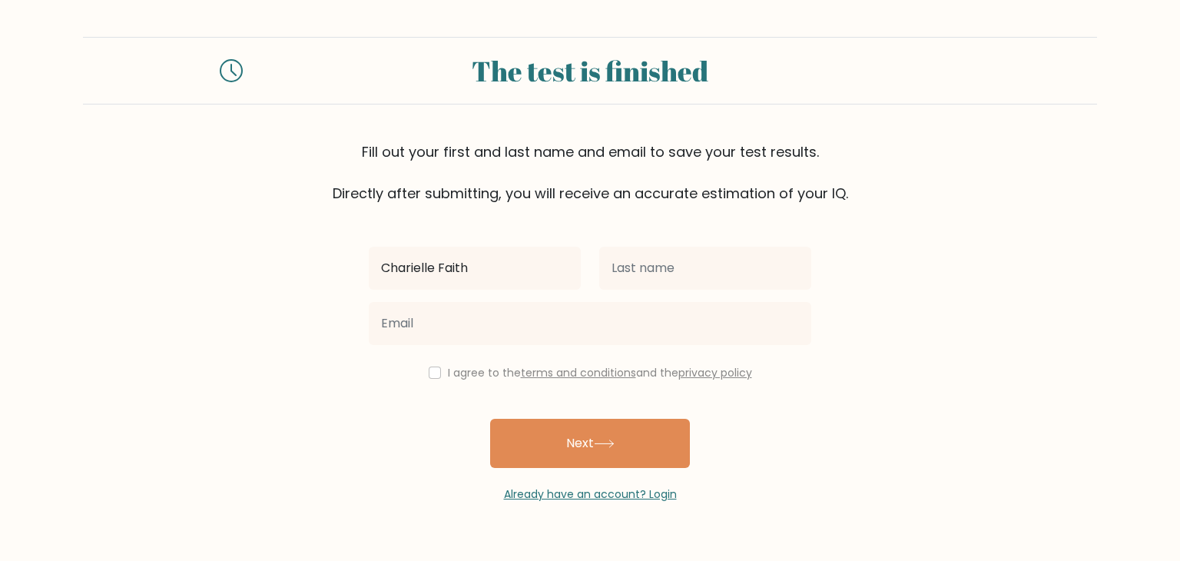
type input "Charielle Faith"
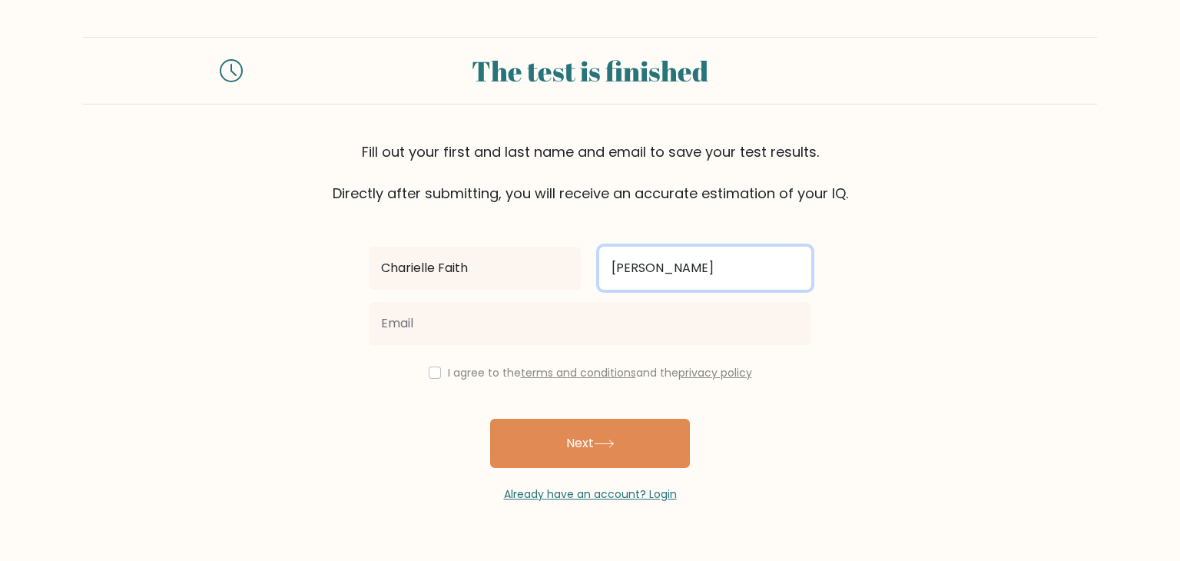
type input "[PERSON_NAME]"
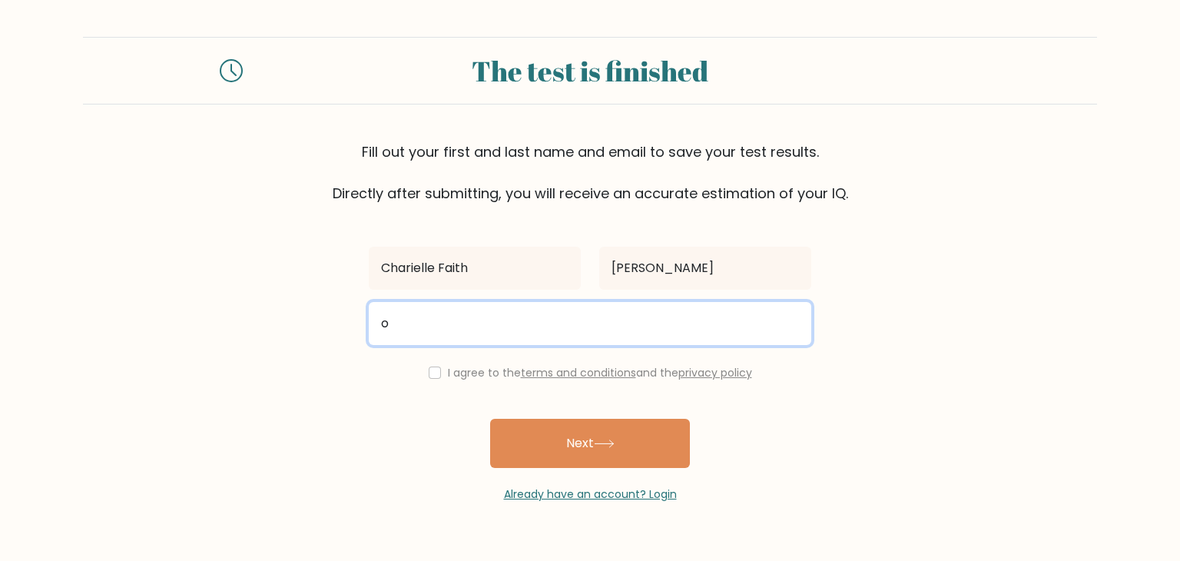
type input "oblimaz@gmail.com"
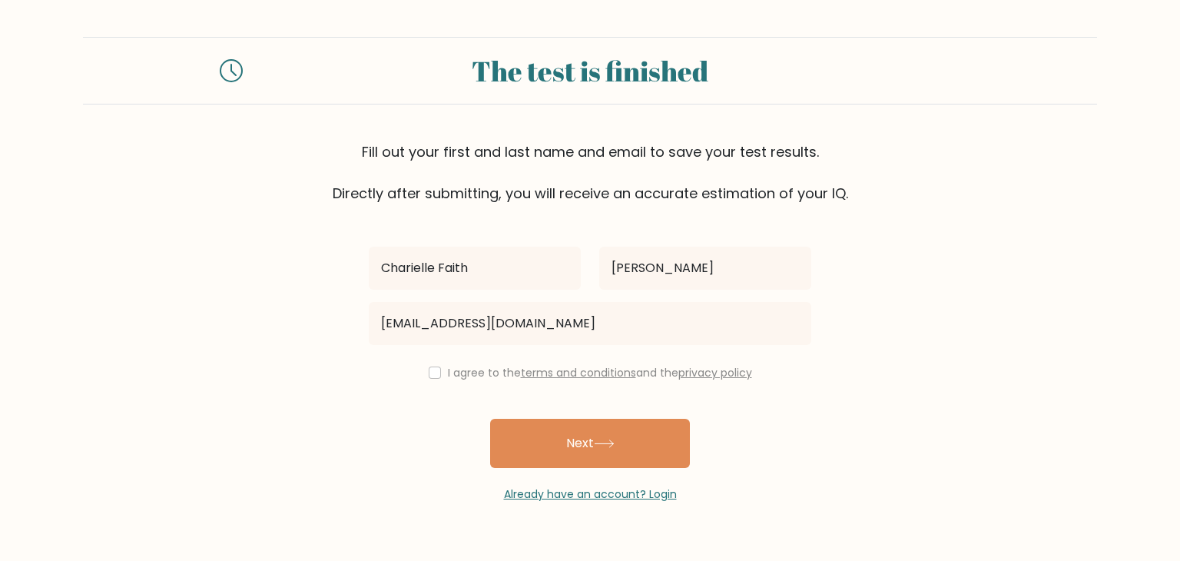
click at [438, 382] on div "Charielle Faith Narciso oblimaz@gmail.com I agree to the terms and conditions a…" at bounding box center [590, 353] width 461 height 299
drag, startPoint x: 436, startPoint y: 376, endPoint x: 462, endPoint y: 396, distance: 33.4
click at [436, 375] on input "checkbox" at bounding box center [435, 372] width 12 height 12
checkbox input "true"
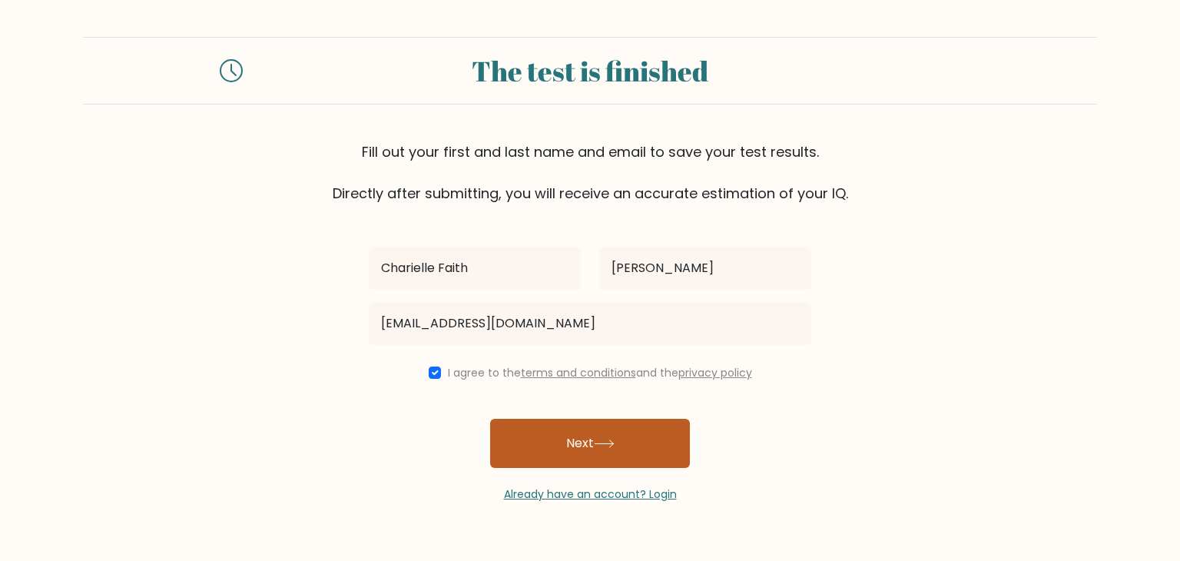
click at [556, 440] on button "Next" at bounding box center [590, 443] width 200 height 49
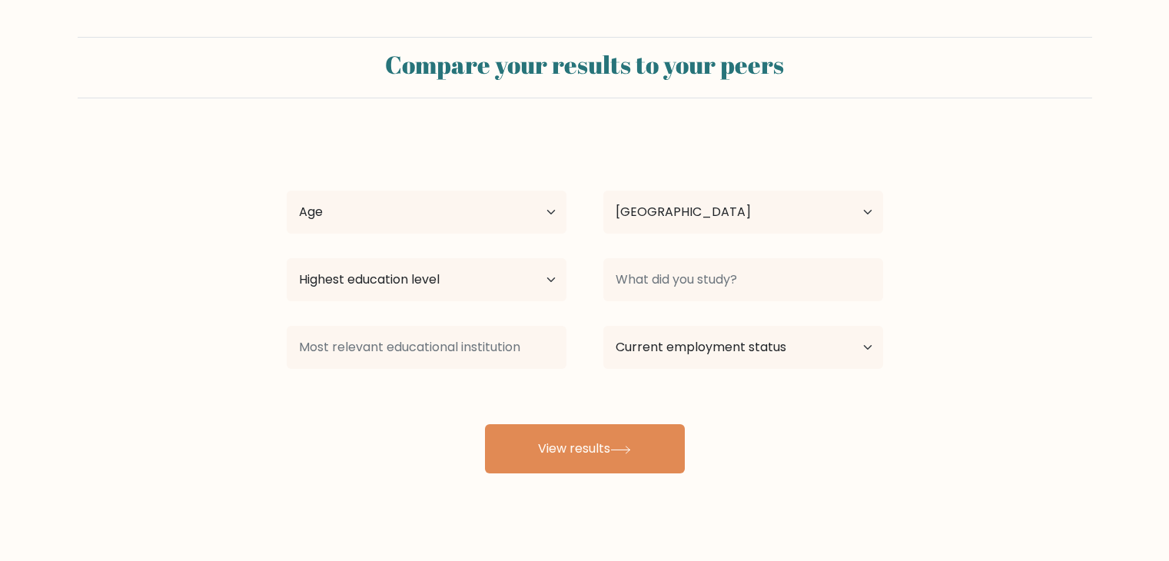
select select "PH"
click at [381, 218] on select "Age Under 18 years old 18-24 years old 25-34 years old 35-44 years old 45-54 ye…" at bounding box center [427, 212] width 280 height 43
select select "25_34"
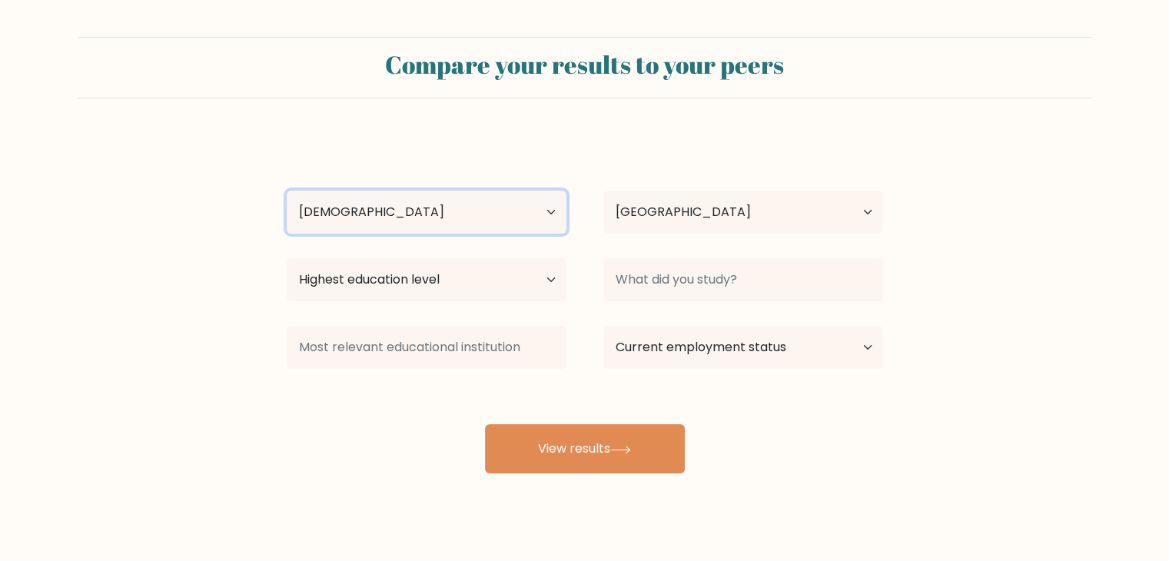
click at [287, 191] on select "Age Under 18 years old 18-24 years old 25-34 years old 35-44 years old 45-54 ye…" at bounding box center [427, 212] width 280 height 43
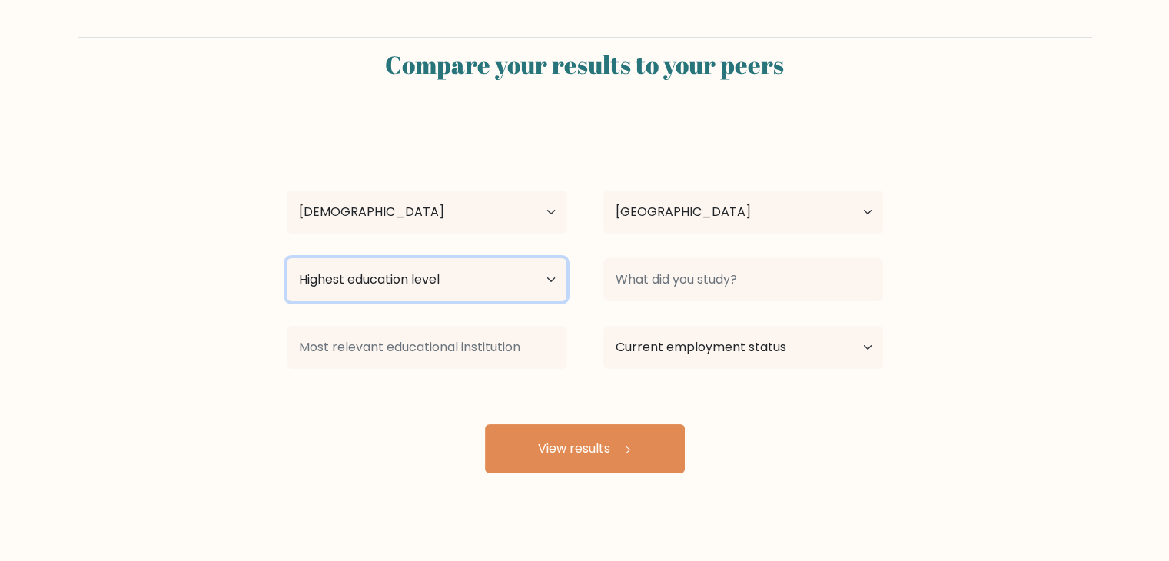
click at [426, 282] on select "Highest education level No schooling Primary Lower Secondary Upper Secondary Oc…" at bounding box center [427, 279] width 280 height 43
select select "bachelors_degree"
click at [287, 258] on select "Highest education level No schooling Primary Lower Secondary Upper Secondary Oc…" at bounding box center [427, 279] width 280 height 43
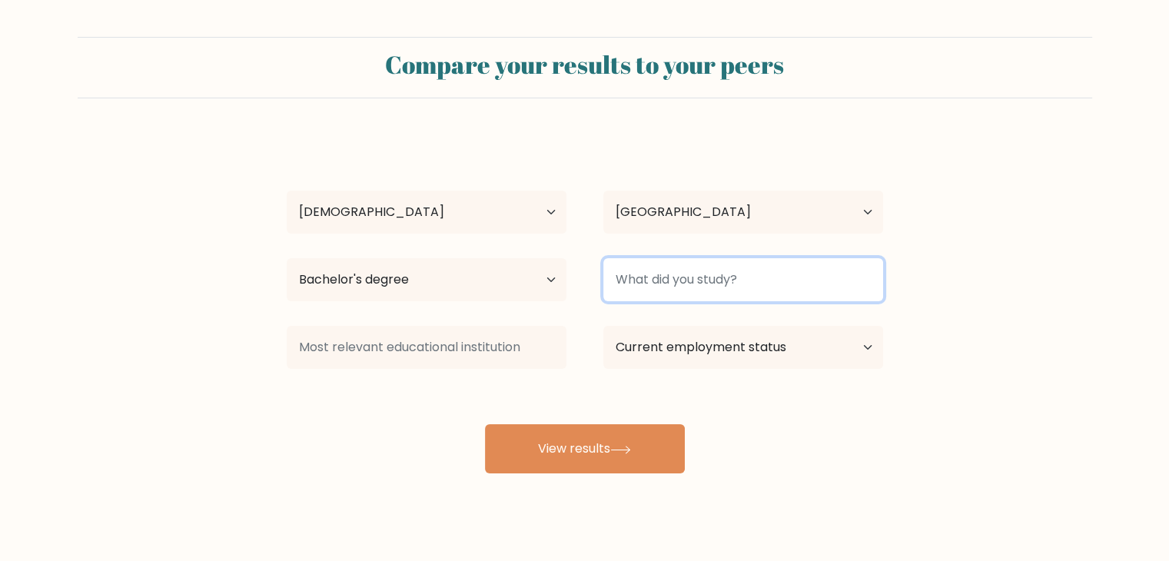
click at [690, 287] on input at bounding box center [743, 279] width 280 height 43
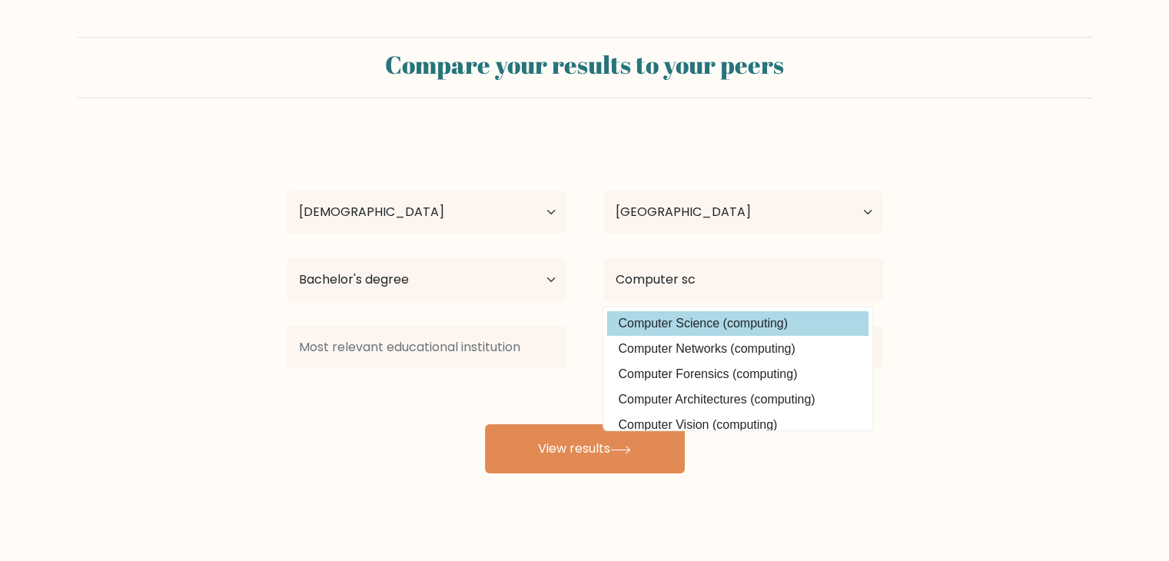
click at [767, 327] on option "Computer Science (computing)" at bounding box center [737, 323] width 261 height 25
type input "Computer Science"
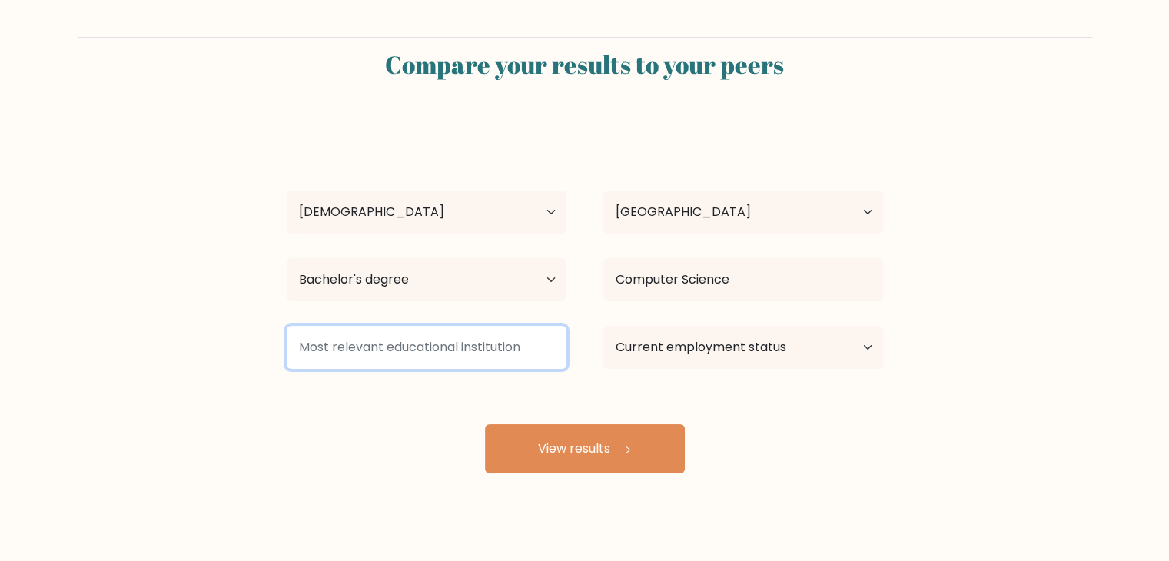
click at [445, 346] on input at bounding box center [427, 347] width 280 height 43
click at [462, 354] on input at bounding box center [427, 347] width 280 height 43
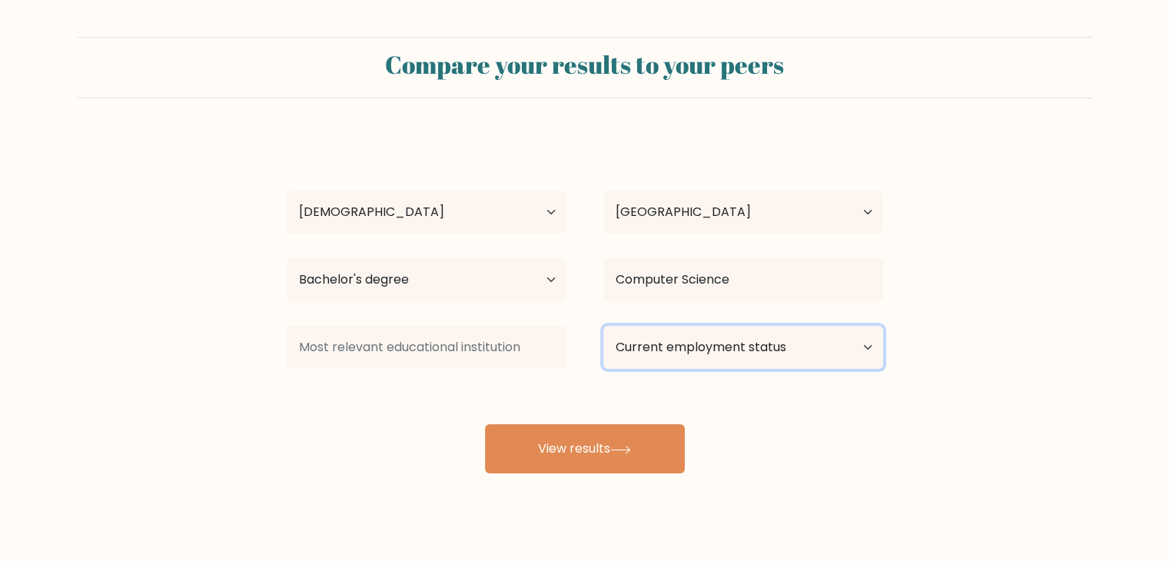
click at [704, 333] on select "Current employment status Employed Student Retired Other / prefer not to answer" at bounding box center [743, 347] width 280 height 43
select select "other"
click at [603, 326] on select "Current employment status Employed Student Retired Other / prefer not to answer" at bounding box center [743, 347] width 280 height 43
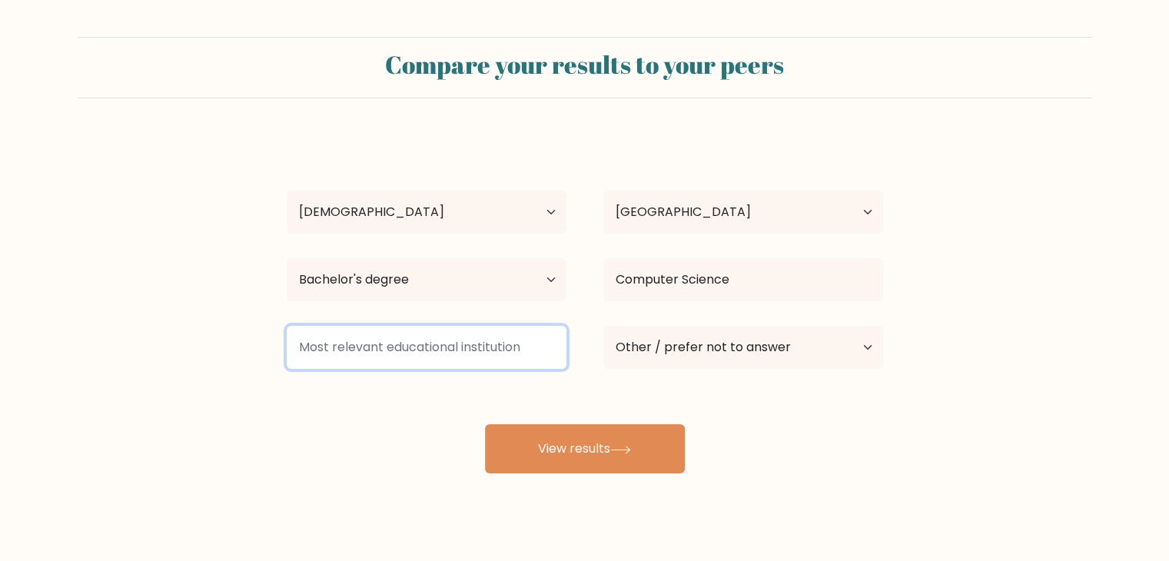
drag, startPoint x: 433, startPoint y: 360, endPoint x: 390, endPoint y: 358, distance: 43.1
click at [433, 360] on input at bounding box center [427, 347] width 280 height 43
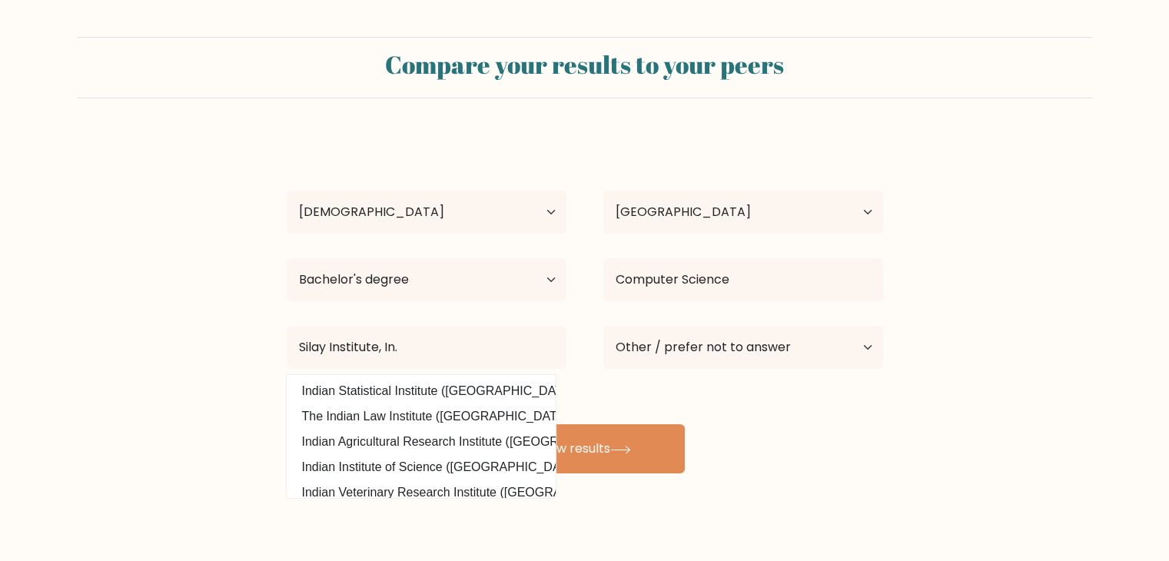
click at [114, 309] on form "Compare your results to your peers Charielle Faith Narciso Age Under 18 years o…" at bounding box center [584, 255] width 1169 height 436
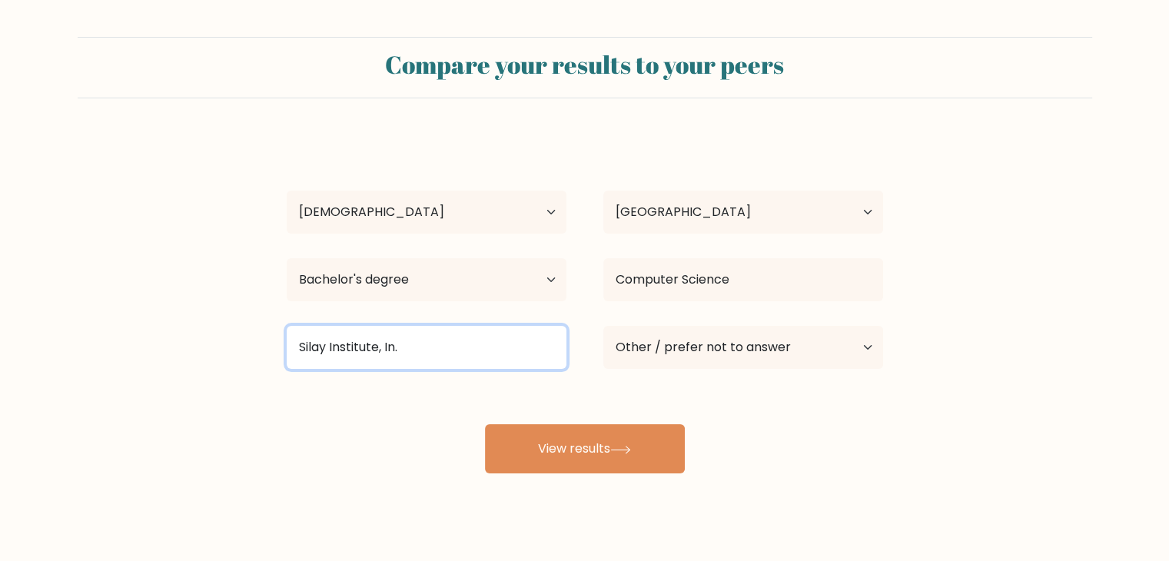
click at [461, 337] on input "Silay Institute, In." at bounding box center [427, 347] width 280 height 43
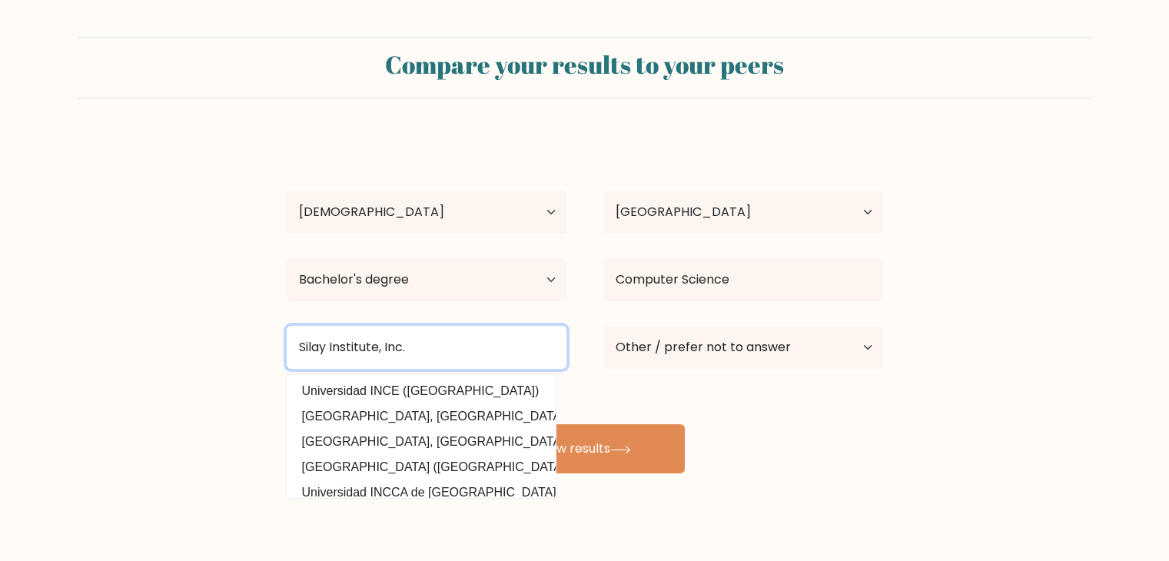
type input "Silay Institute, Inc."
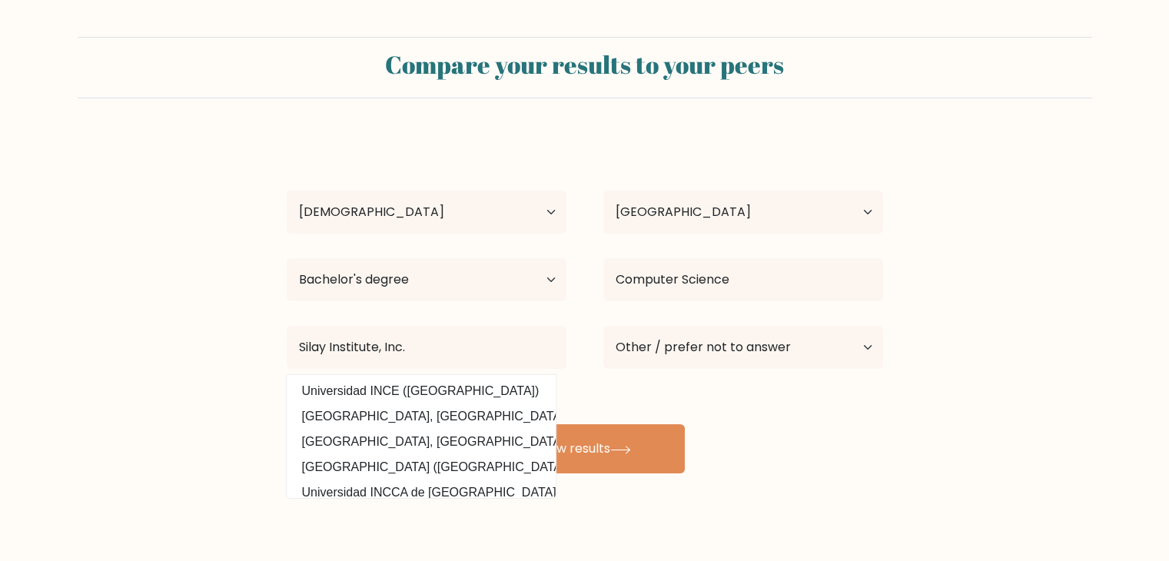
click at [111, 363] on form "Compare your results to your peers Charielle Faith Narciso Age Under 18 years o…" at bounding box center [584, 255] width 1169 height 436
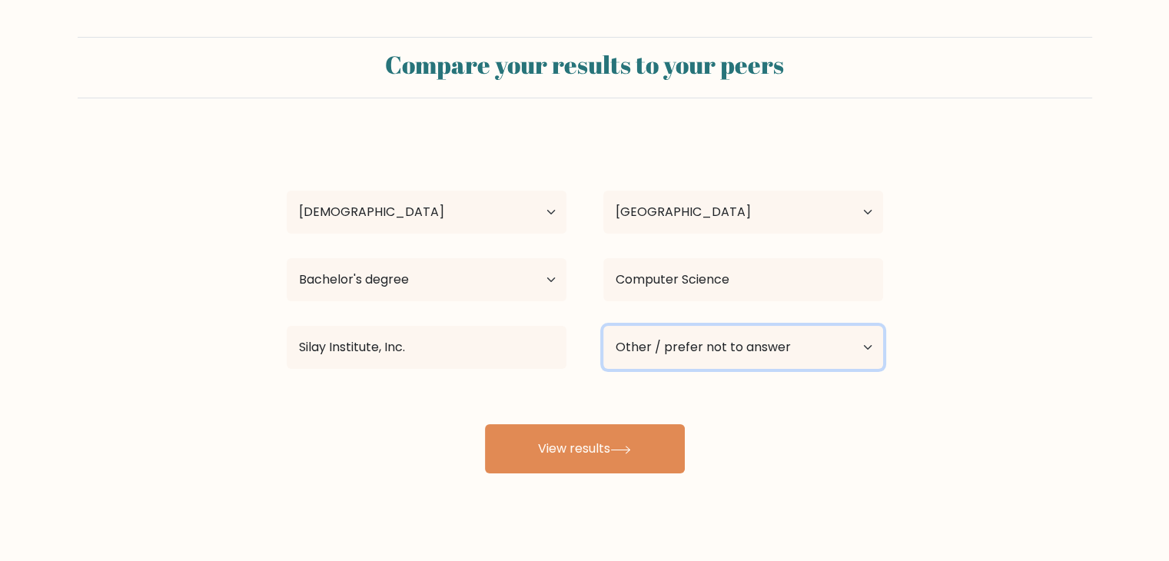
click at [738, 345] on select "Current employment status Employed Student Retired Other / prefer not to answer" at bounding box center [743, 347] width 280 height 43
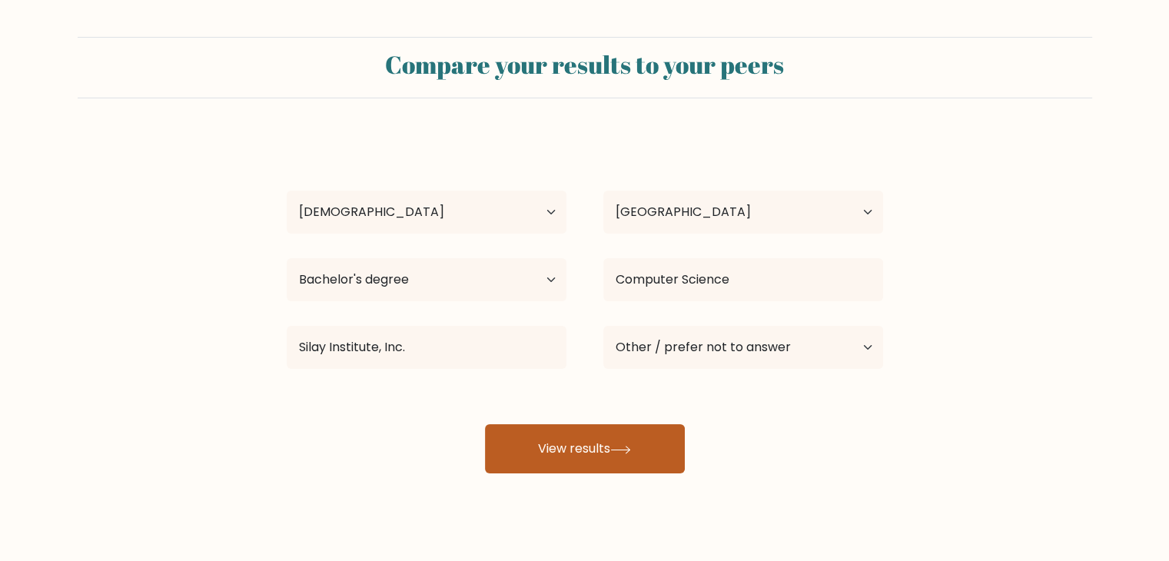
click at [655, 453] on button "View results" at bounding box center [585, 448] width 200 height 49
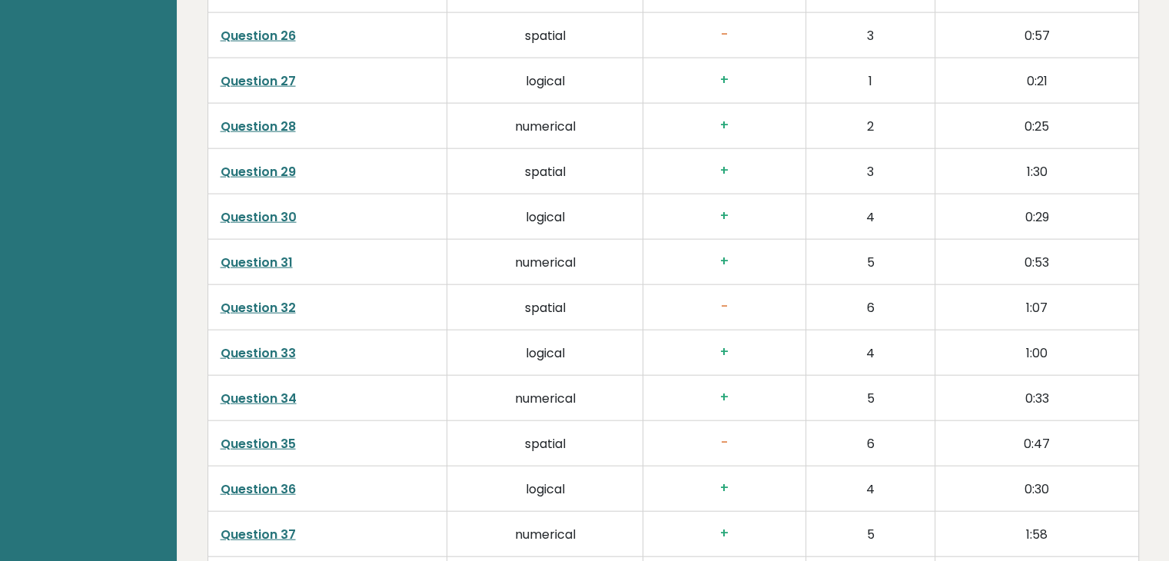
scroll to position [3952, 0]
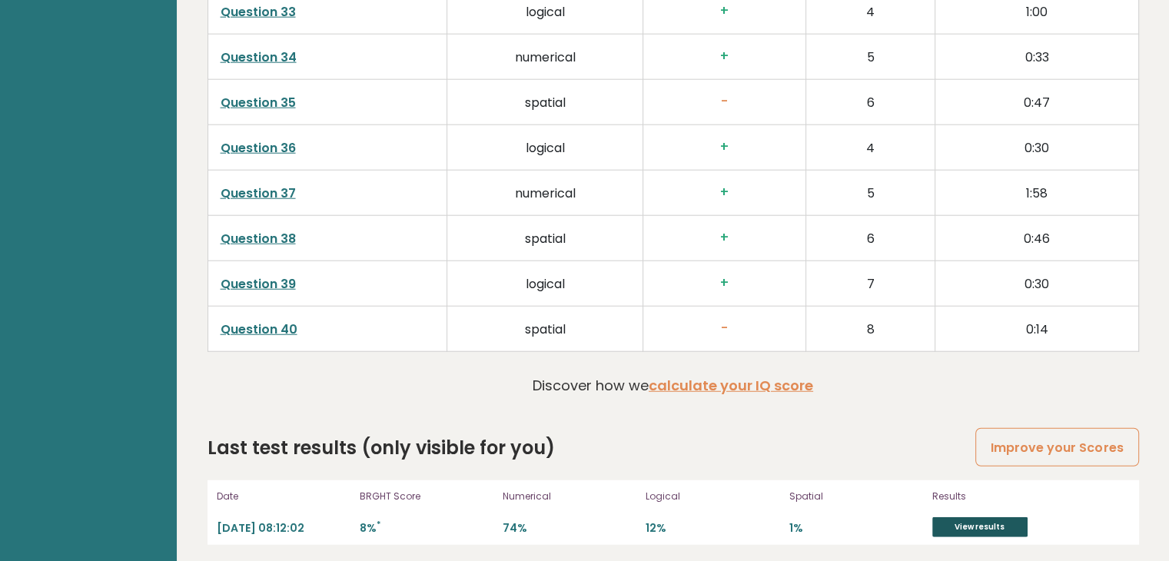
click at [957, 517] on link "View results" at bounding box center [979, 527] width 95 height 20
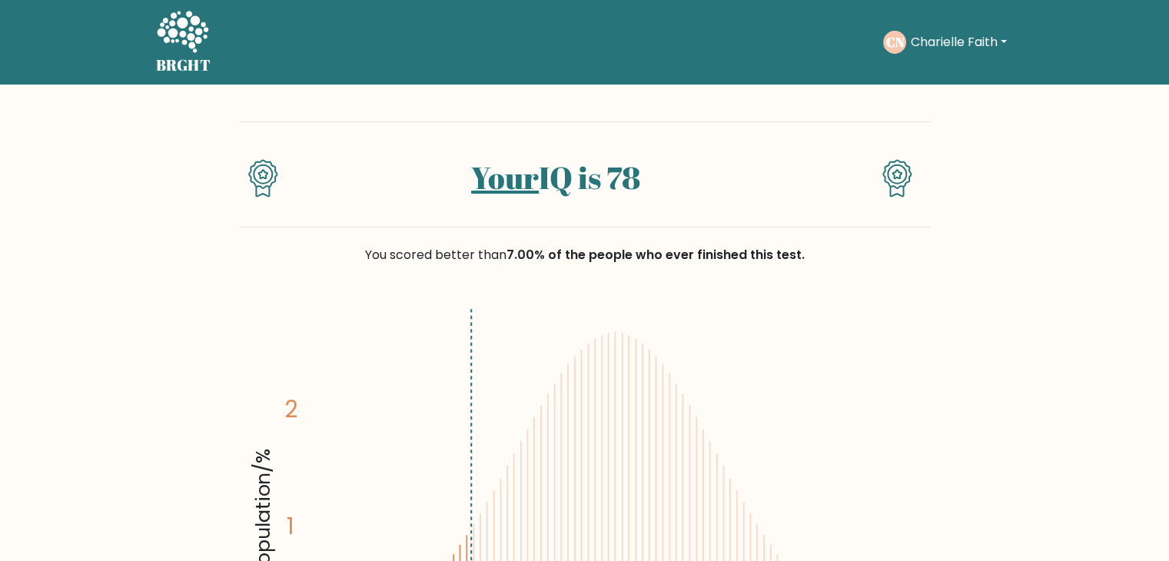
click at [584, 186] on h1 "Your IQ is 78" at bounding box center [555, 177] width 500 height 37
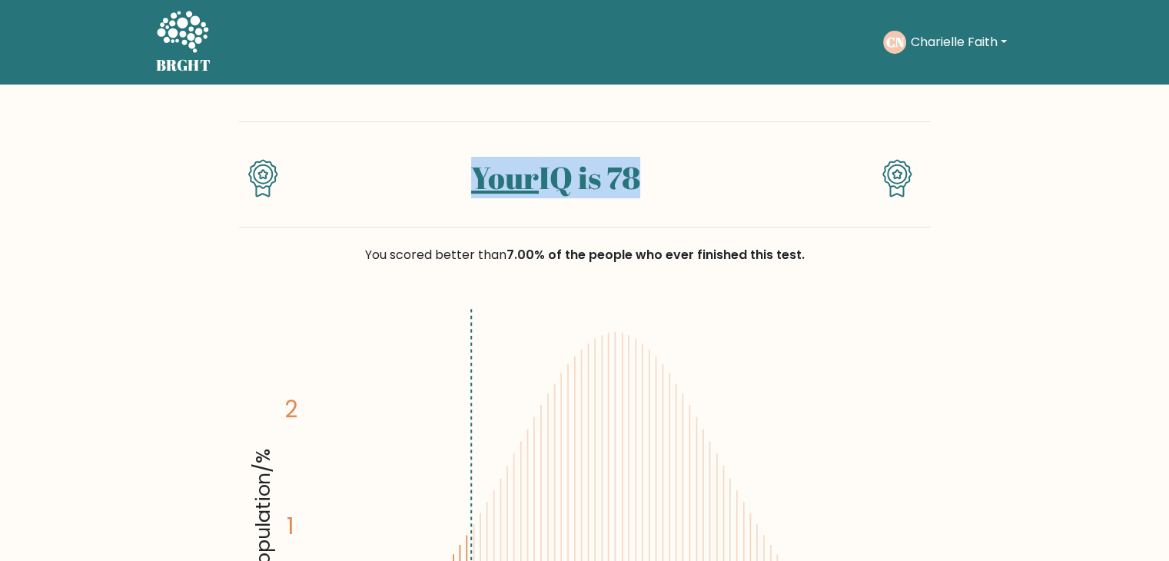
click at [584, 186] on h1 "Your IQ is 78" at bounding box center [555, 177] width 500 height 37
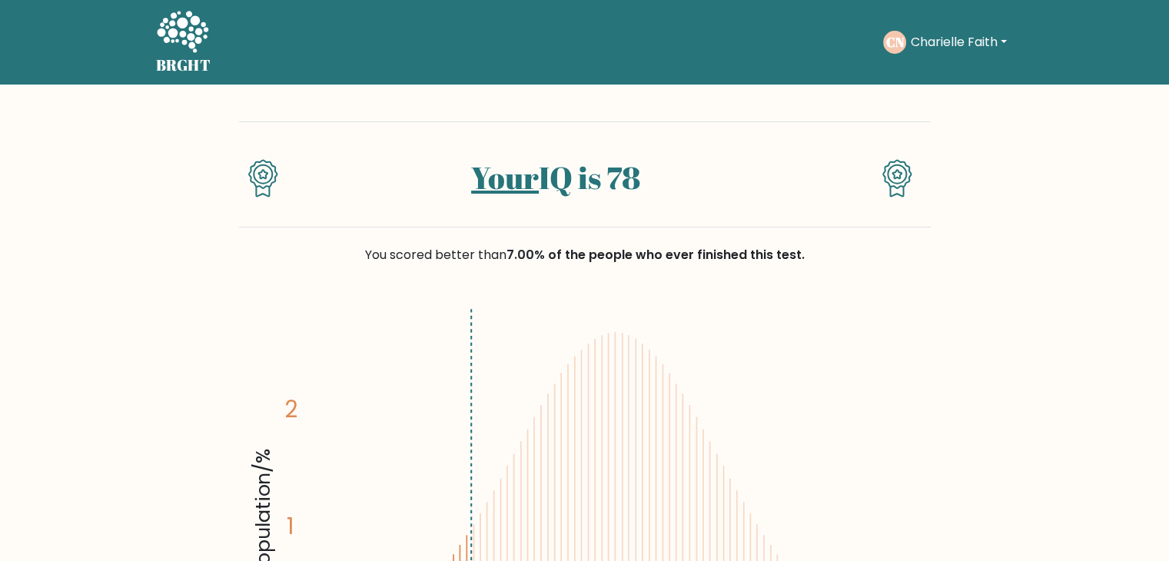
click at [628, 253] on span "7.00% of the people who ever finished this test." at bounding box center [655, 255] width 298 height 18
click at [705, 250] on span "7.00% of the people who ever finished this test." at bounding box center [655, 255] width 298 height 18
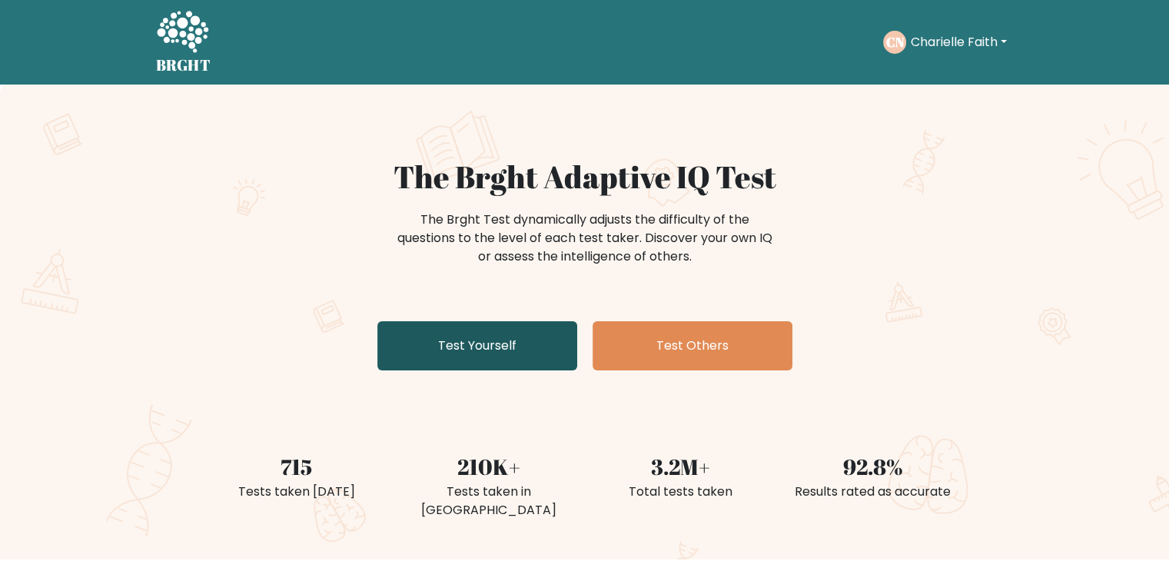
click at [429, 361] on link "Test Yourself" at bounding box center [477, 345] width 200 height 49
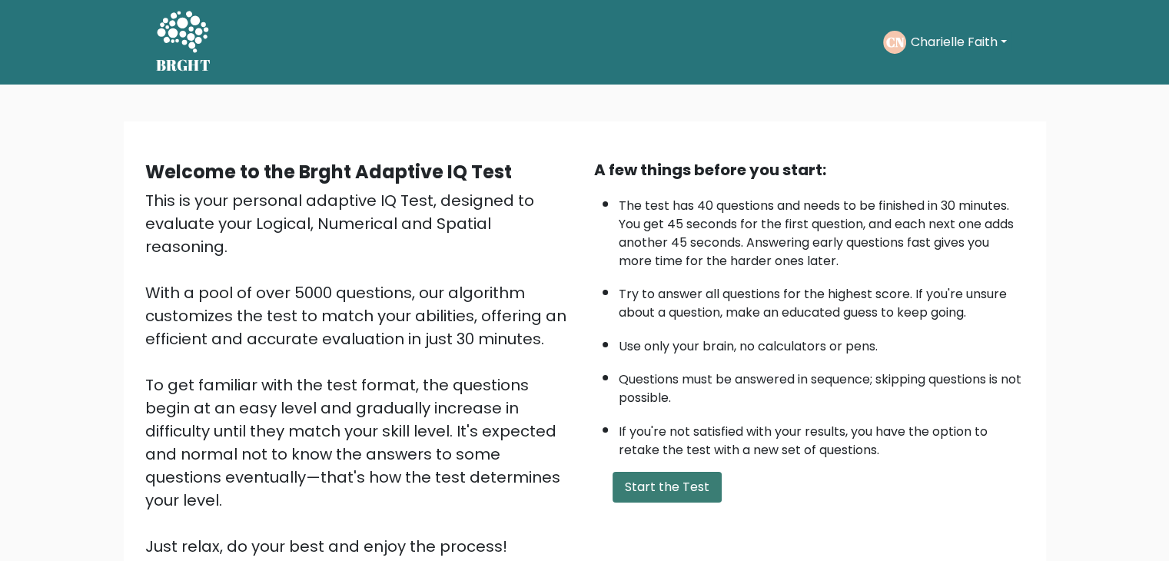
click at [623, 472] on button "Start the Test" at bounding box center [666, 487] width 109 height 31
click at [670, 477] on button "Start the Test" at bounding box center [666, 487] width 109 height 31
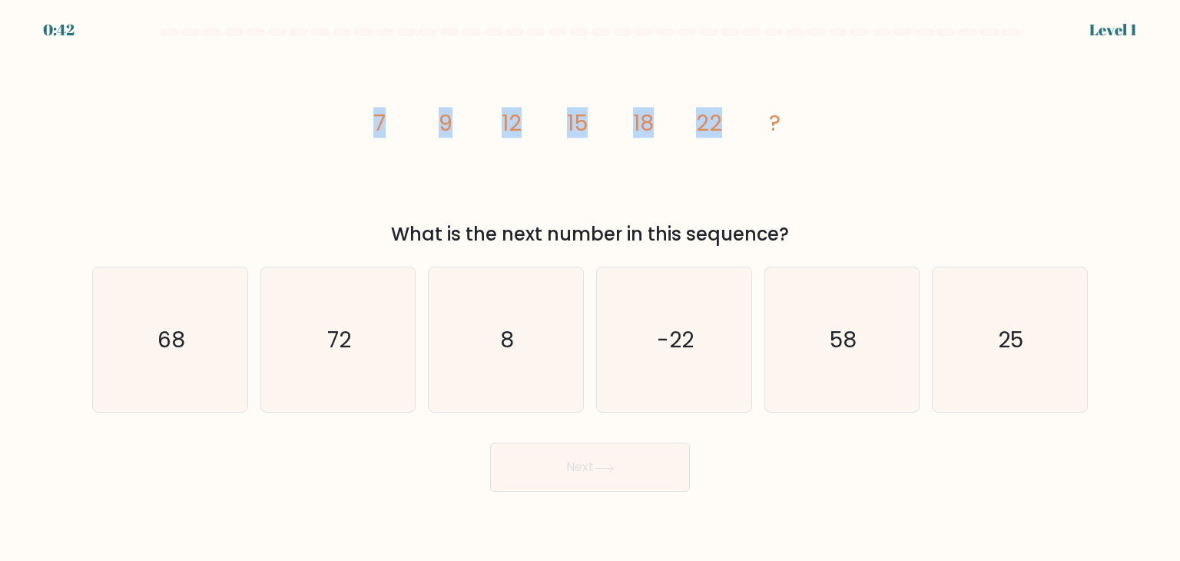
drag, startPoint x: 366, startPoint y: 135, endPoint x: 730, endPoint y: 131, distance: 364.2
click at [730, 131] on icon "image/svg+xml 7 9 12 15 18 22 ?" at bounding box center [590, 130] width 461 height 168
copy g "7 9 12 15 18 22"
click at [736, 240] on div "What is the next number in this sequence?" at bounding box center [589, 234] width 977 height 28
drag, startPoint x: 366, startPoint y: 129, endPoint x: 970, endPoint y: 161, distance: 604.7
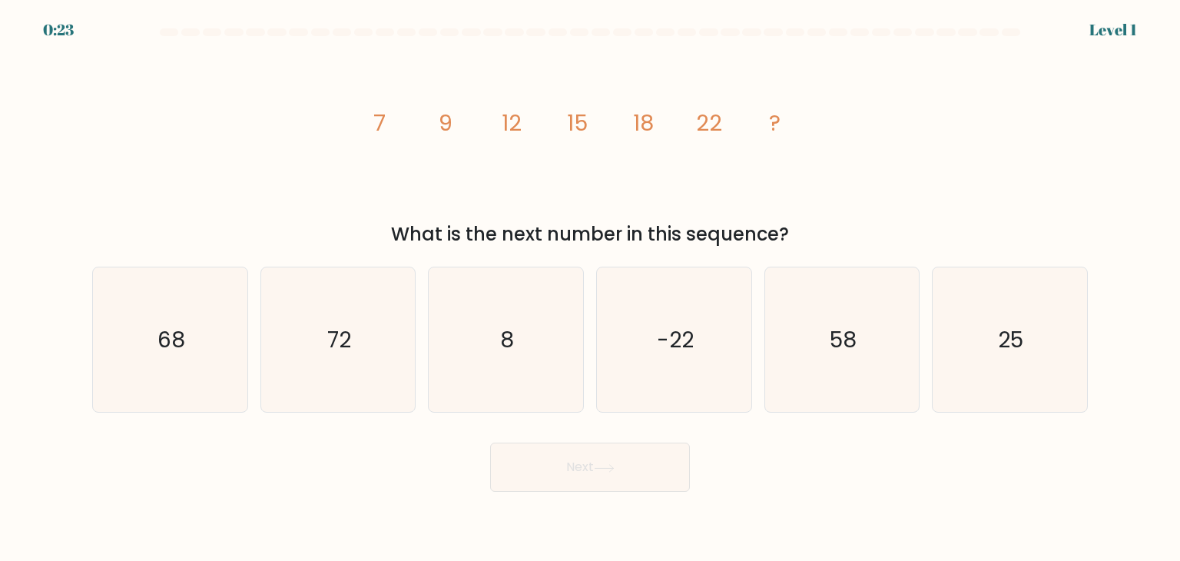
click at [814, 234] on div "image/svg+xml 7 9 12 15 18 22 ? What is the next number in this sequence?" at bounding box center [590, 147] width 1014 height 202
click at [972, 158] on div "image/svg+xml 7 9 12 15 18 22 ? What is the next number in this sequence?" at bounding box center [590, 147] width 1014 height 202
drag, startPoint x: 462, startPoint y: 161, endPoint x: 834, endPoint y: 235, distance: 379.9
click at [834, 235] on div "image/svg+xml 7 9 12 15 18 22 ? What is the next number in this sequence?" at bounding box center [590, 147] width 1014 height 202
copy div "7 9 12 15 18 22 ? What is the next number in this sequence?"
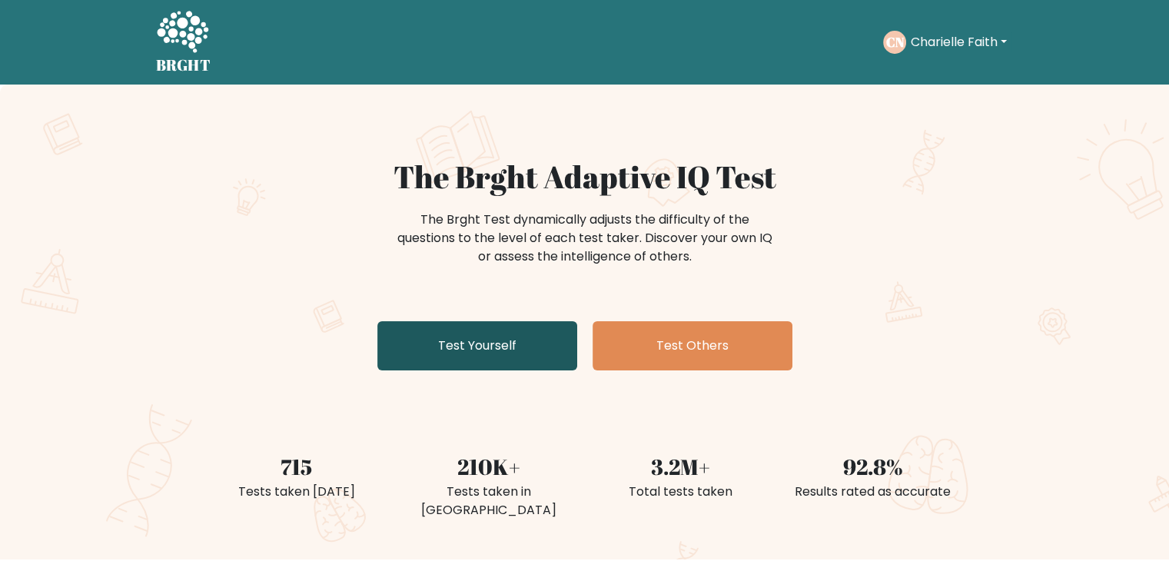
click at [426, 325] on link "Test Yourself" at bounding box center [477, 345] width 200 height 49
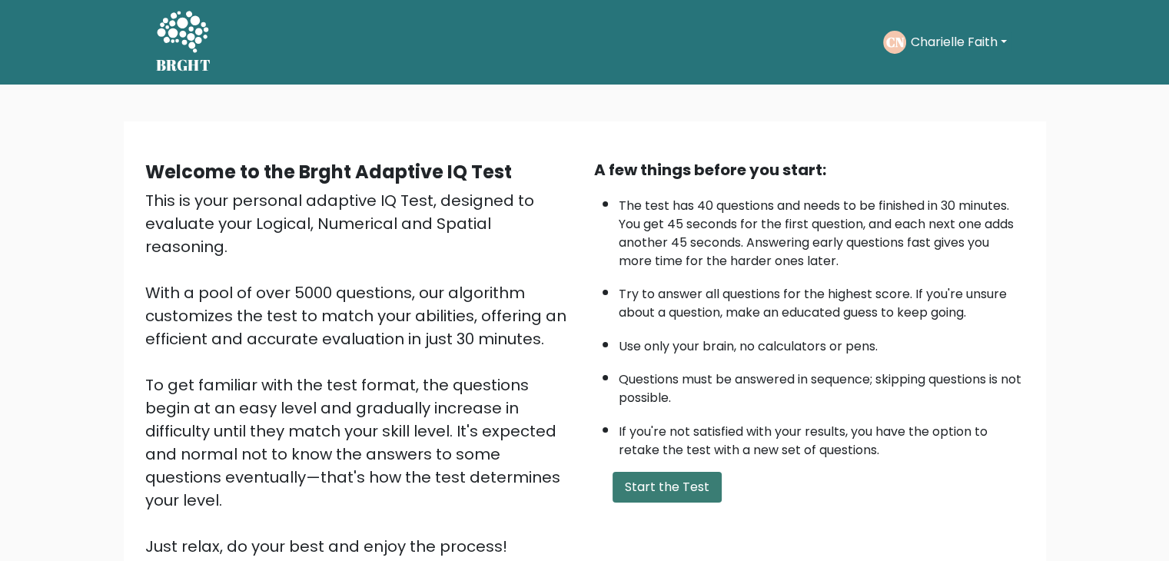
scroll to position [143, 0]
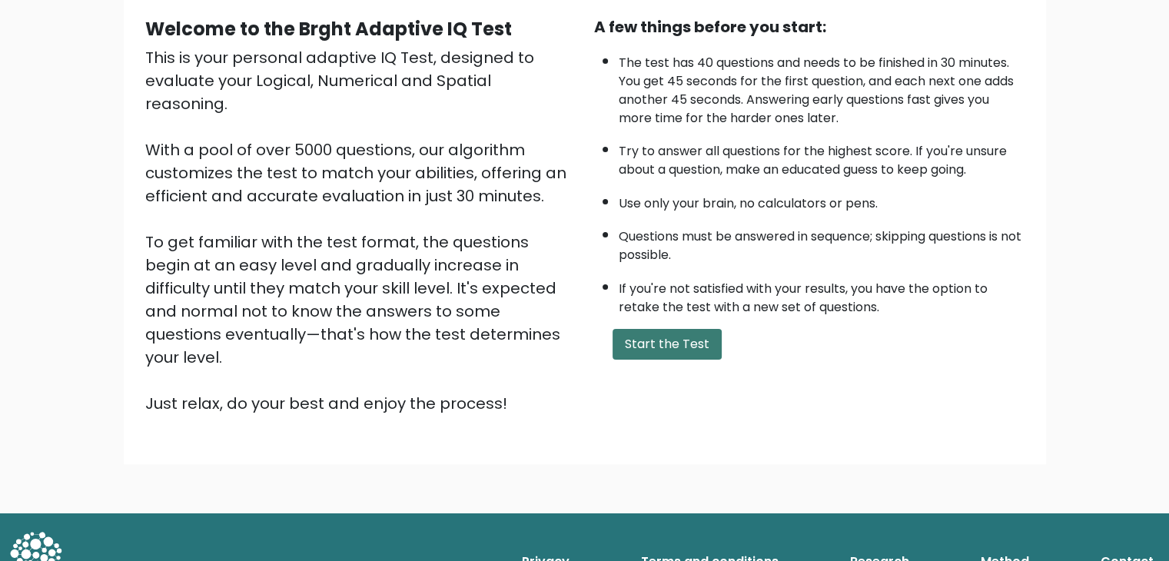
click at [645, 329] on button "Start the Test" at bounding box center [666, 344] width 109 height 31
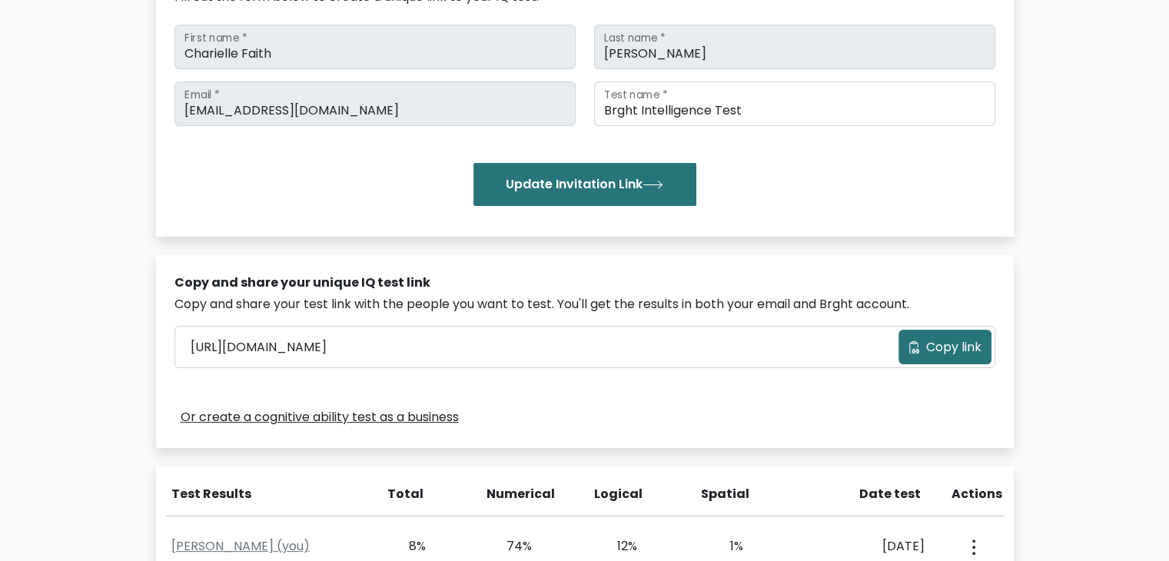
scroll to position [488, 0]
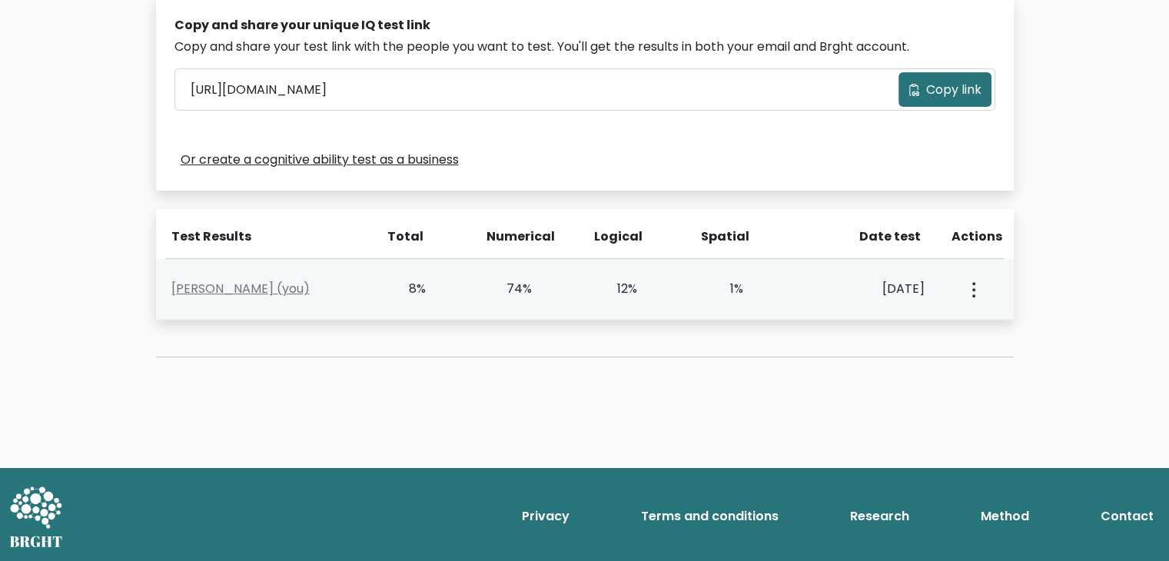
click at [704, 275] on div "[PERSON_NAME] (you) 8% 74% 12% 1% [DATE]" at bounding box center [584, 289] width 857 height 61
click at [970, 280] on button "button" at bounding box center [972, 289] width 12 height 48
click at [1009, 339] on link "View Profile" at bounding box center [1026, 333] width 121 height 25
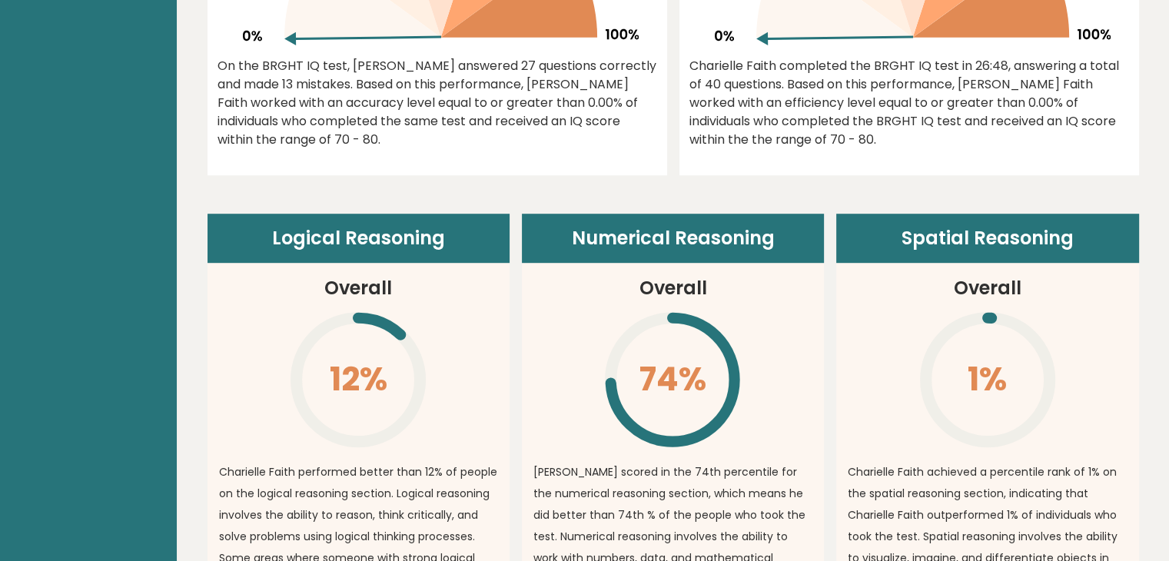
scroll to position [1076, 0]
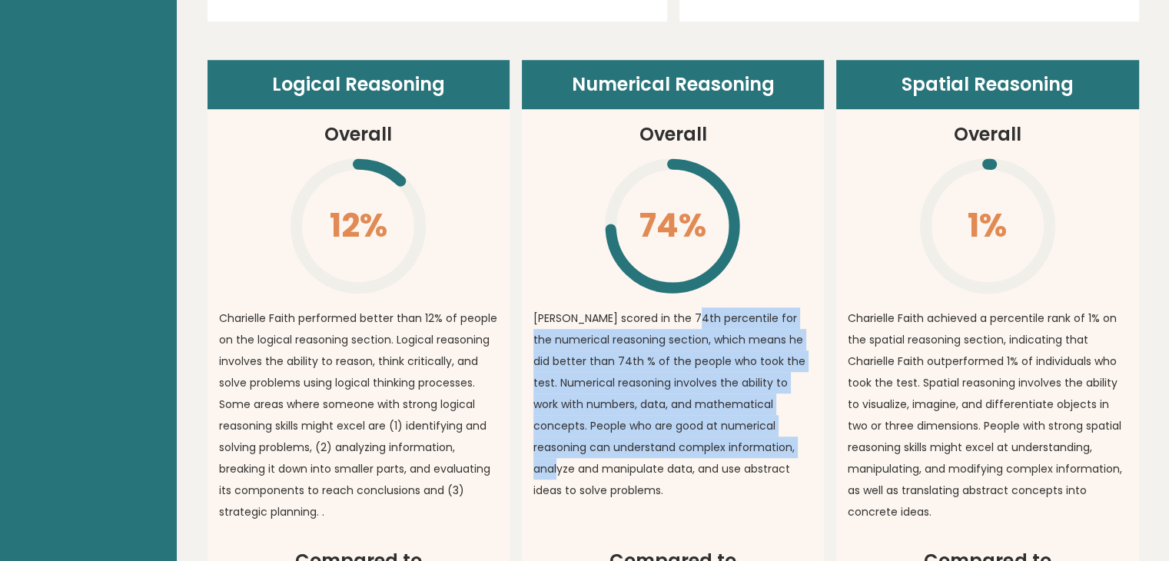
drag, startPoint x: 679, startPoint y: 322, endPoint x: 731, endPoint y: 446, distance: 134.7
click at [731, 446] on p "Charielle Faith scored in the 74th percentile for the numerical reasoning secti…" at bounding box center [672, 404] width 279 height 194
click at [741, 368] on p "Charielle Faith scored in the 74th percentile for the numerical reasoning secti…" at bounding box center [672, 404] width 279 height 194
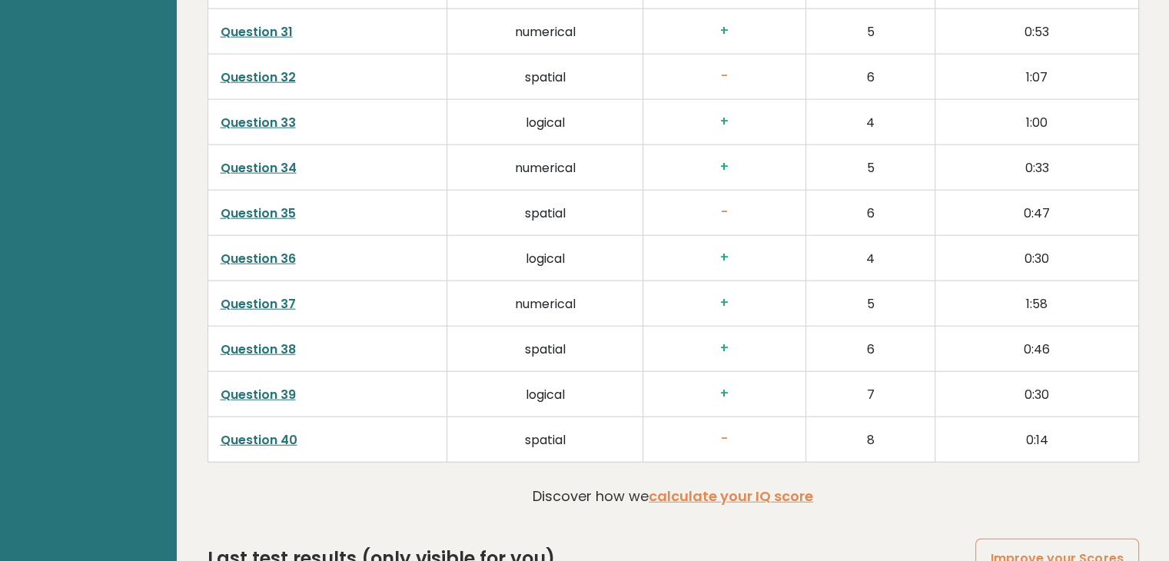
scroll to position [3952, 0]
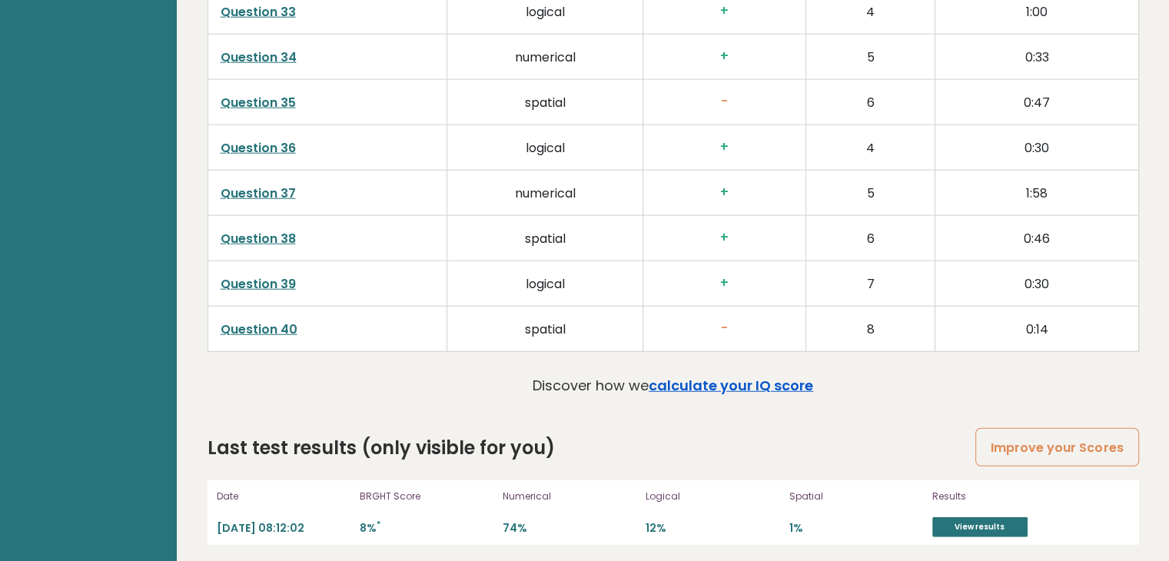
click at [732, 380] on link "calculate your IQ score" at bounding box center [730, 385] width 164 height 19
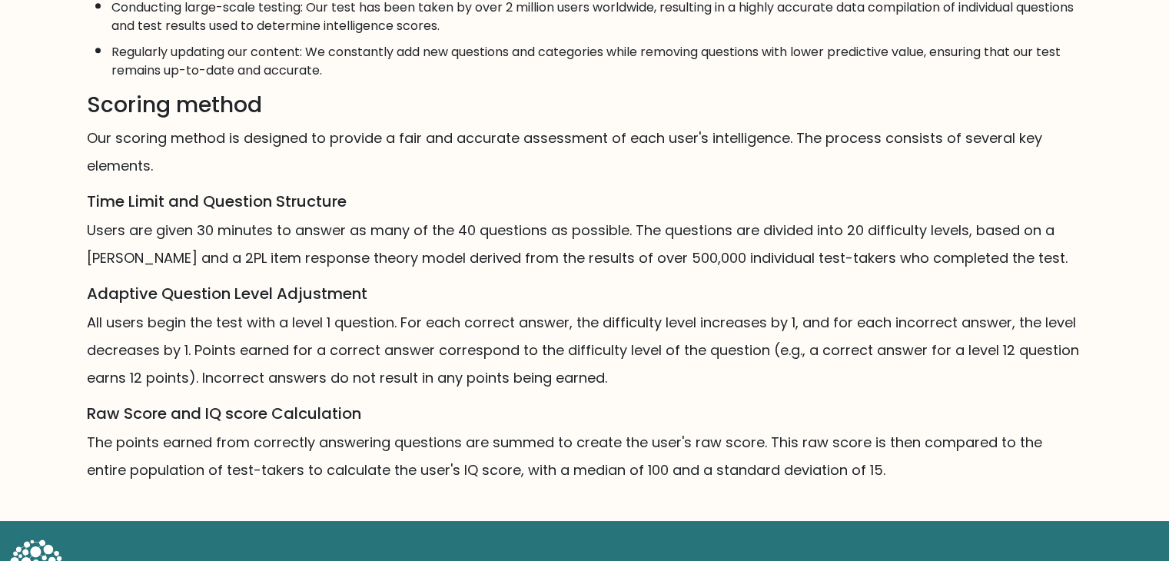
scroll to position [910, 0]
